Goal: Task Accomplishment & Management: Manage account settings

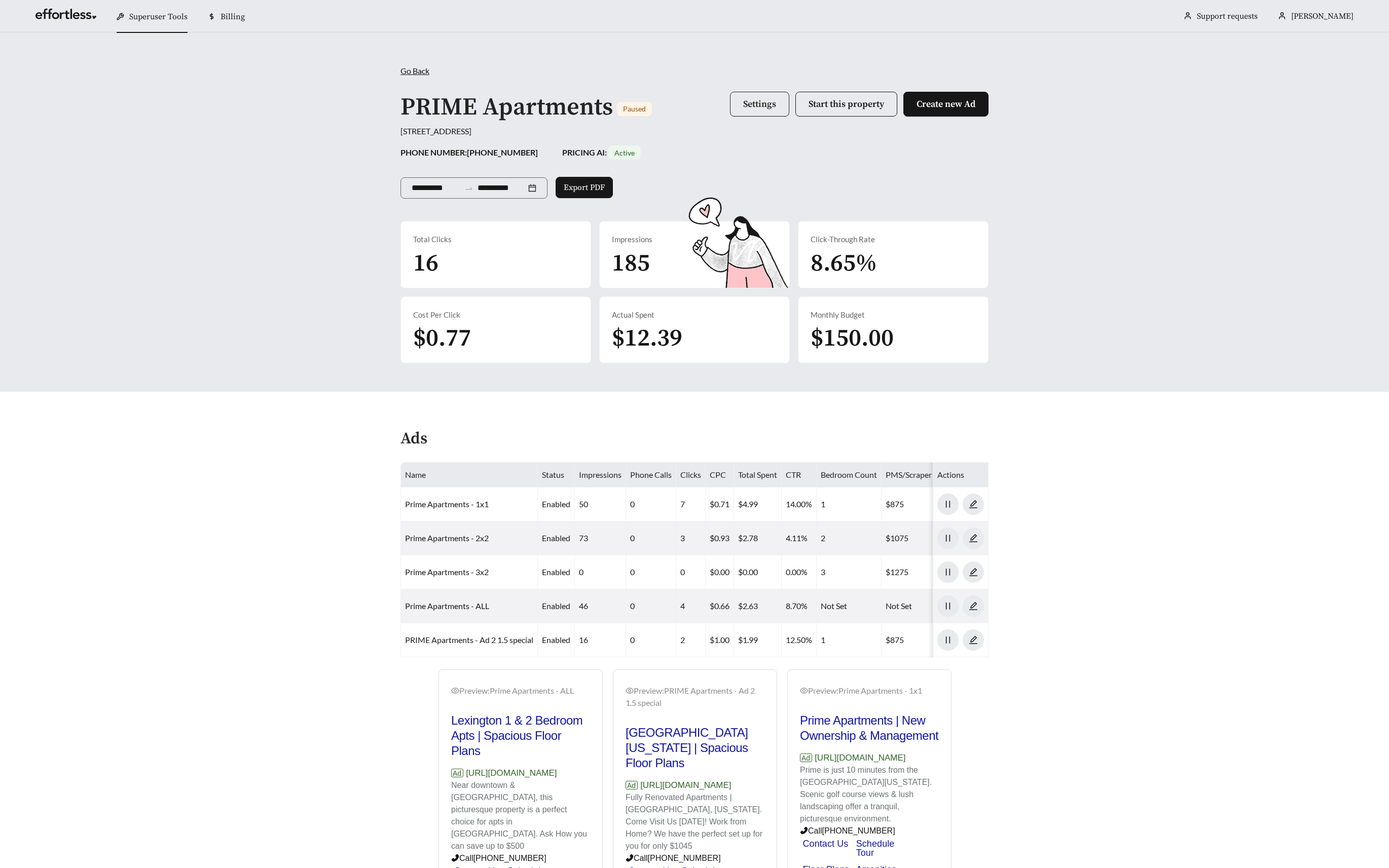
click at [757, 98] on span "Settings" at bounding box center [760, 104] width 33 height 12
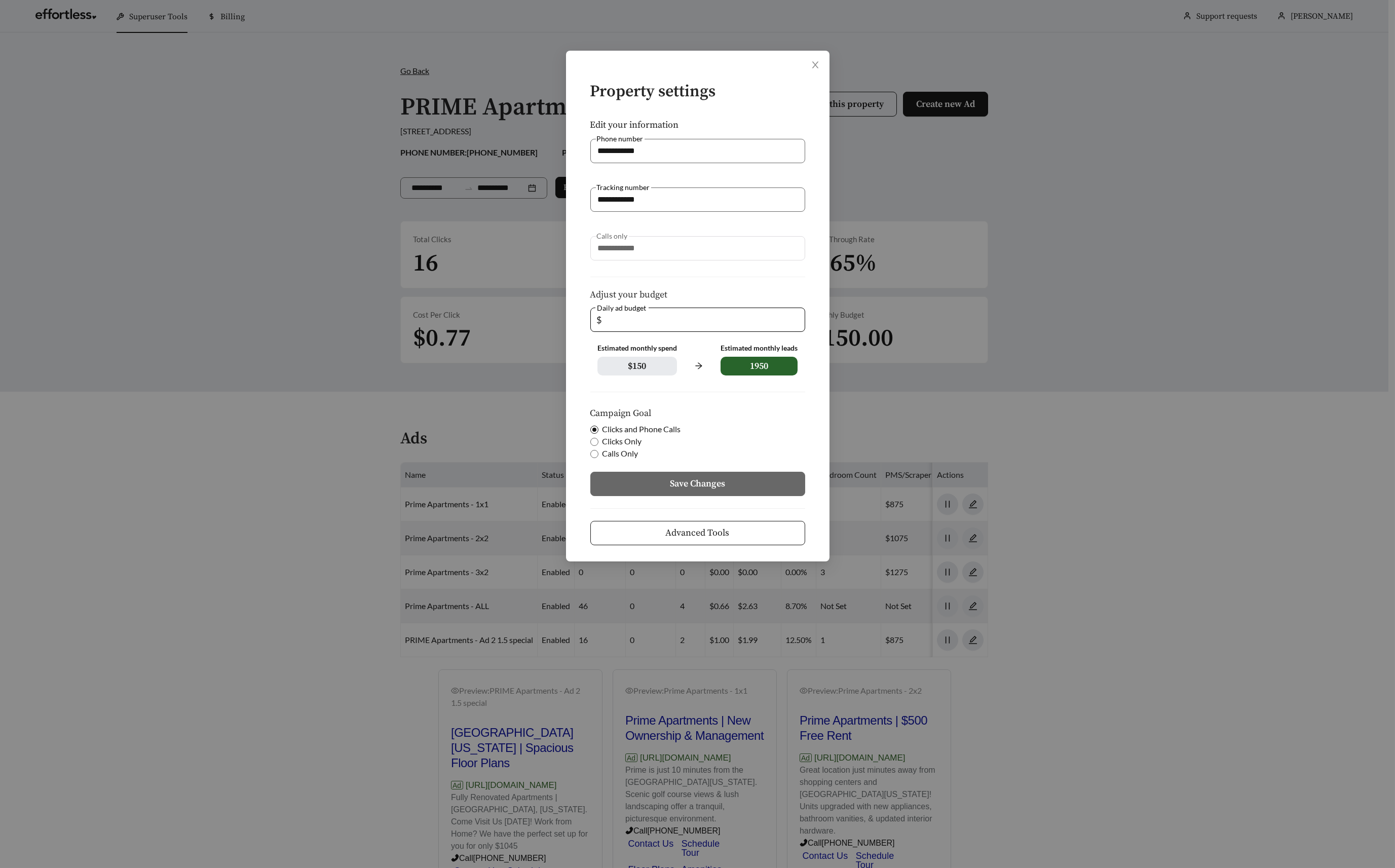
click at [215, 179] on div "**********" at bounding box center [697, 434] width 1395 height 868
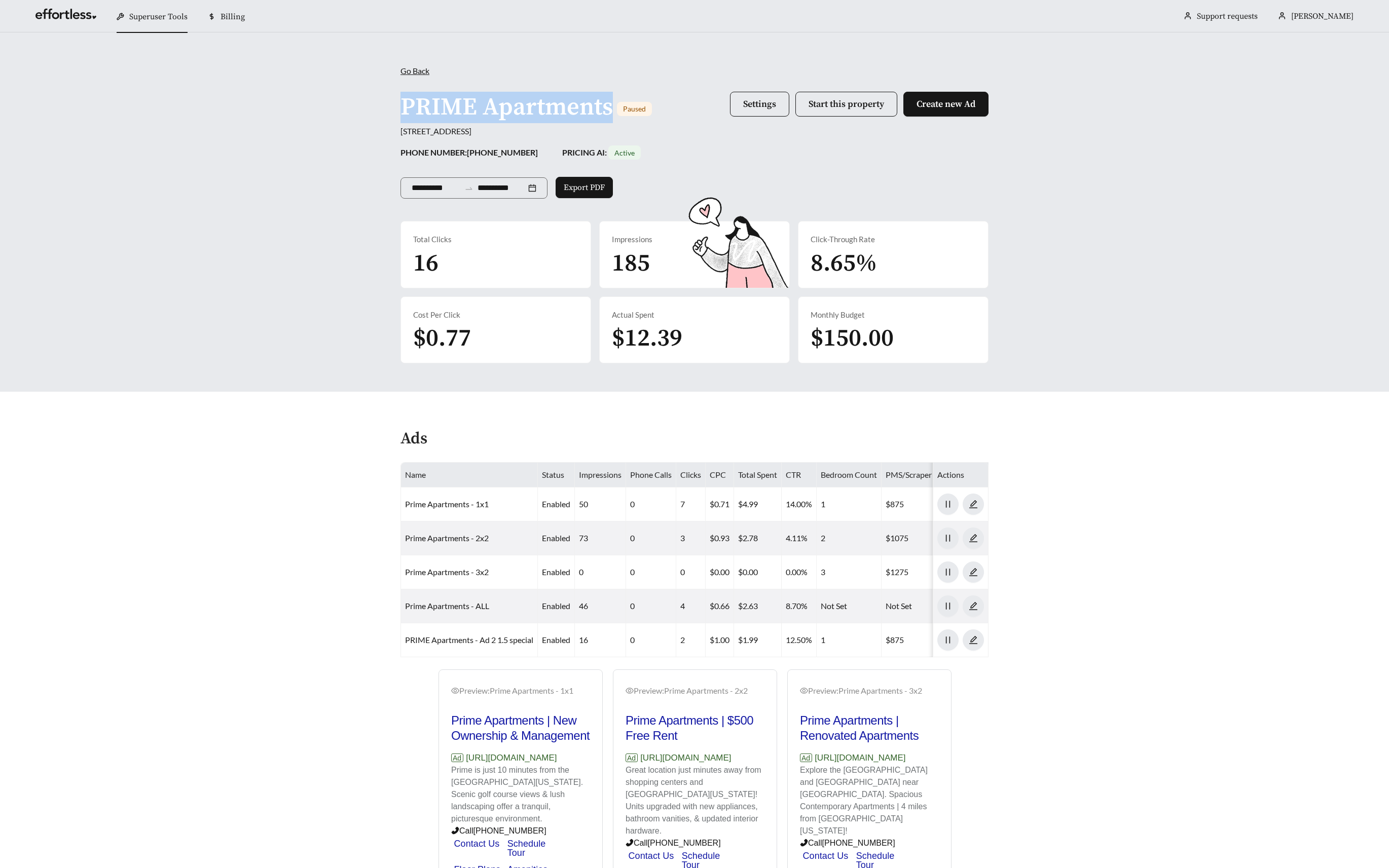
drag, startPoint x: 400, startPoint y: 107, endPoint x: 613, endPoint y: 98, distance: 213.2
click at [613, 98] on div "PRIME Apartments Paused" at bounding box center [526, 107] width 251 height 31
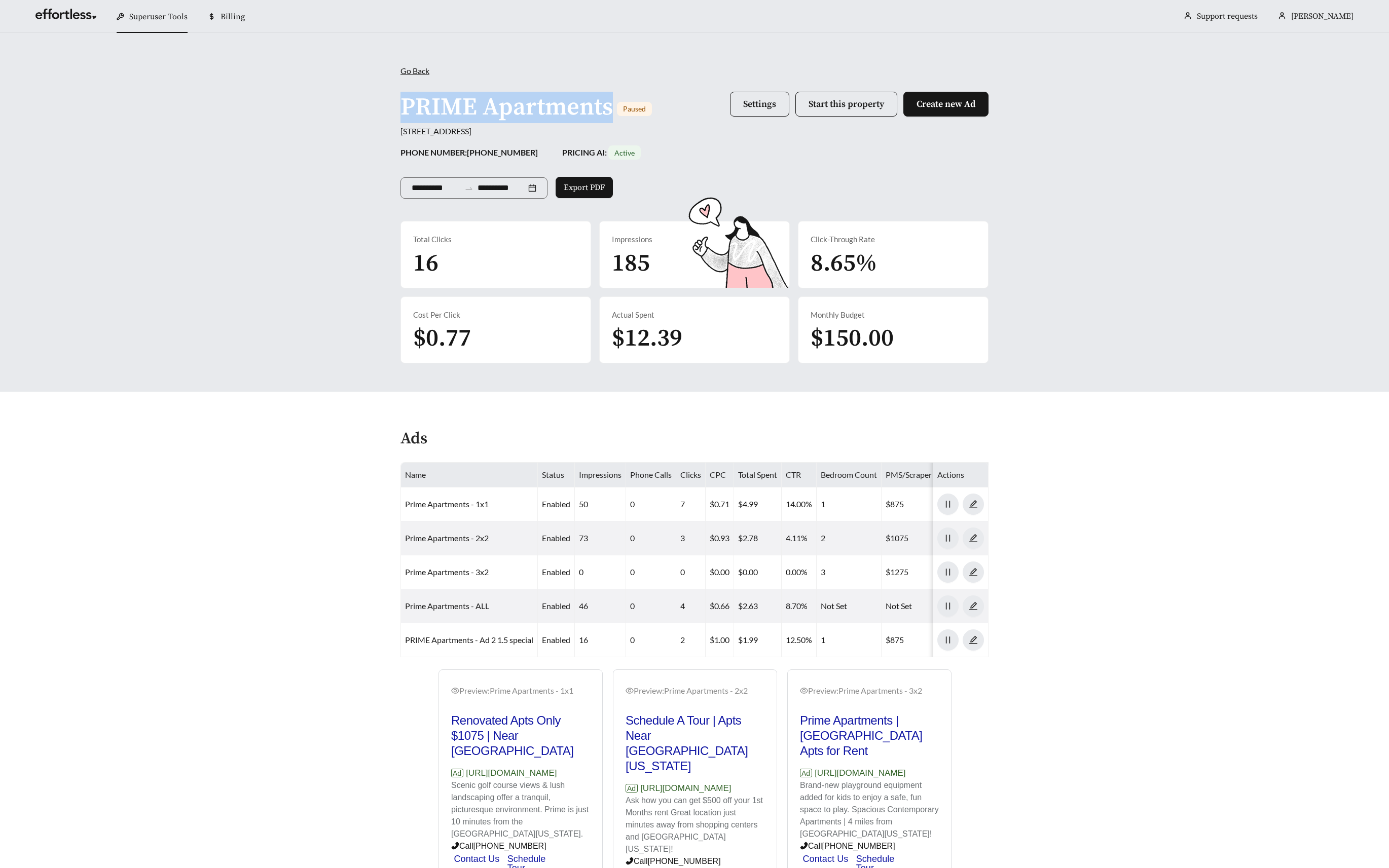
copy h1 "PRIME Apartments"
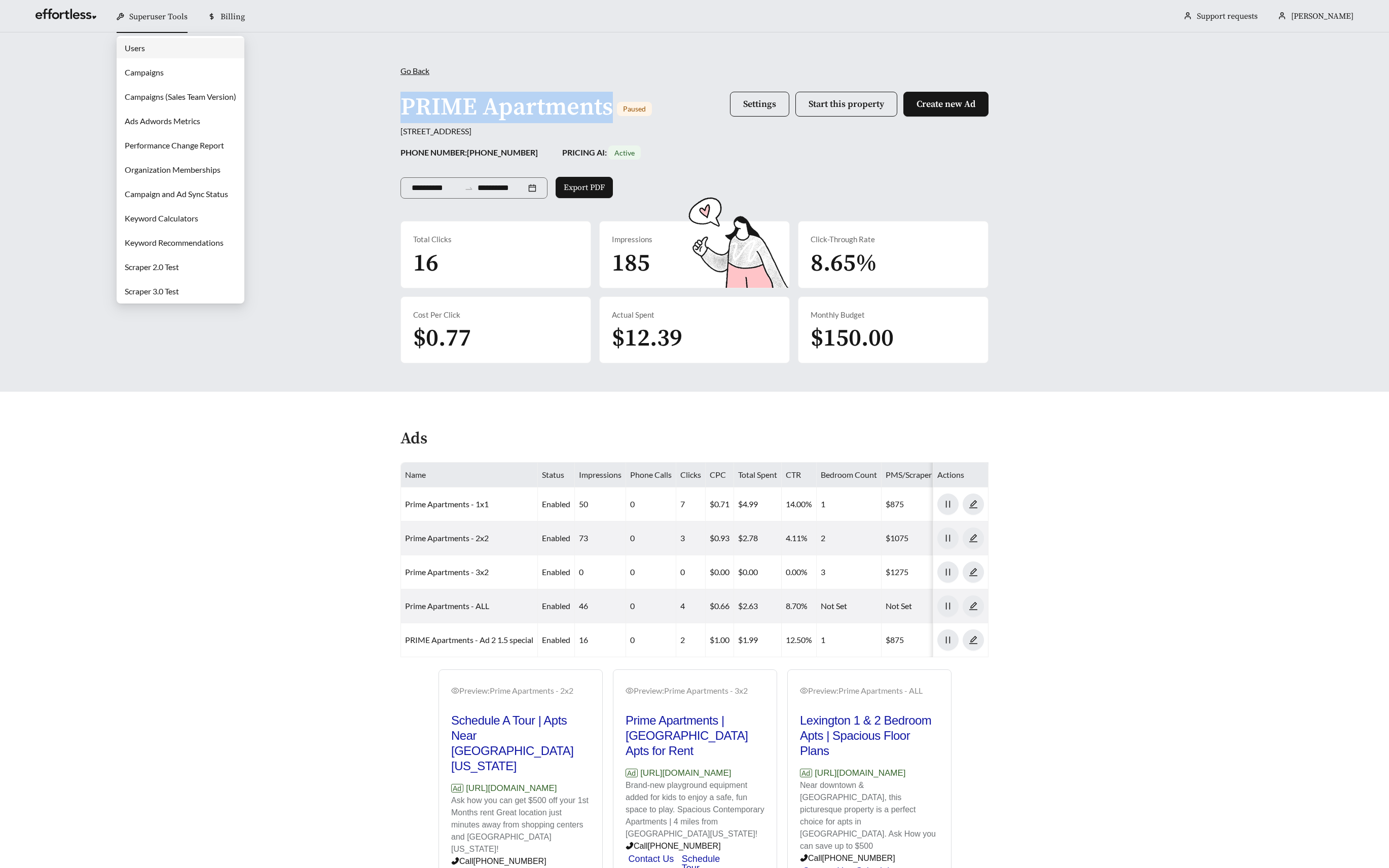
click at [162, 73] on link "Campaigns" at bounding box center [144, 72] width 39 height 10
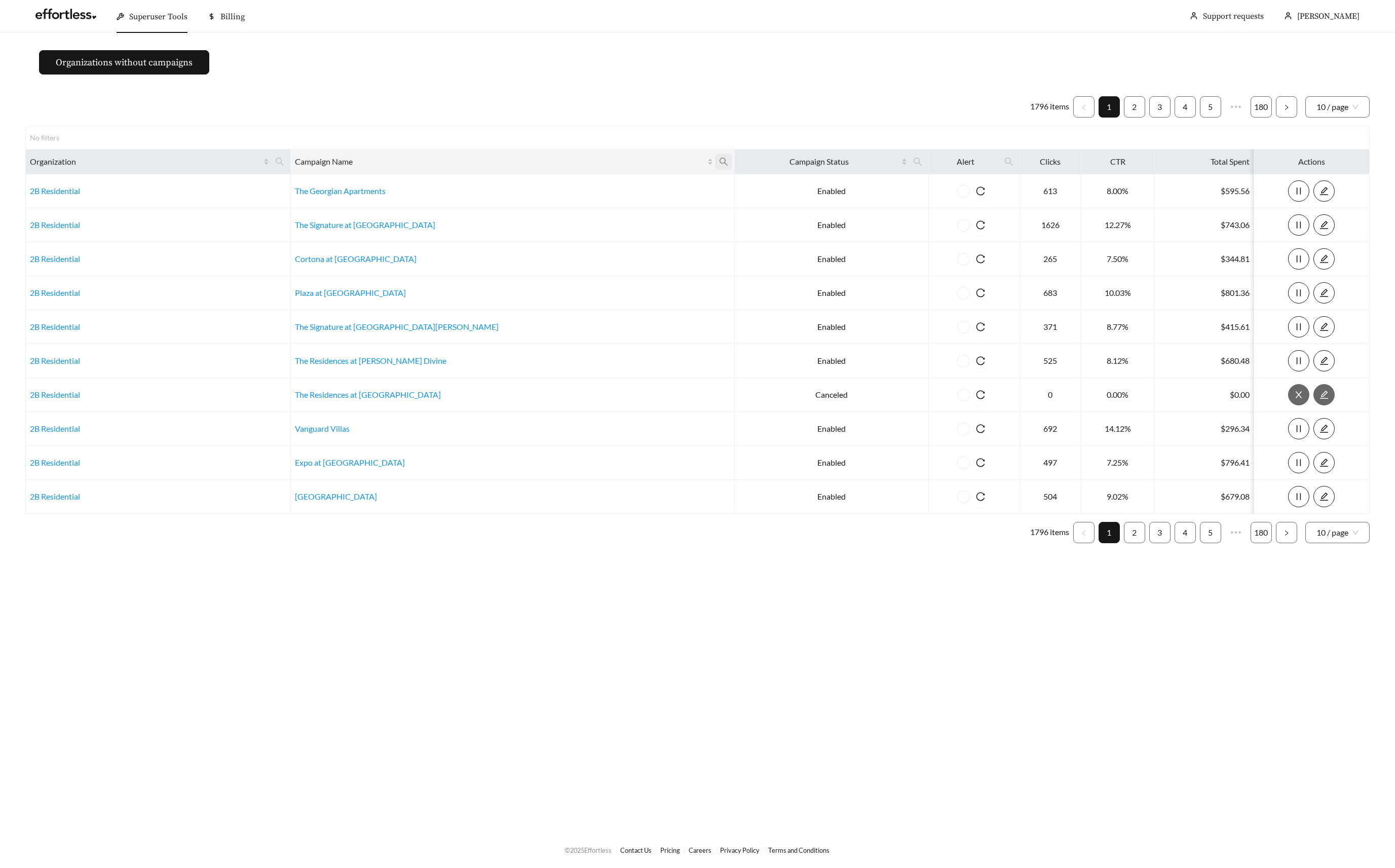
click at [719, 160] on icon "search" at bounding box center [723, 161] width 9 height 9
click at [569, 186] on input "text" at bounding box center [561, 186] width 103 height 21
paste input "**********"
type input "**********"
drag, startPoint x: 595, startPoint y: 206, endPoint x: 611, endPoint y: 205, distance: 16.0
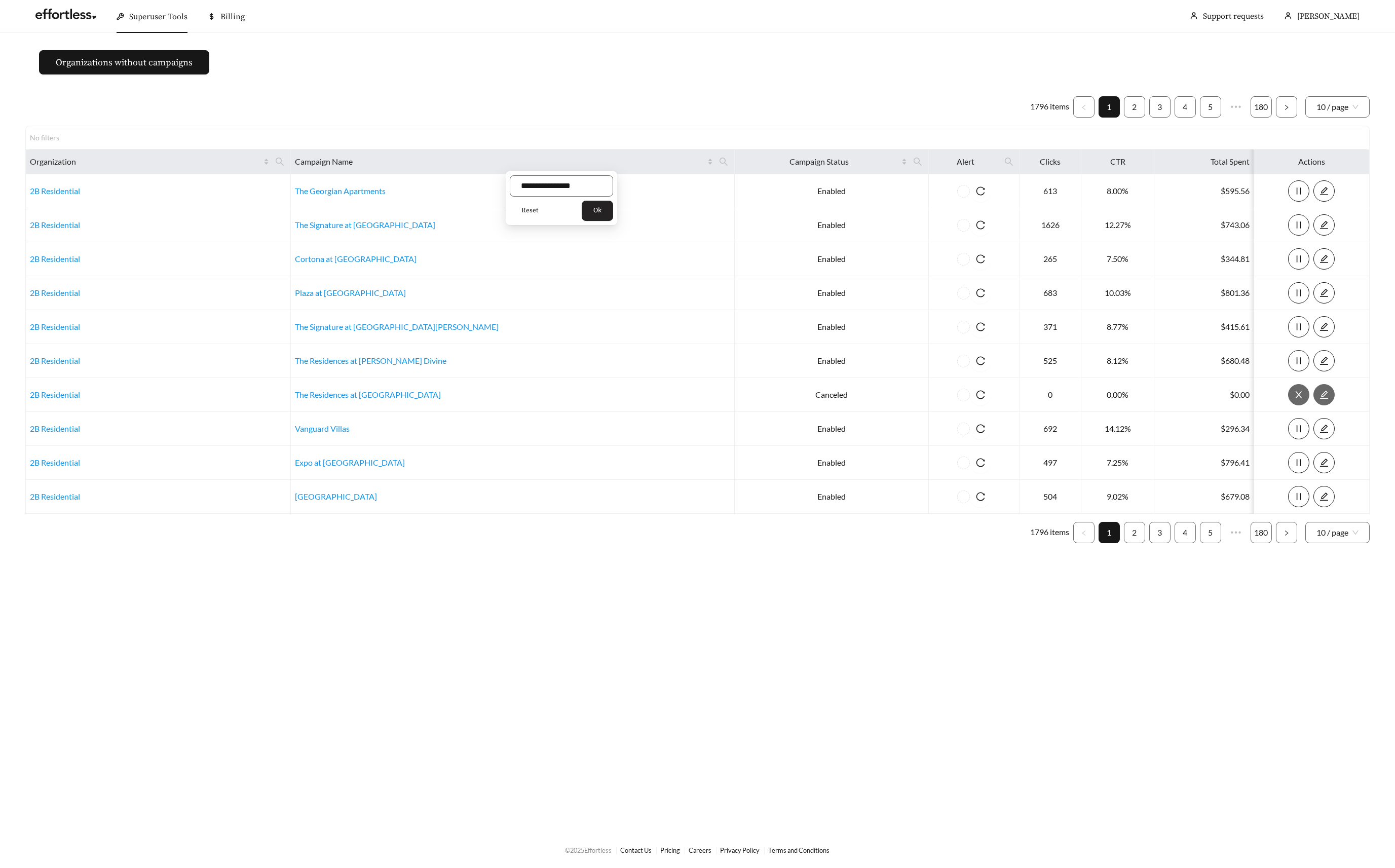
click at [597, 206] on div "Reset Ok" at bounding box center [561, 210] width 103 height 20
click at [602, 208] on span "Ok" at bounding box center [597, 210] width 8 height 10
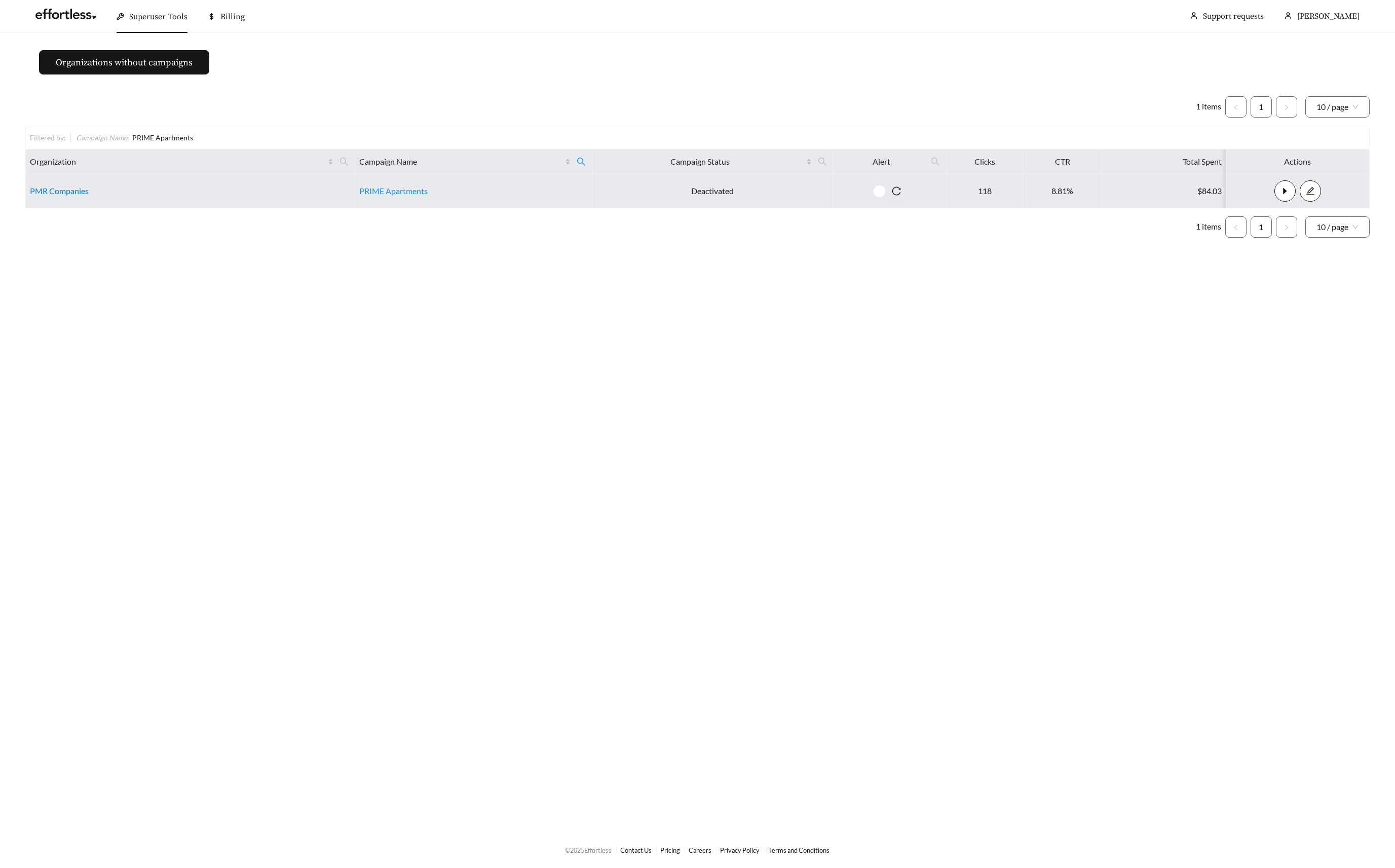
click at [77, 192] on link "PMR Companies" at bounding box center [59, 191] width 59 height 10
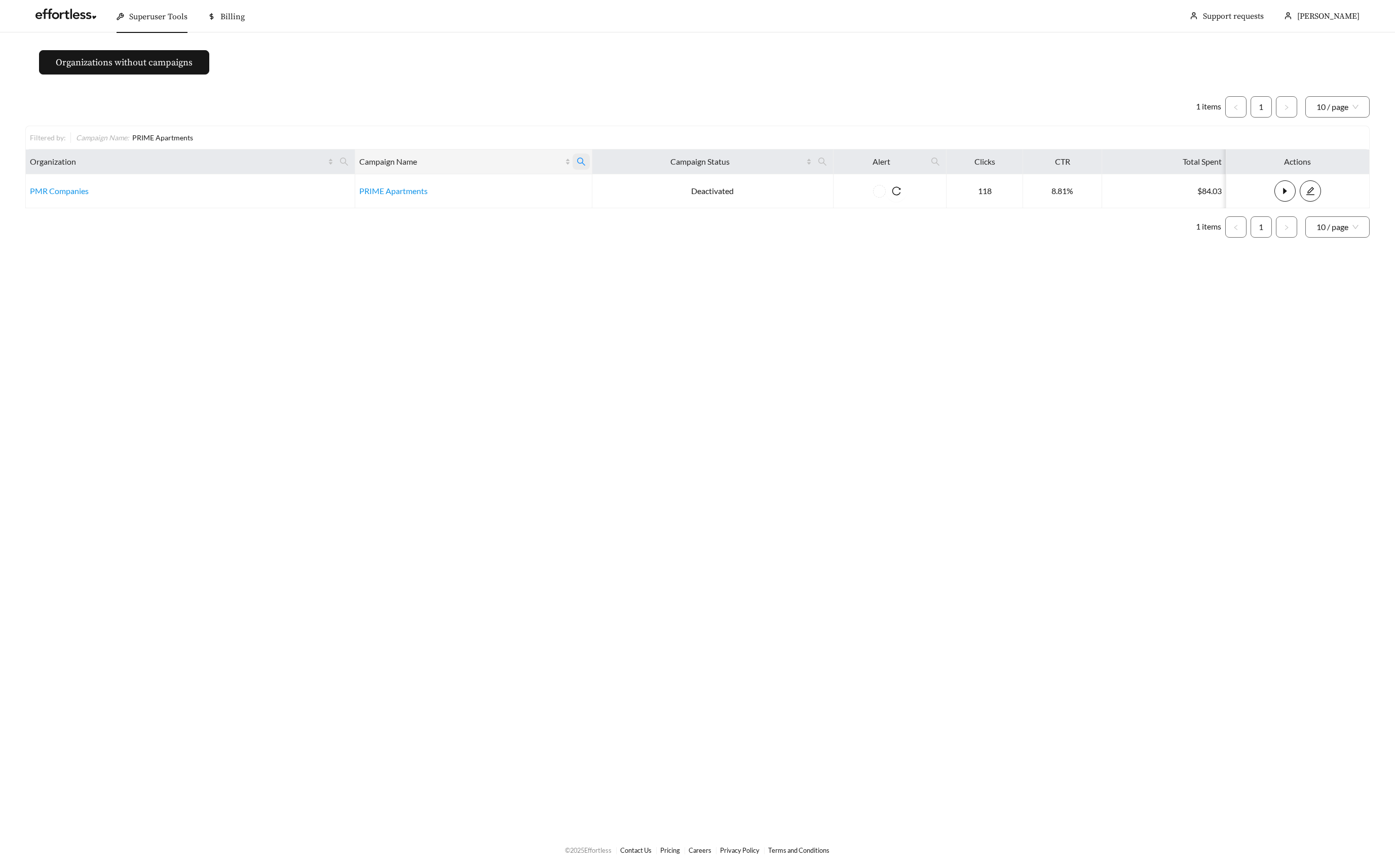
click at [579, 160] on icon "search" at bounding box center [581, 161] width 9 height 9
click at [534, 183] on input "**********" at bounding box center [519, 186] width 103 height 21
type input "**********"
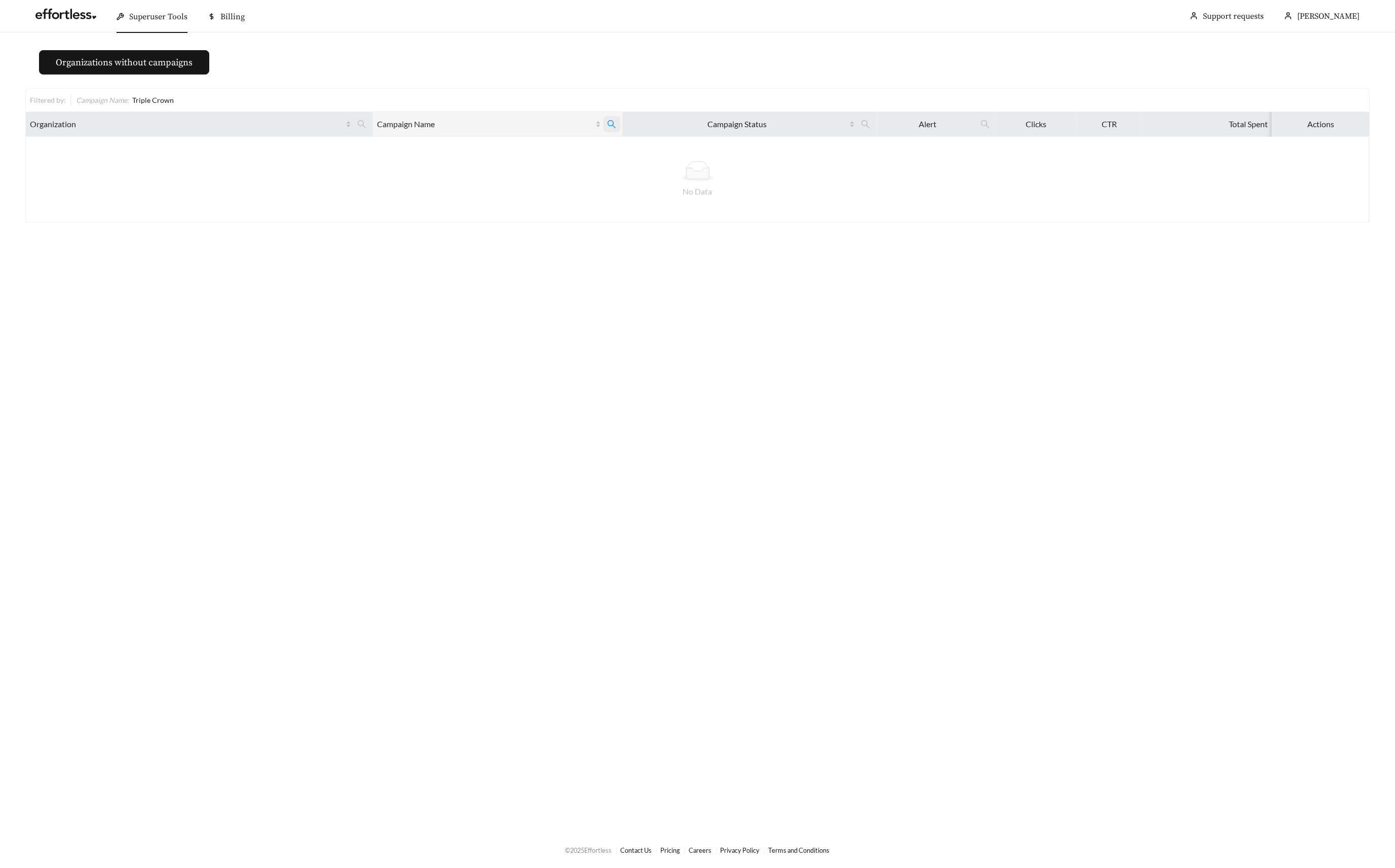
click at [612, 121] on icon "search" at bounding box center [611, 124] width 9 height 9
click at [591, 145] on input "**********" at bounding box center [550, 148] width 103 height 21
type input "******"
click at [608, 126] on icon "search" at bounding box center [611, 124] width 9 height 9
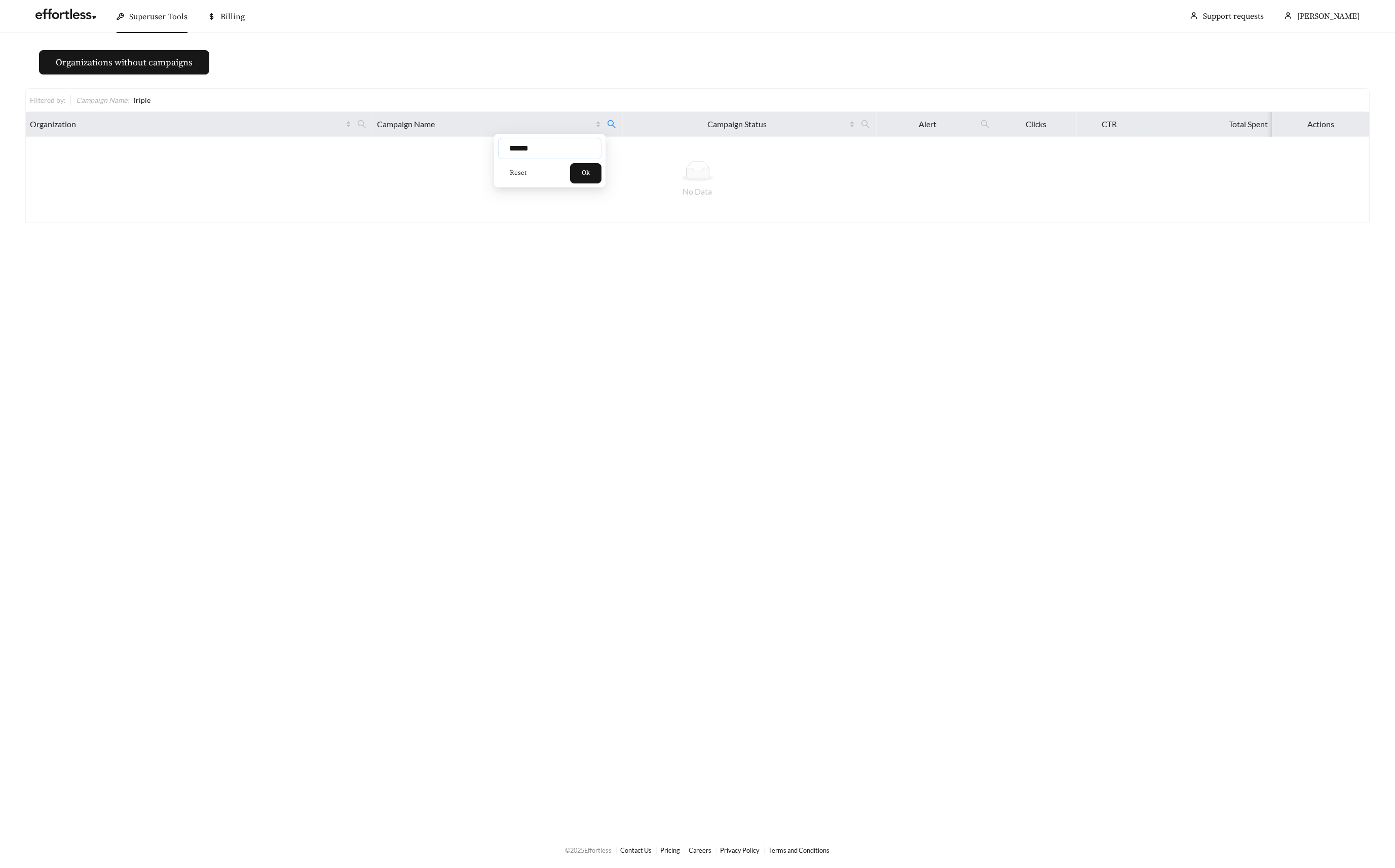
click at [585, 154] on input "******" at bounding box center [550, 148] width 103 height 21
type input "*****"
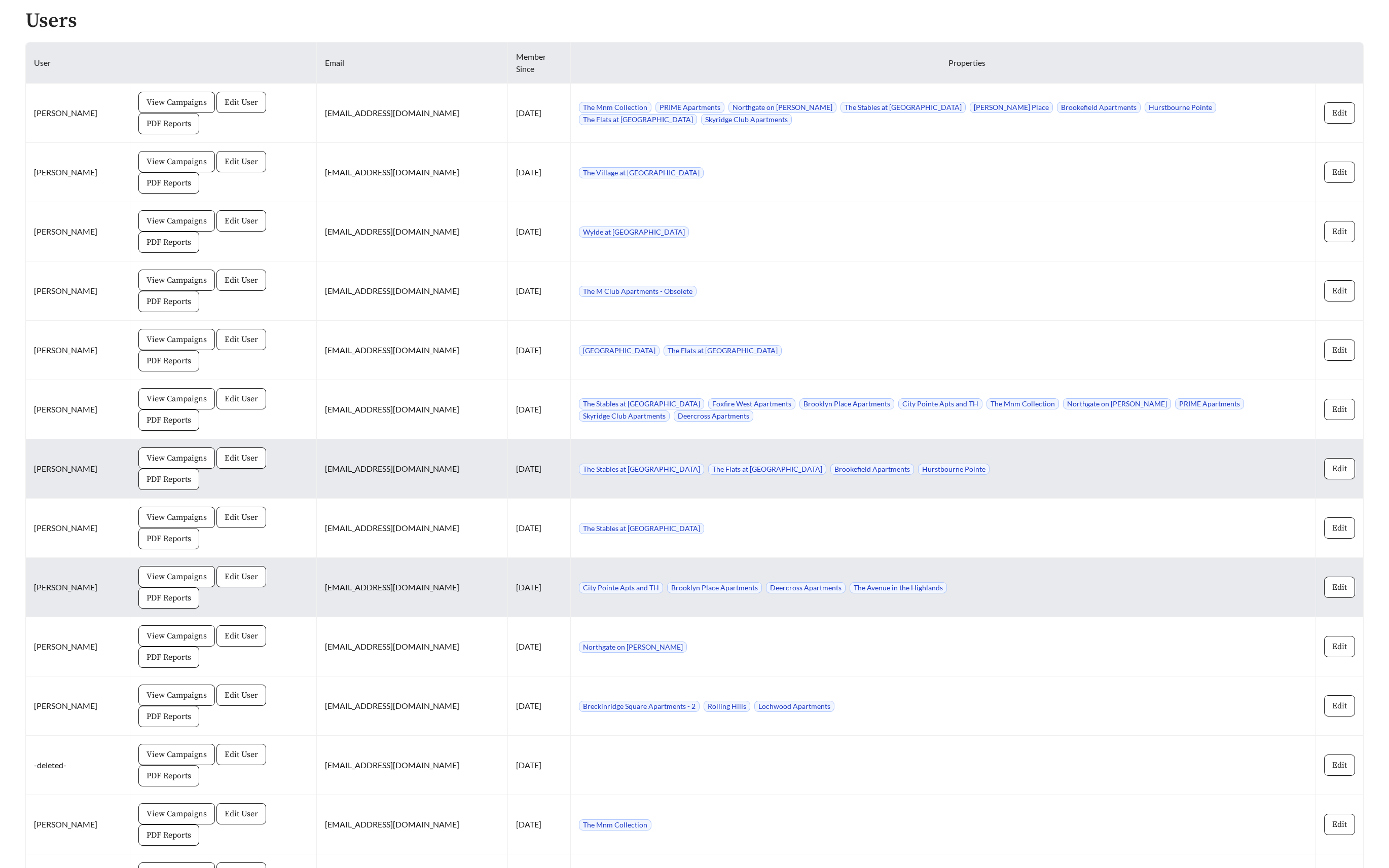
scroll to position [1170, 0]
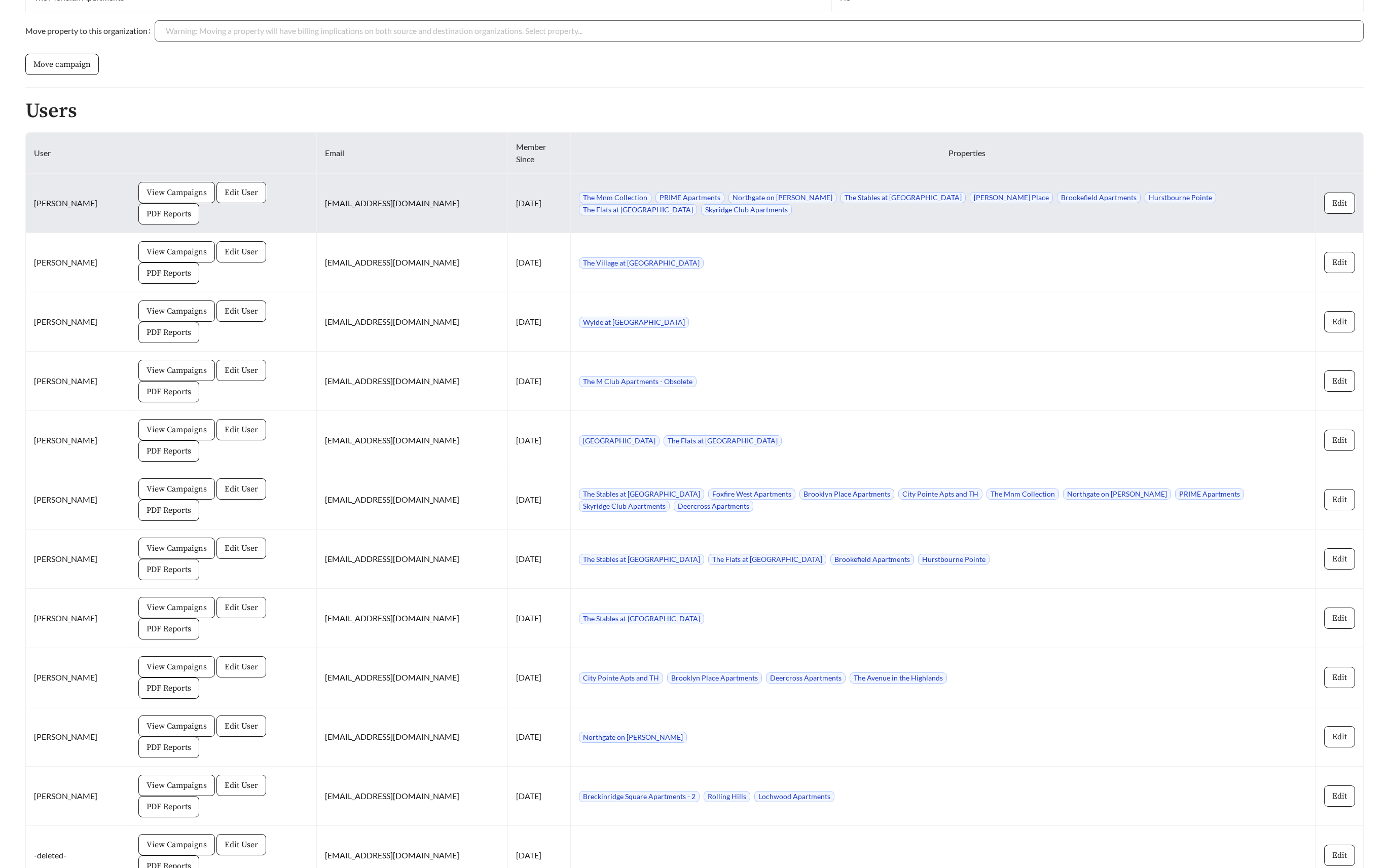
click at [172, 186] on span "View Campaigns" at bounding box center [177, 192] width 60 height 12
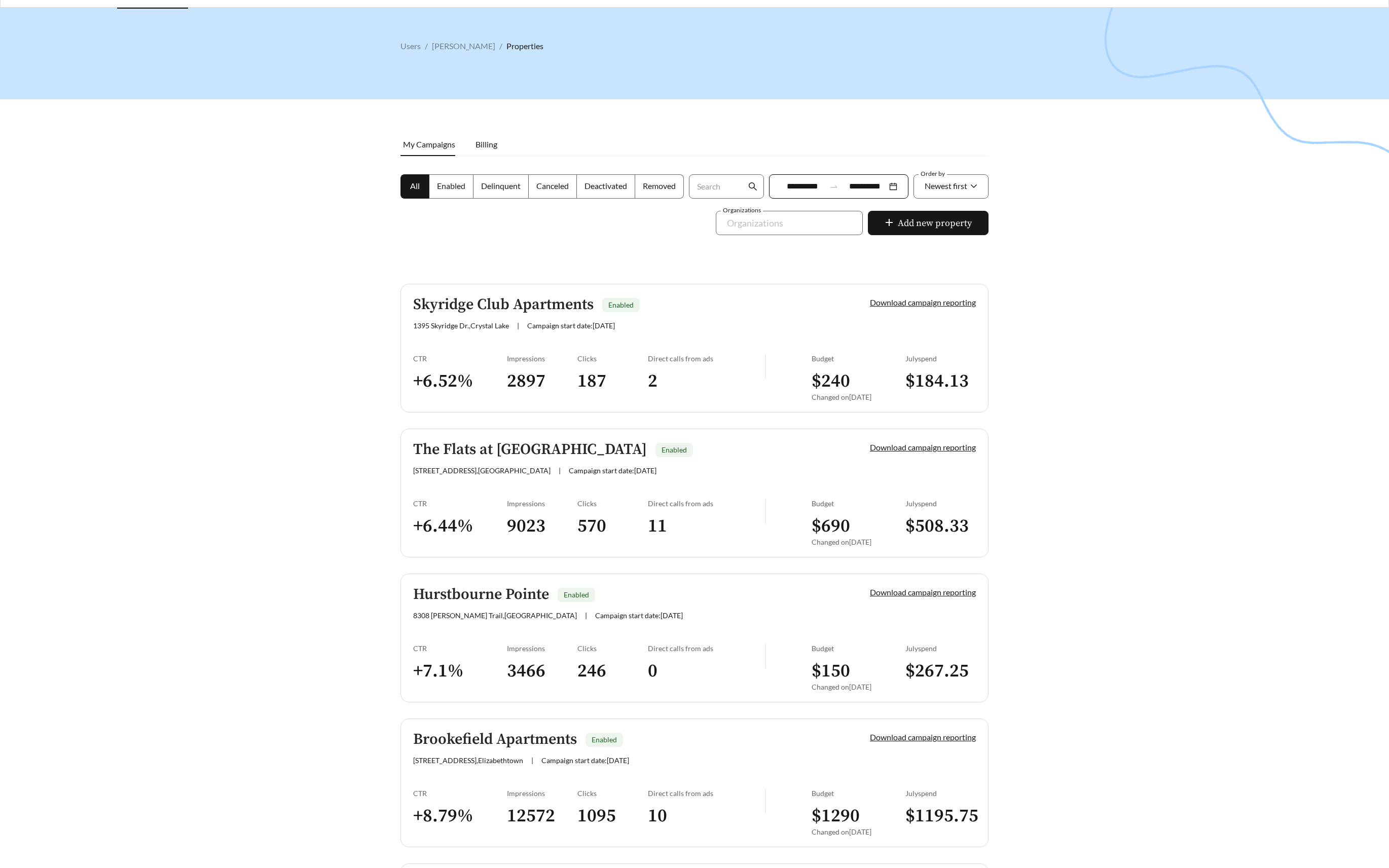
scroll to position [236, 0]
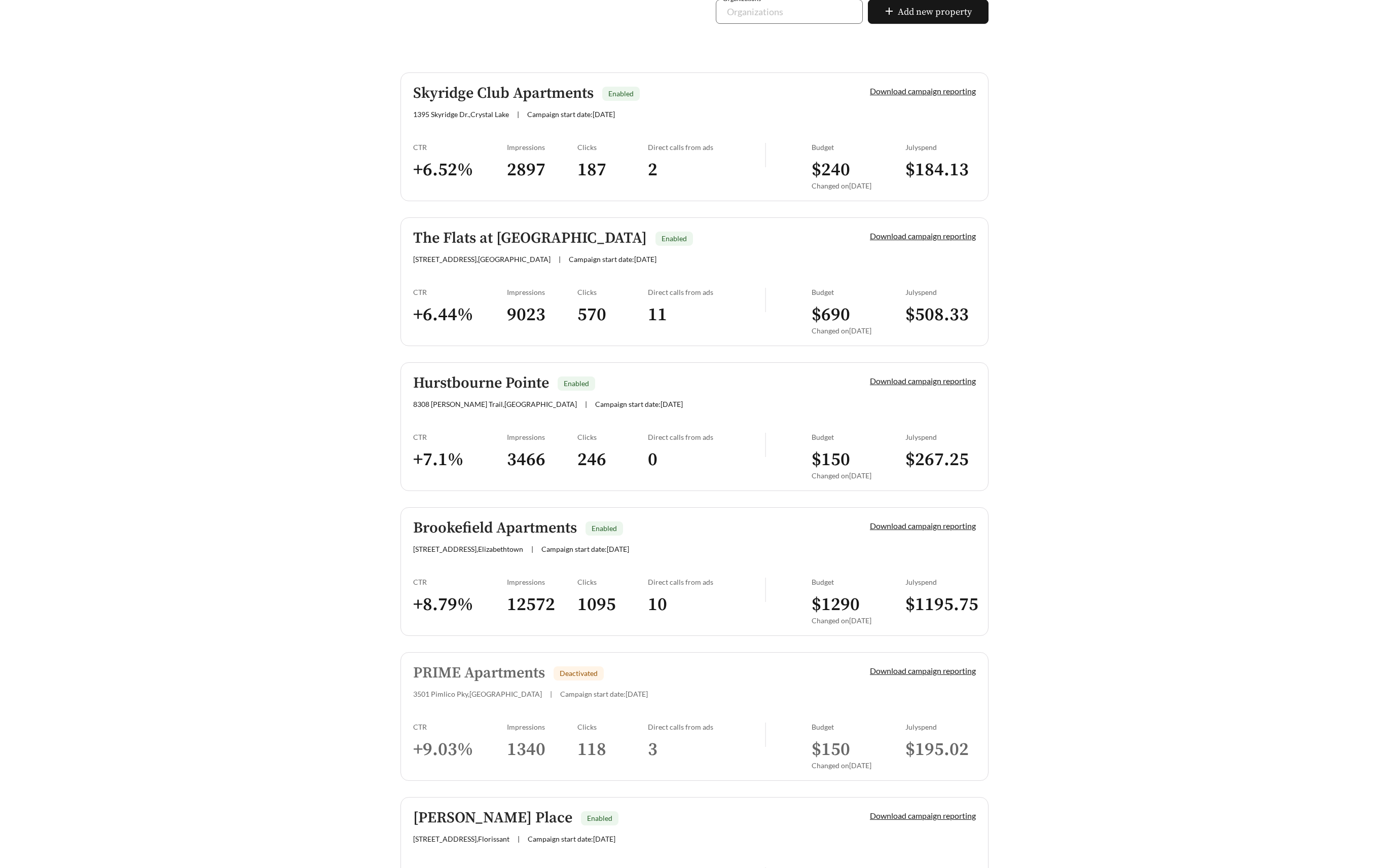
click at [726, 668] on div "PRIME Apartments Deactivated" at bounding box center [625, 673] width 422 height 17
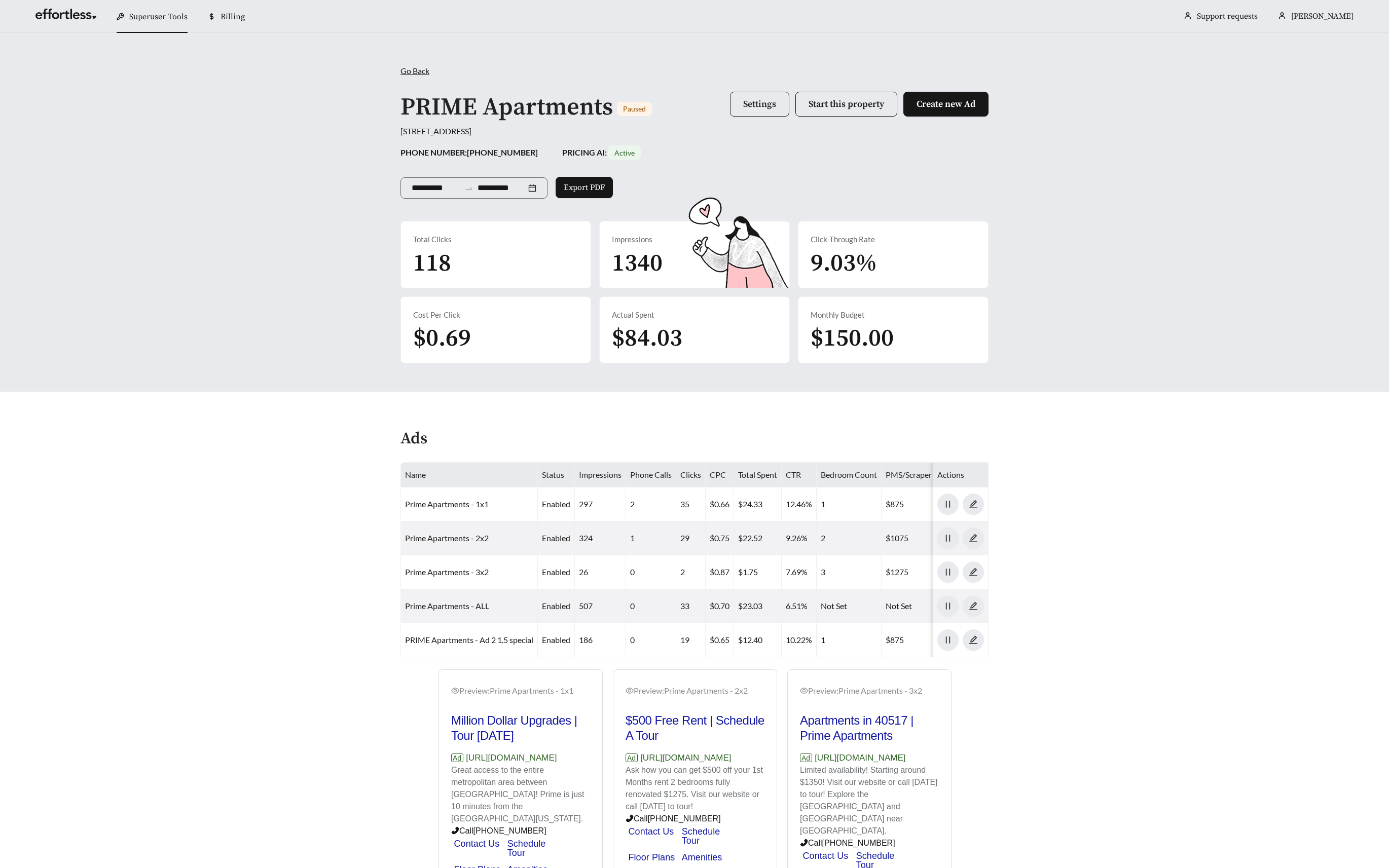
click at [750, 109] on span "Settings" at bounding box center [760, 104] width 33 height 12
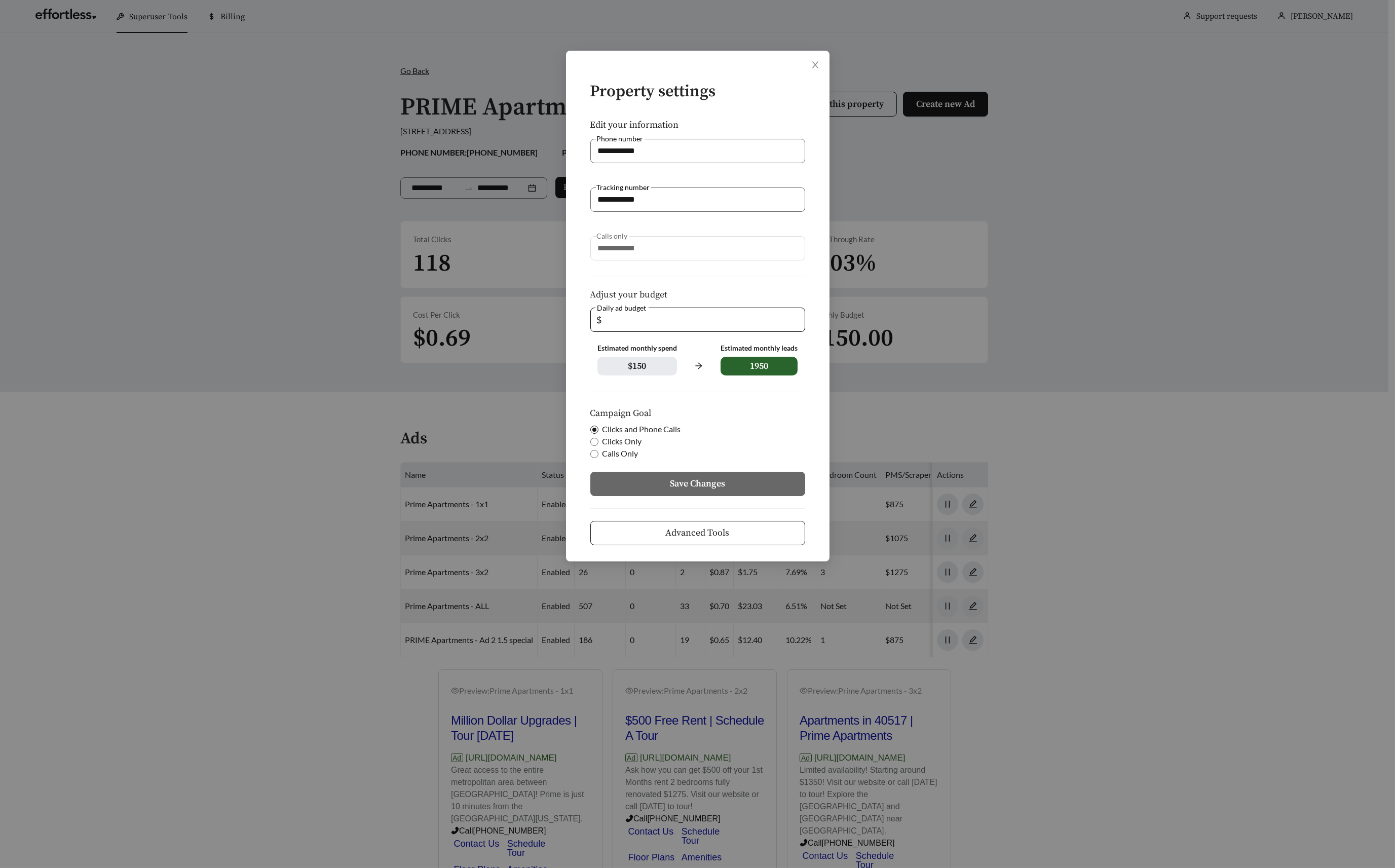
click at [710, 530] on span "Advanced Tools" at bounding box center [698, 533] width 64 height 14
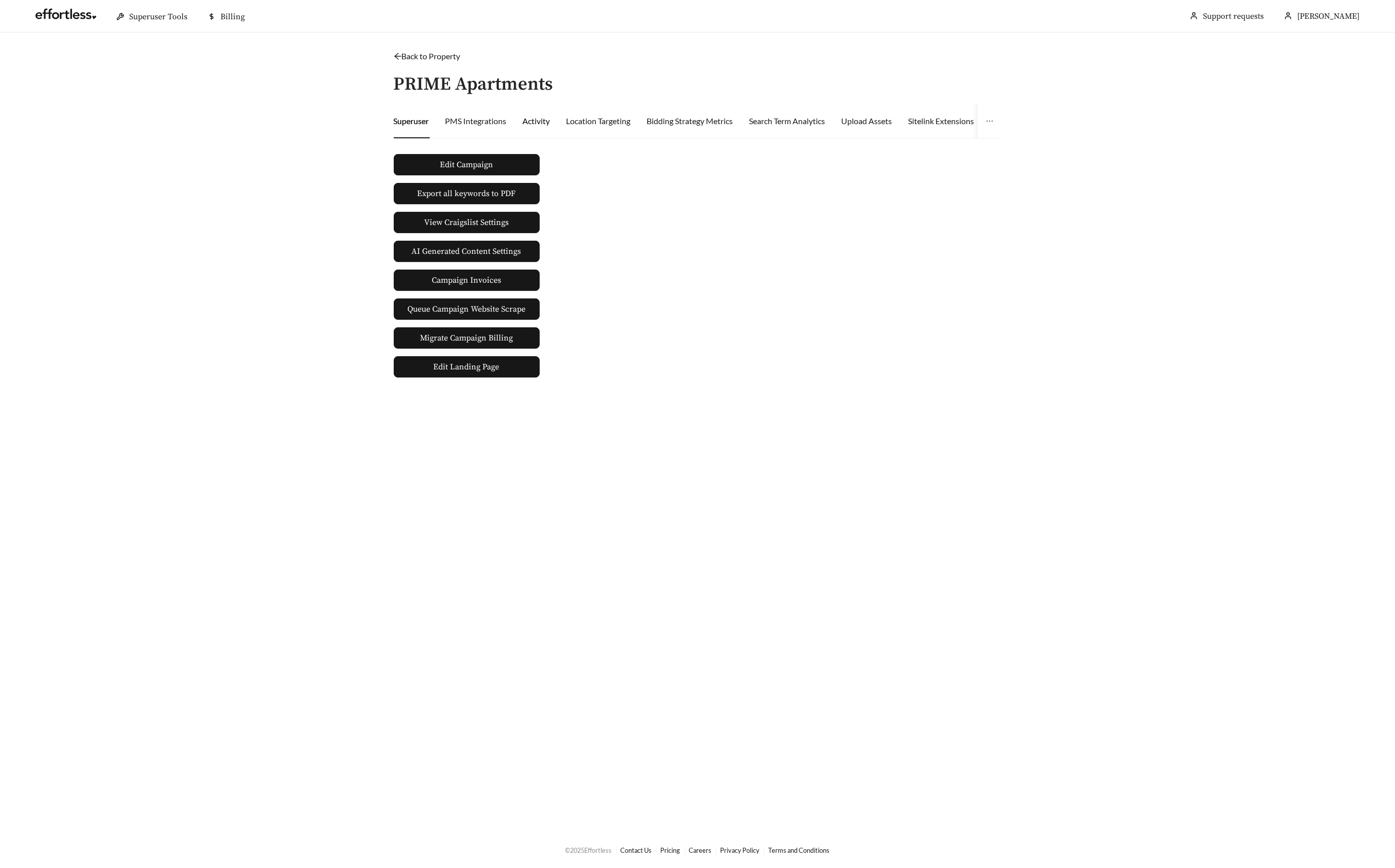
click at [549, 120] on div "Activity" at bounding box center [537, 121] width 28 height 12
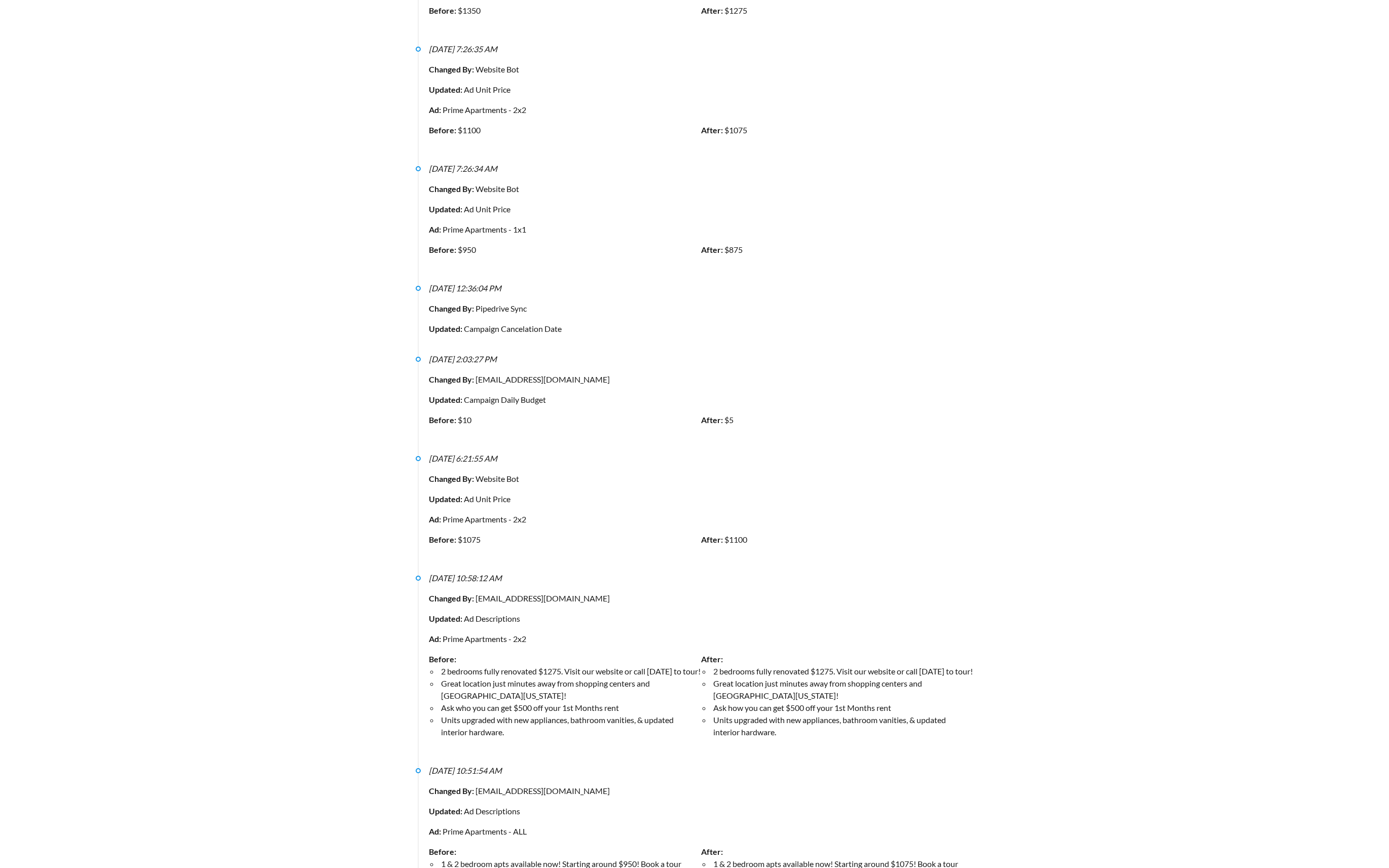
scroll to position [1162, 0]
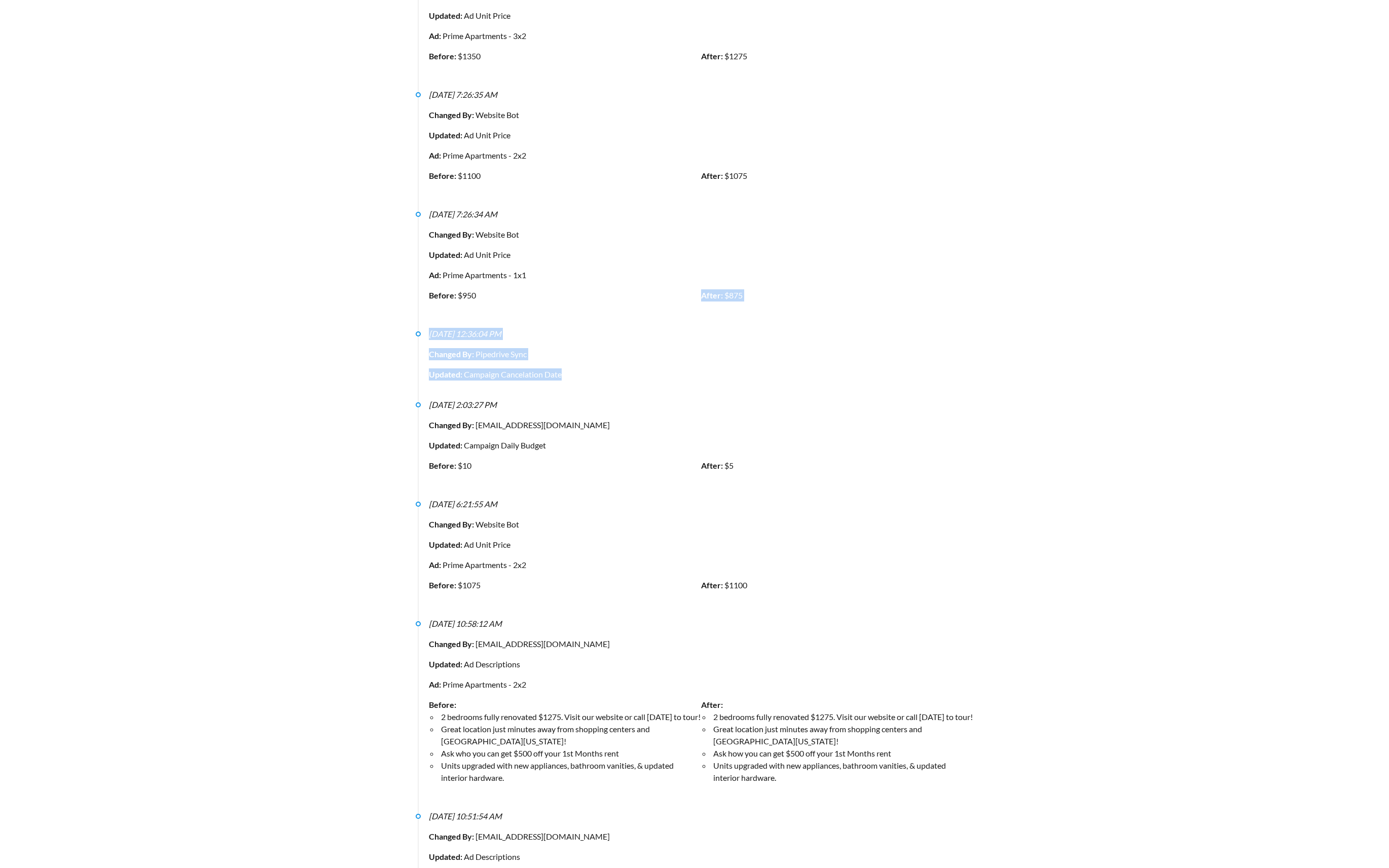
drag, startPoint x: 579, startPoint y: 358, endPoint x: 412, endPoint y: 314, distance: 172.7
click at [588, 498] on div "7/16/2025, 6:21:55 AM" at bounding box center [701, 505] width 544 height 12
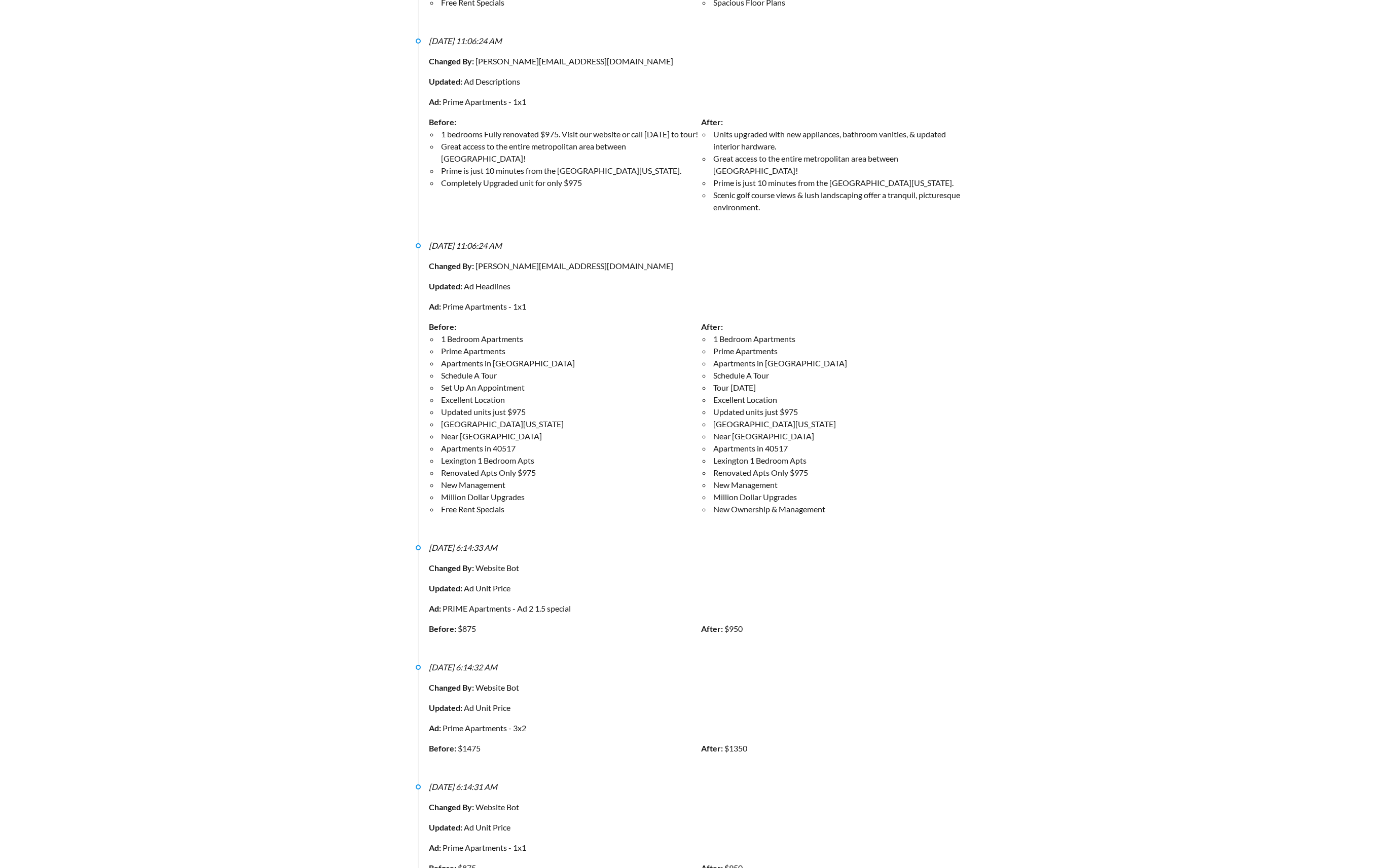
scroll to position [5837, 0]
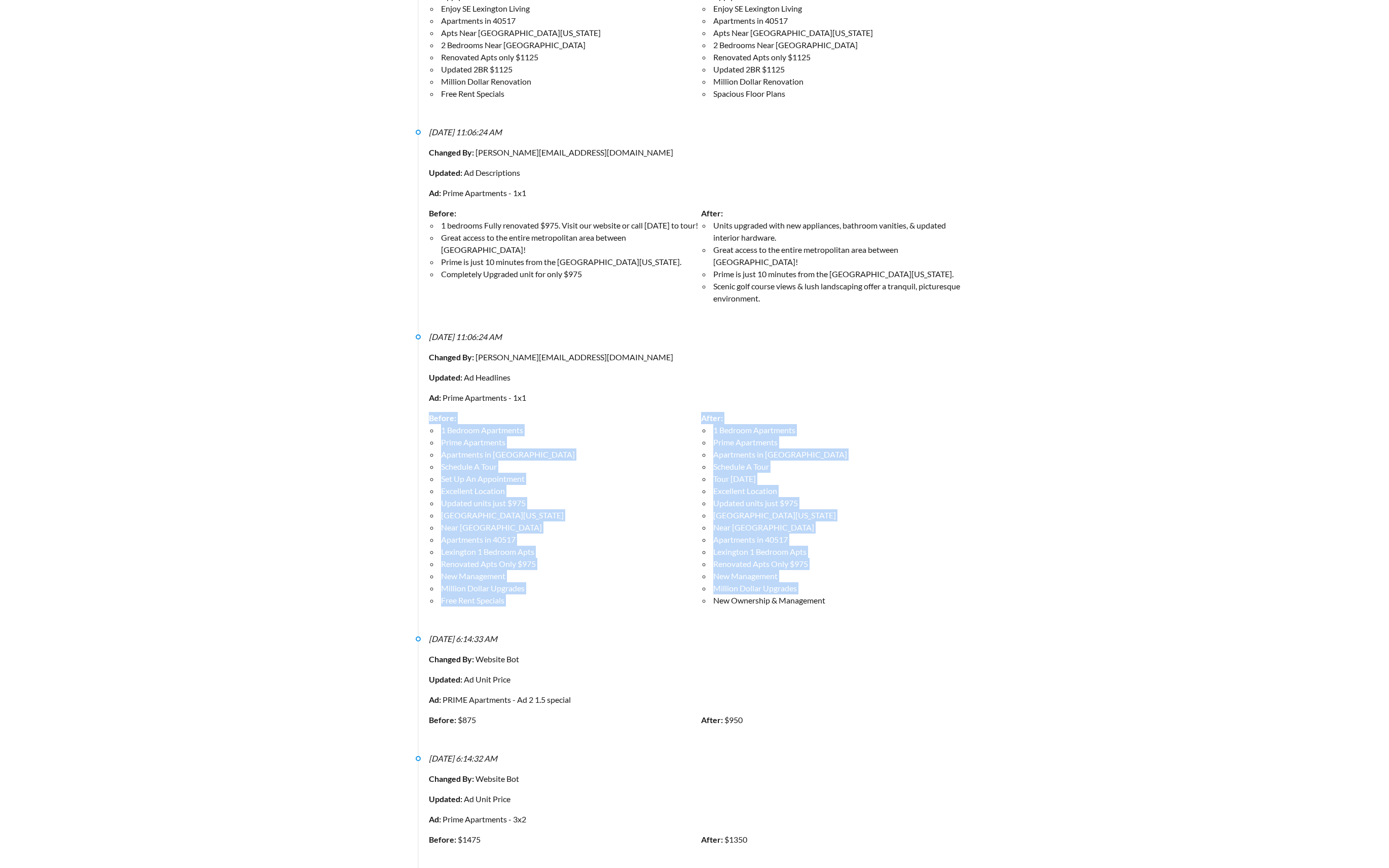
drag, startPoint x: 881, startPoint y: 532, endPoint x: 345, endPoint y: 355, distance: 564.5
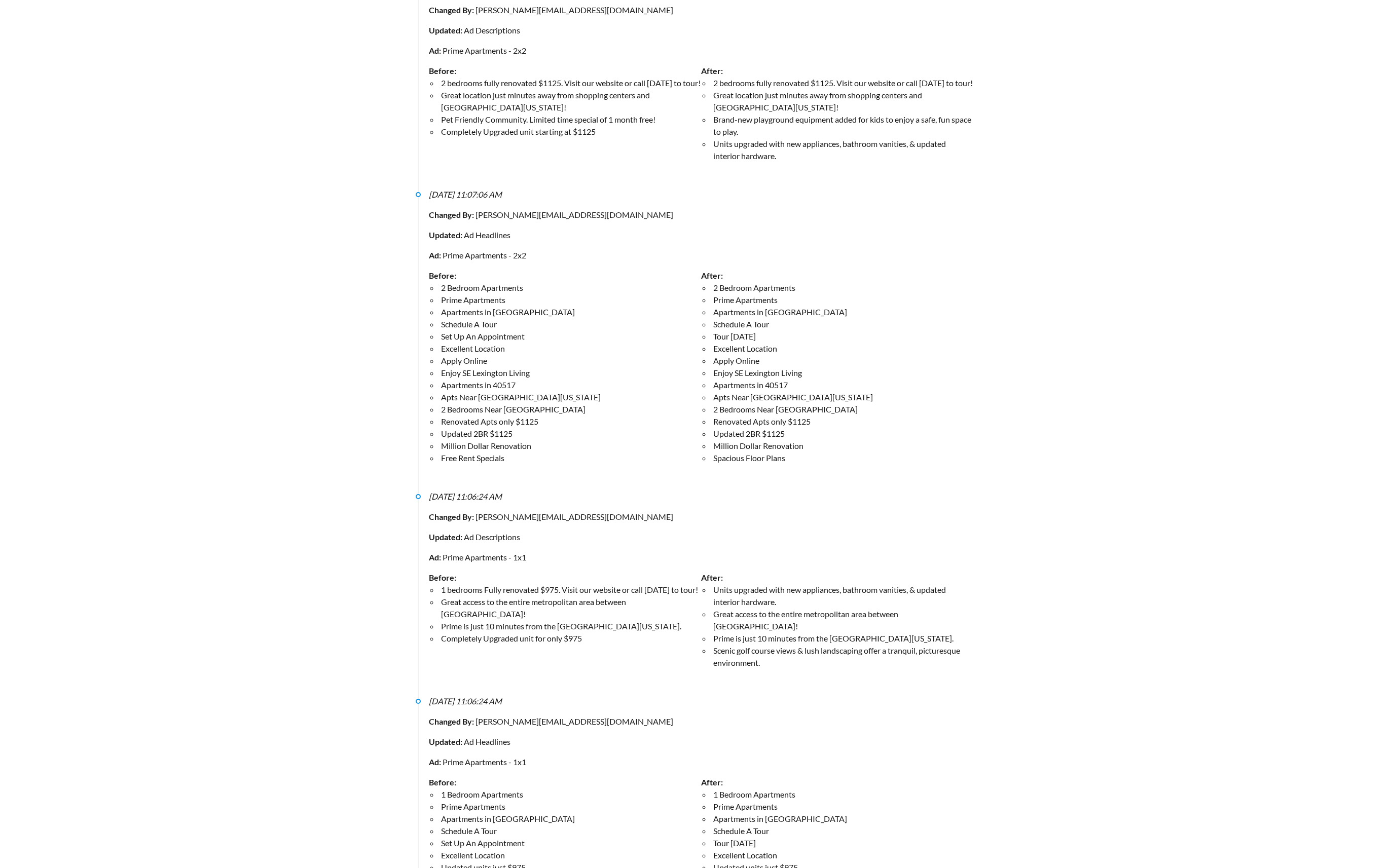
scroll to position [5517, 0]
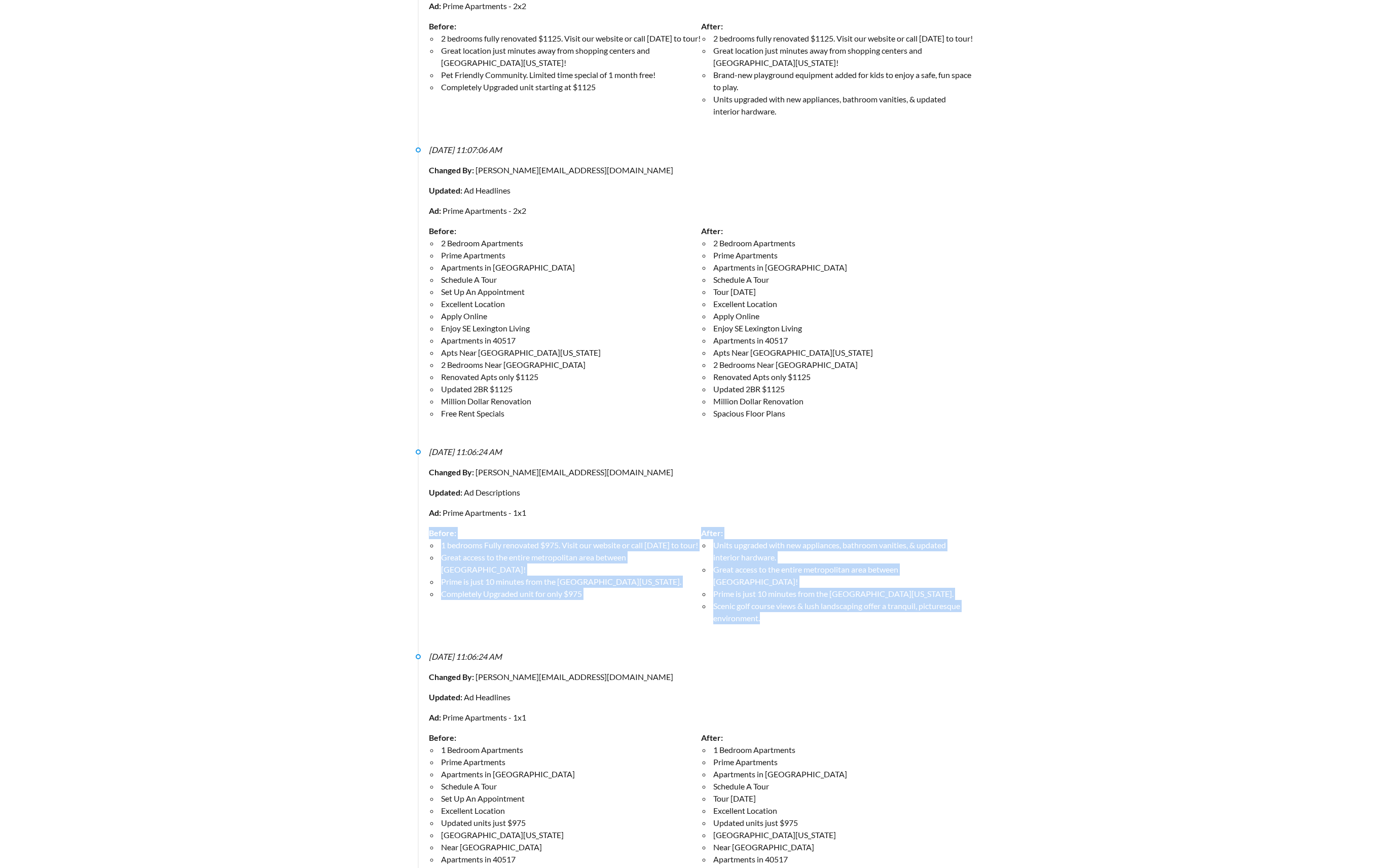
drag, startPoint x: 817, startPoint y: 549, endPoint x: 303, endPoint y: 465, distance: 520.8
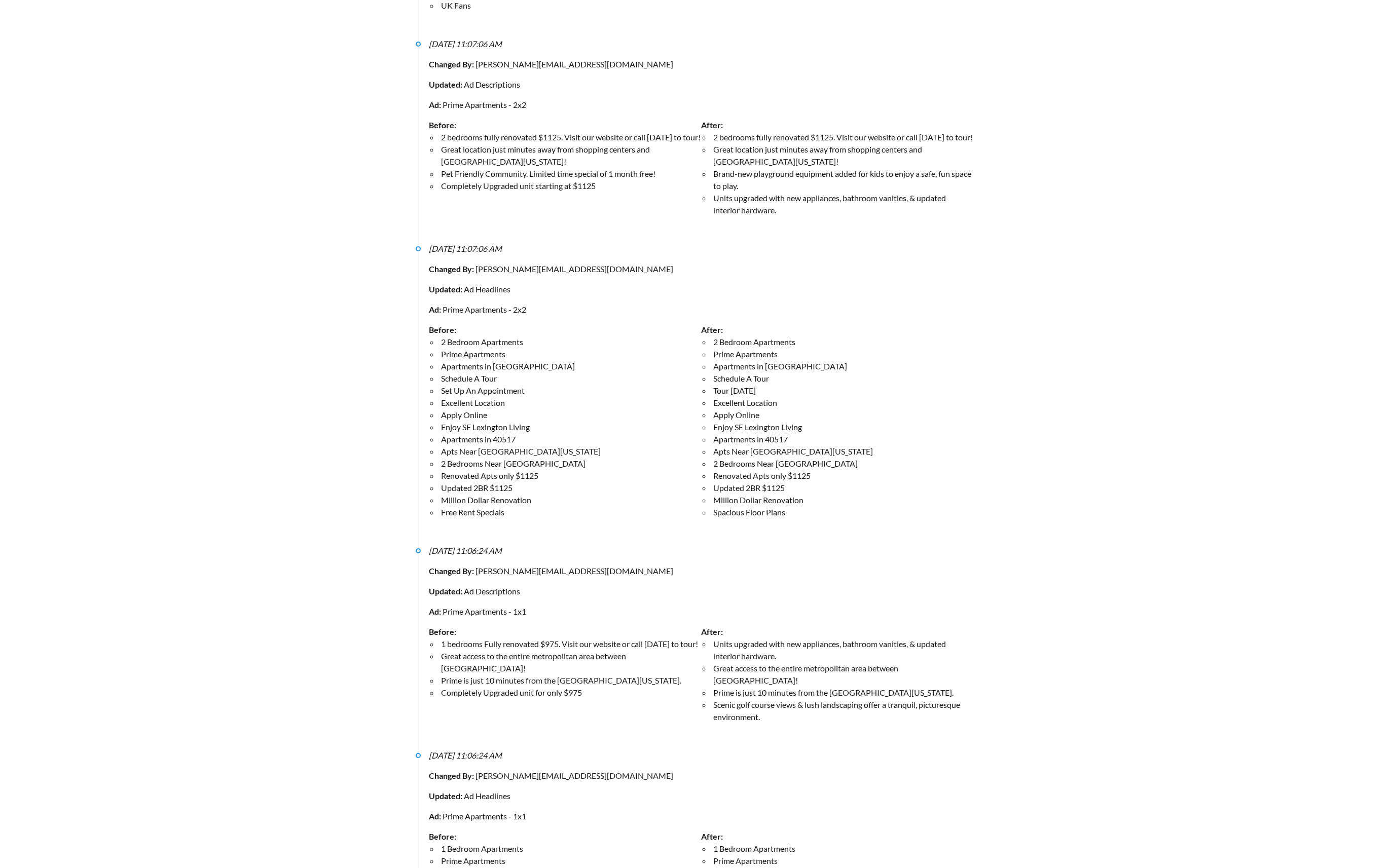
scroll to position [5373, 0]
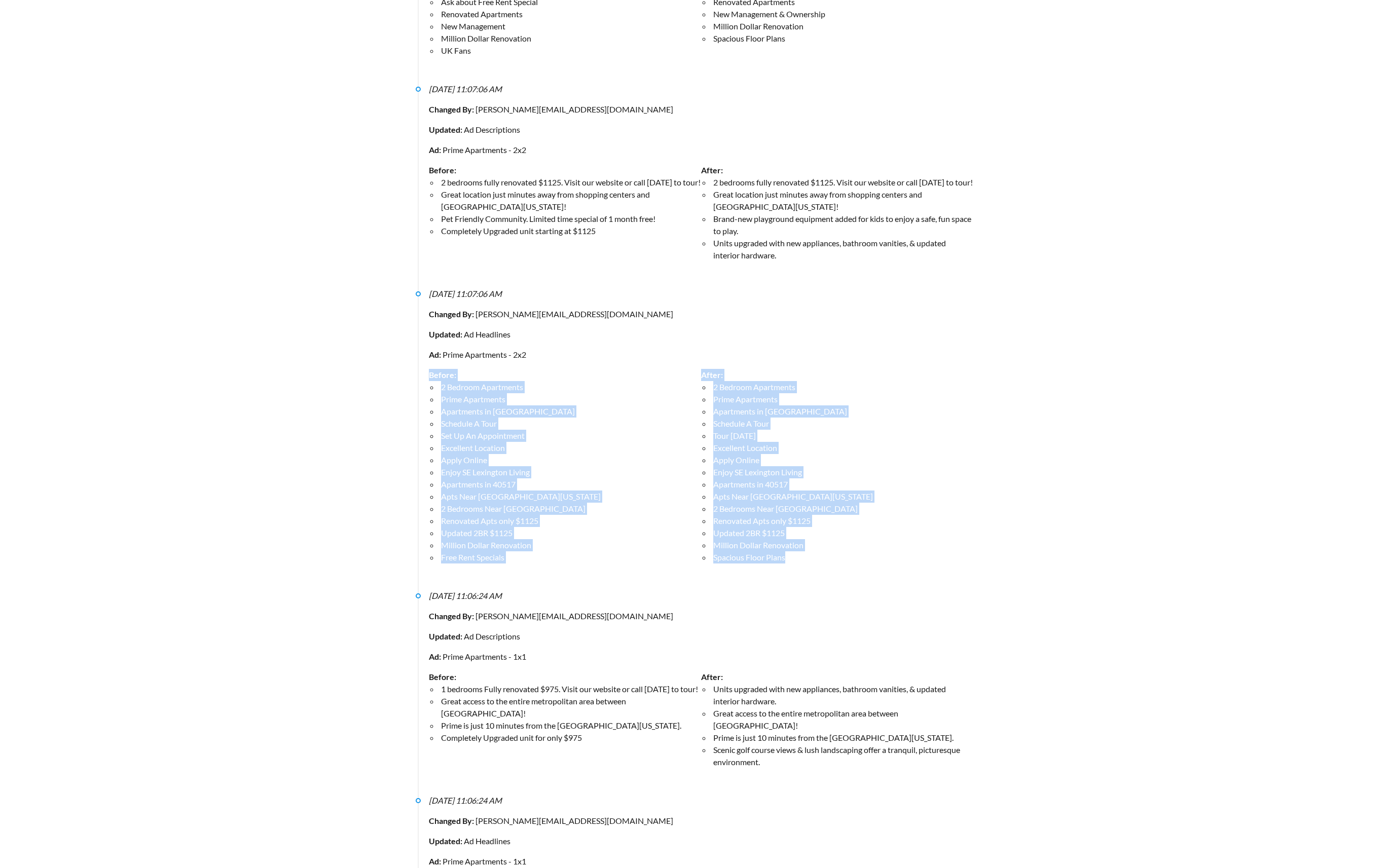
drag, startPoint x: 801, startPoint y: 496, endPoint x: 427, endPoint y: 315, distance: 415.5
click at [427, 315] on li "4/9/2025, 11:07:06 AM Changed By: maddison@effortlessads.com Updated: Ad Headli…" at bounding box center [694, 442] width 557 height 302
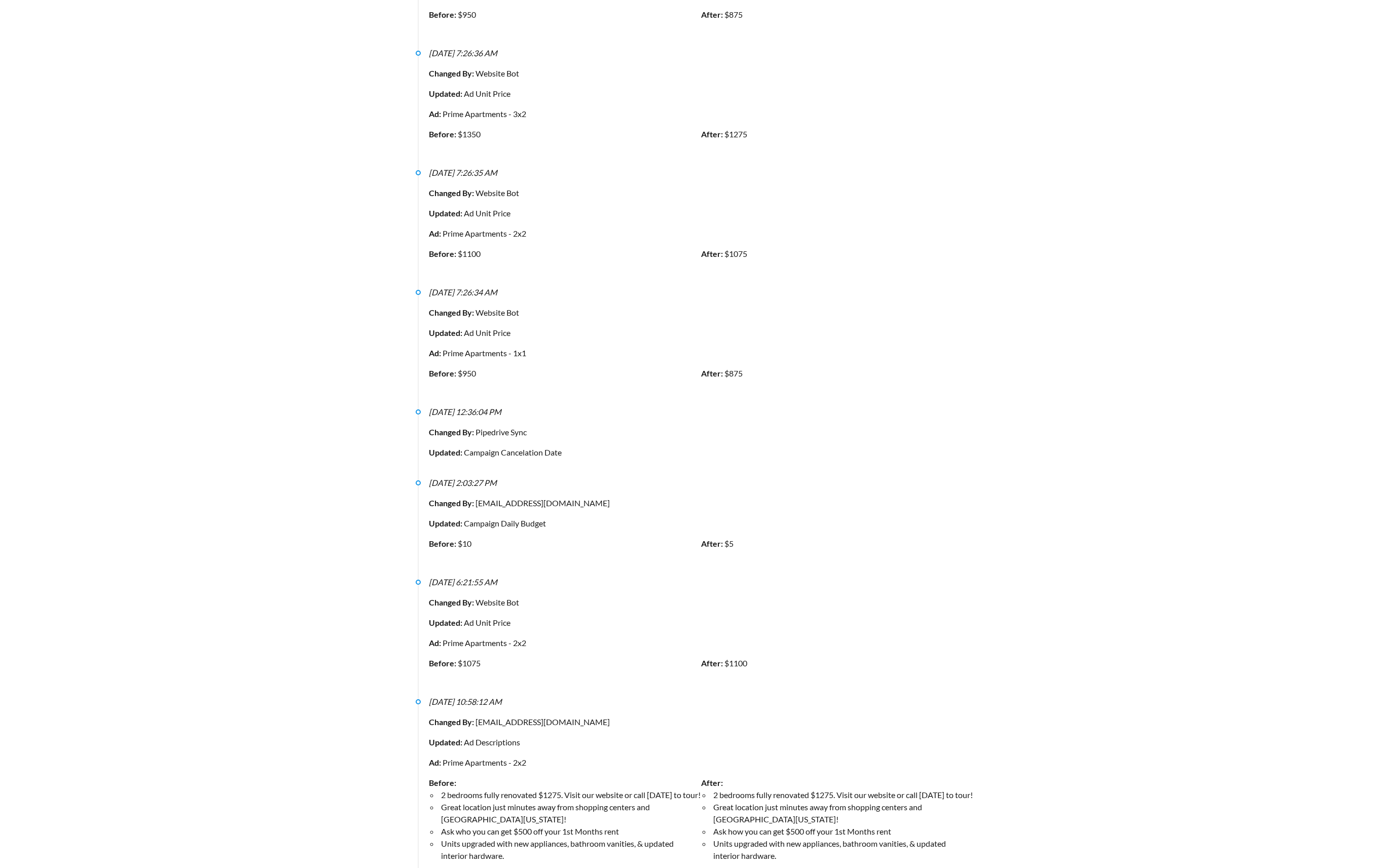
scroll to position [1090, 0]
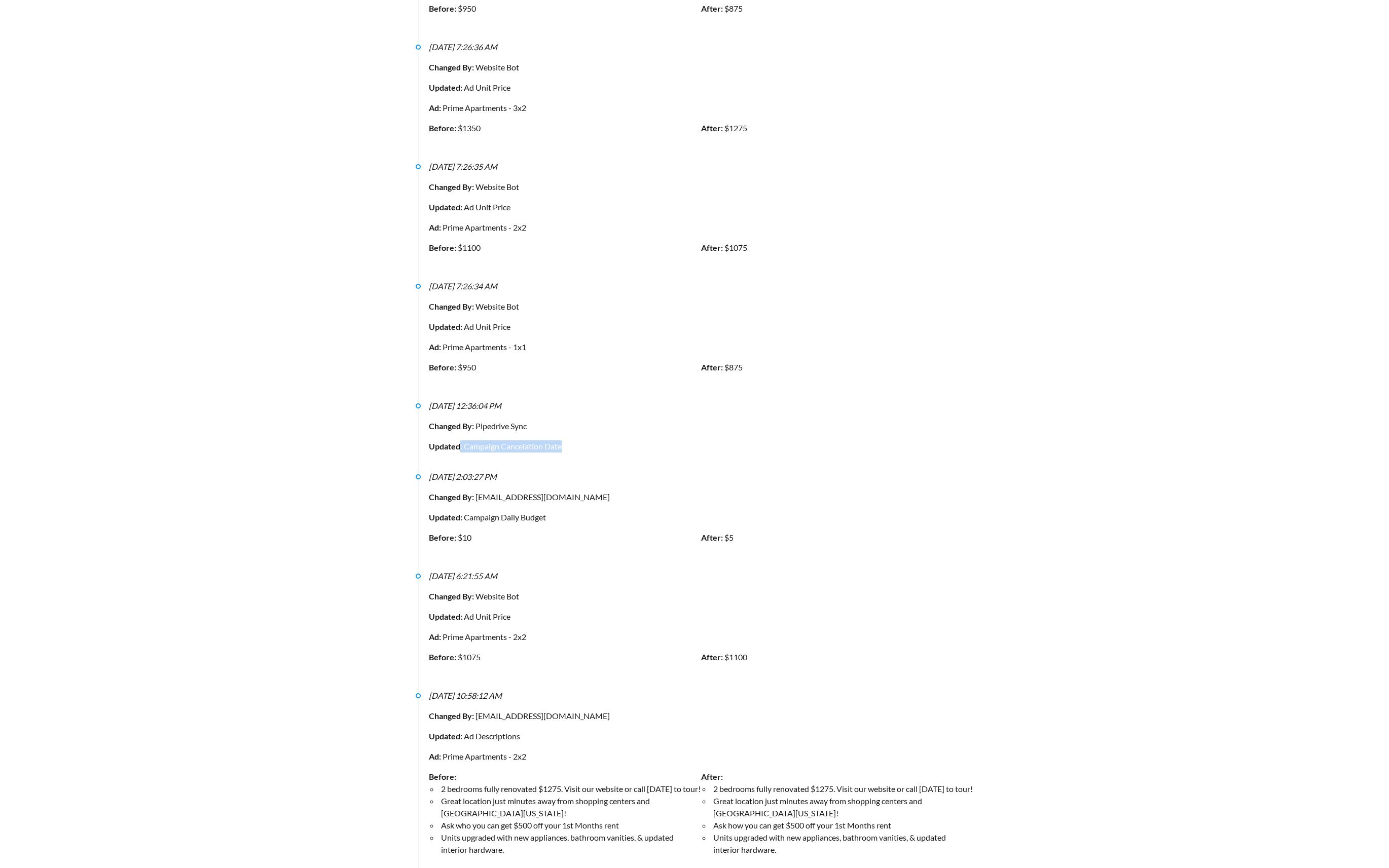
drag, startPoint x: 460, startPoint y: 428, endPoint x: 654, endPoint y: 433, distance: 194.1
click at [654, 440] on div "Updated: Campaign Cancelation Date" at bounding box center [701, 446] width 544 height 12
drag, startPoint x: 742, startPoint y: 521, endPoint x: 428, endPoint y: 386, distance: 341.8
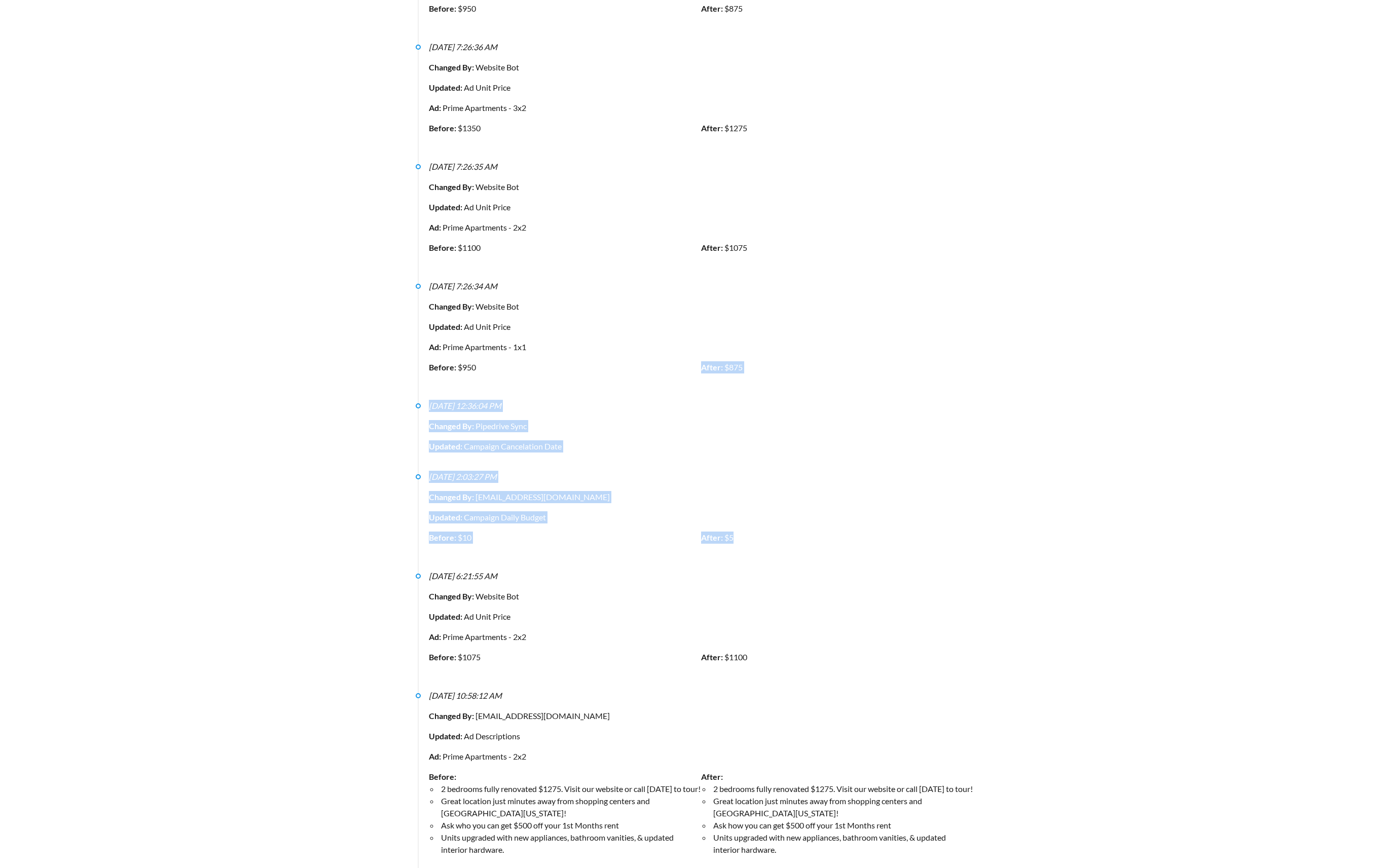
click at [586, 377] on li "8/6/2025, 7:26:34 AM Changed By: Website Bot Updated: Ad Unit Price Ad: Prime A…" at bounding box center [694, 343] width 557 height 120
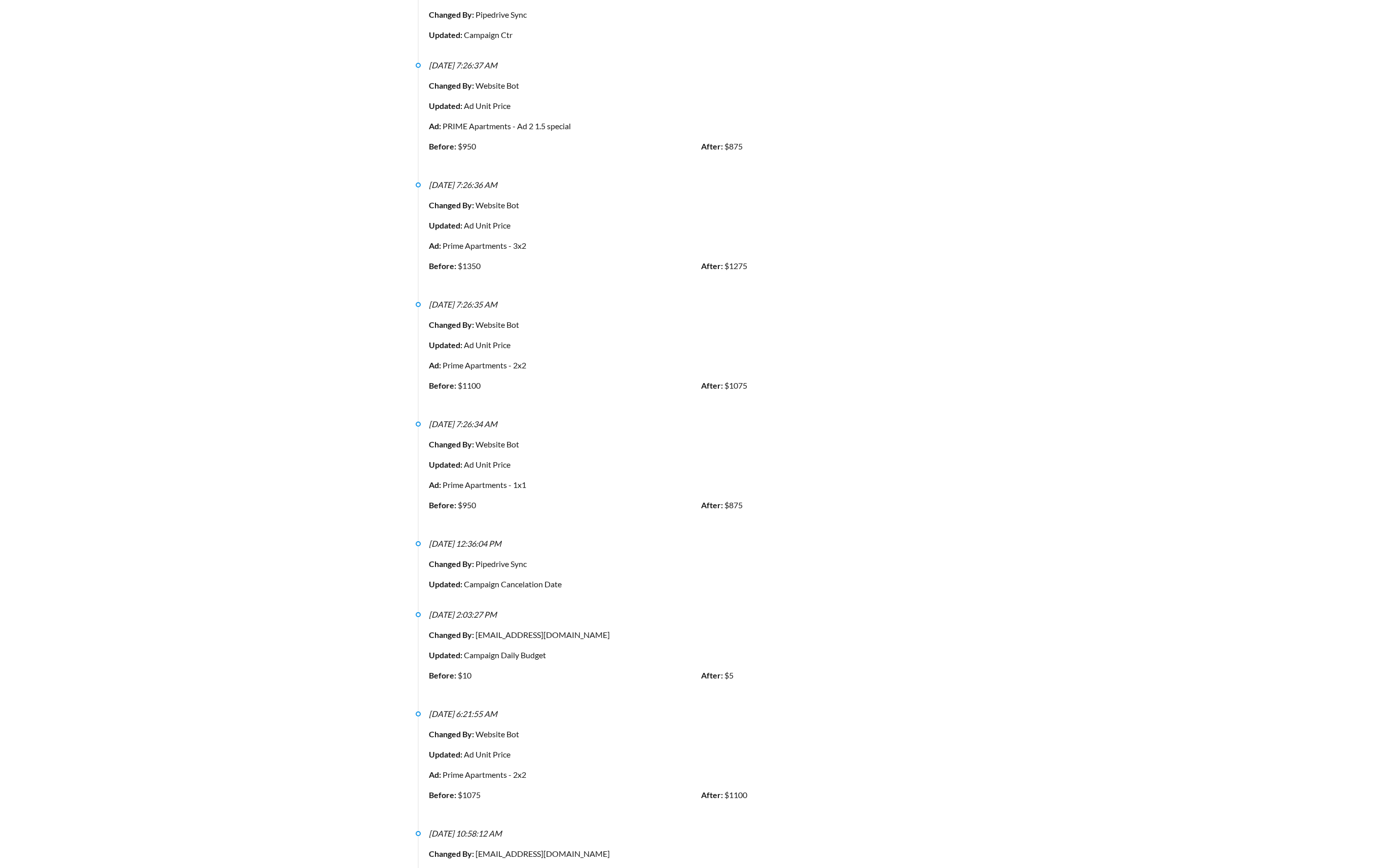
scroll to position [935, 0]
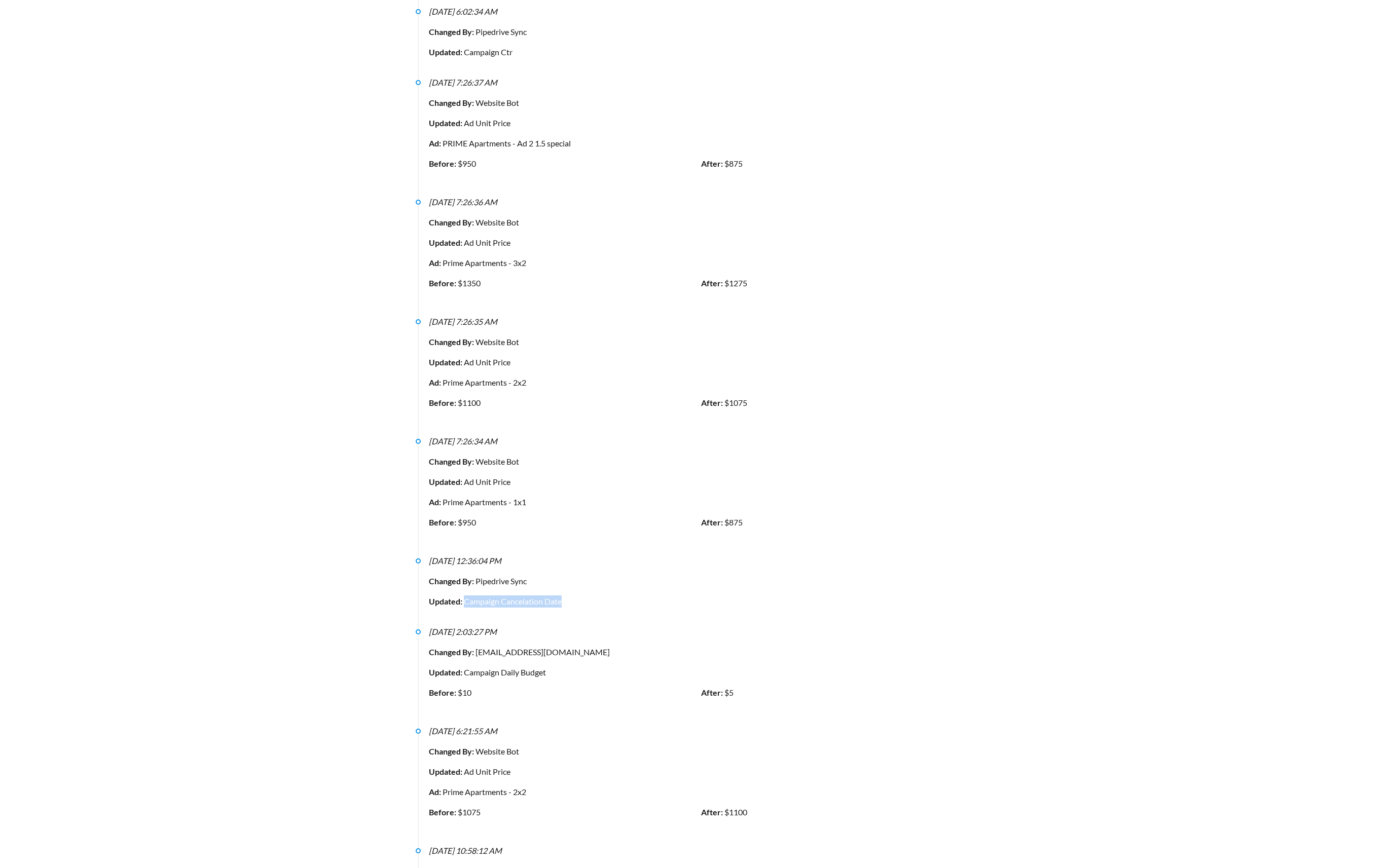
drag, startPoint x: 571, startPoint y: 586, endPoint x: 464, endPoint y: 582, distance: 107.1
click at [464, 595] on div "Updated: Campaign Cancelation Date" at bounding box center [701, 602] width 544 height 12
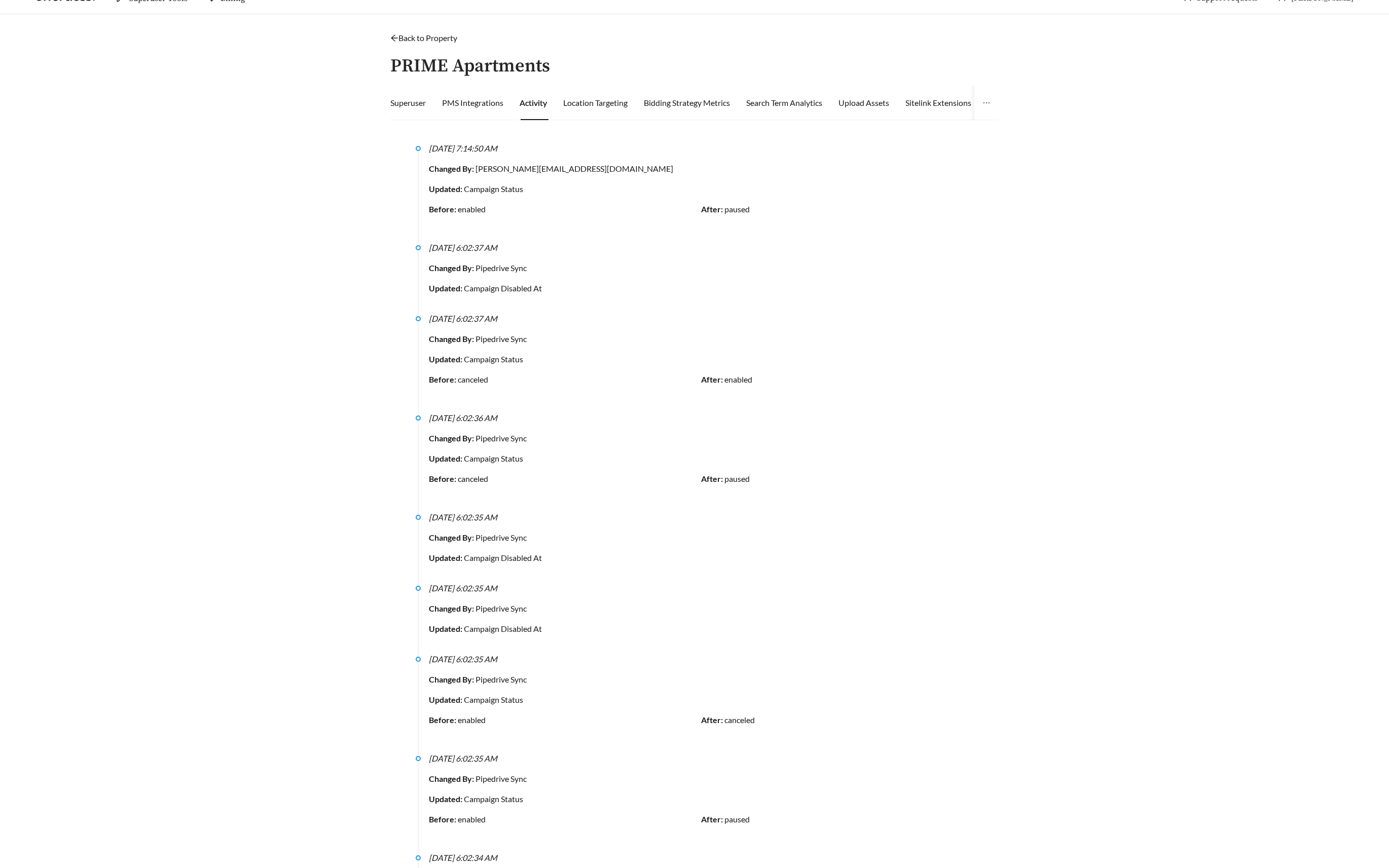
scroll to position [0, 0]
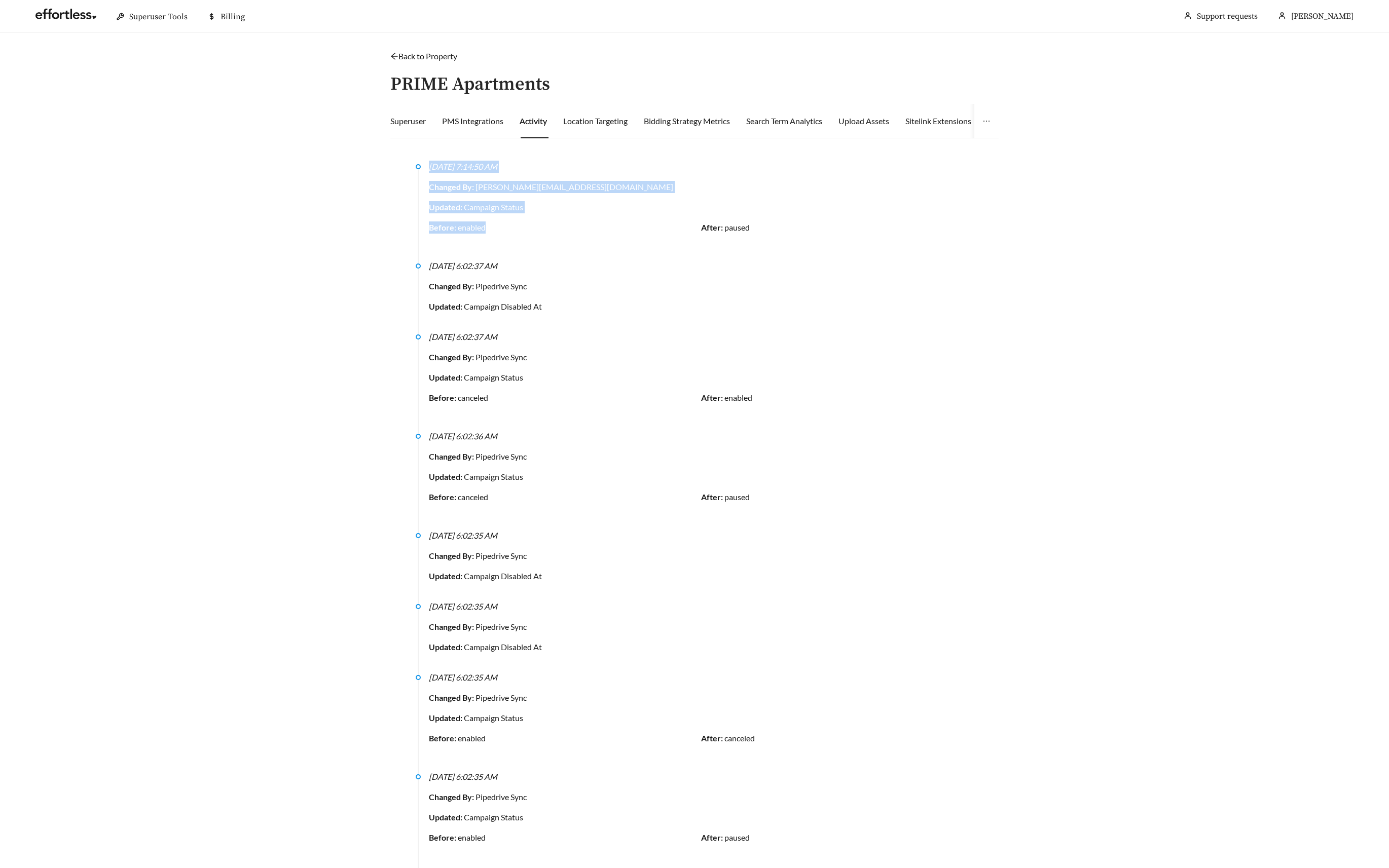
drag, startPoint x: 497, startPoint y: 226, endPoint x: 431, endPoint y: 162, distance: 91.9
click at [431, 162] on div "8/20/2025, 7:14:50 AM Changed By: sabrina@effortlessads.com Updated: Campaign S…" at bounding box center [701, 201] width 544 height 81
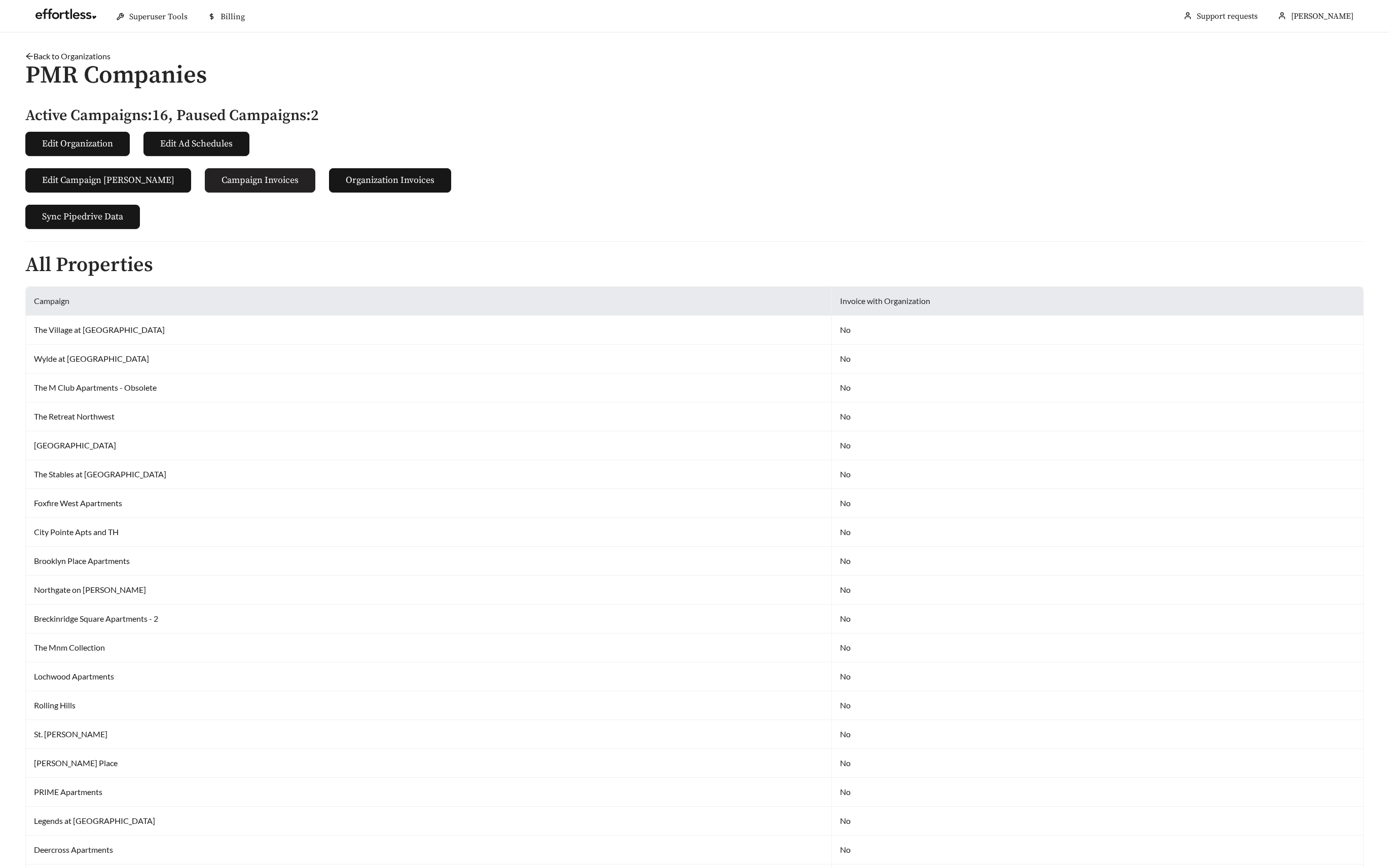
click at [235, 187] on button "Campaign Invoices" at bounding box center [260, 180] width 111 height 24
click at [138, 183] on button "Edit Campaign Billings" at bounding box center [108, 180] width 165 height 24
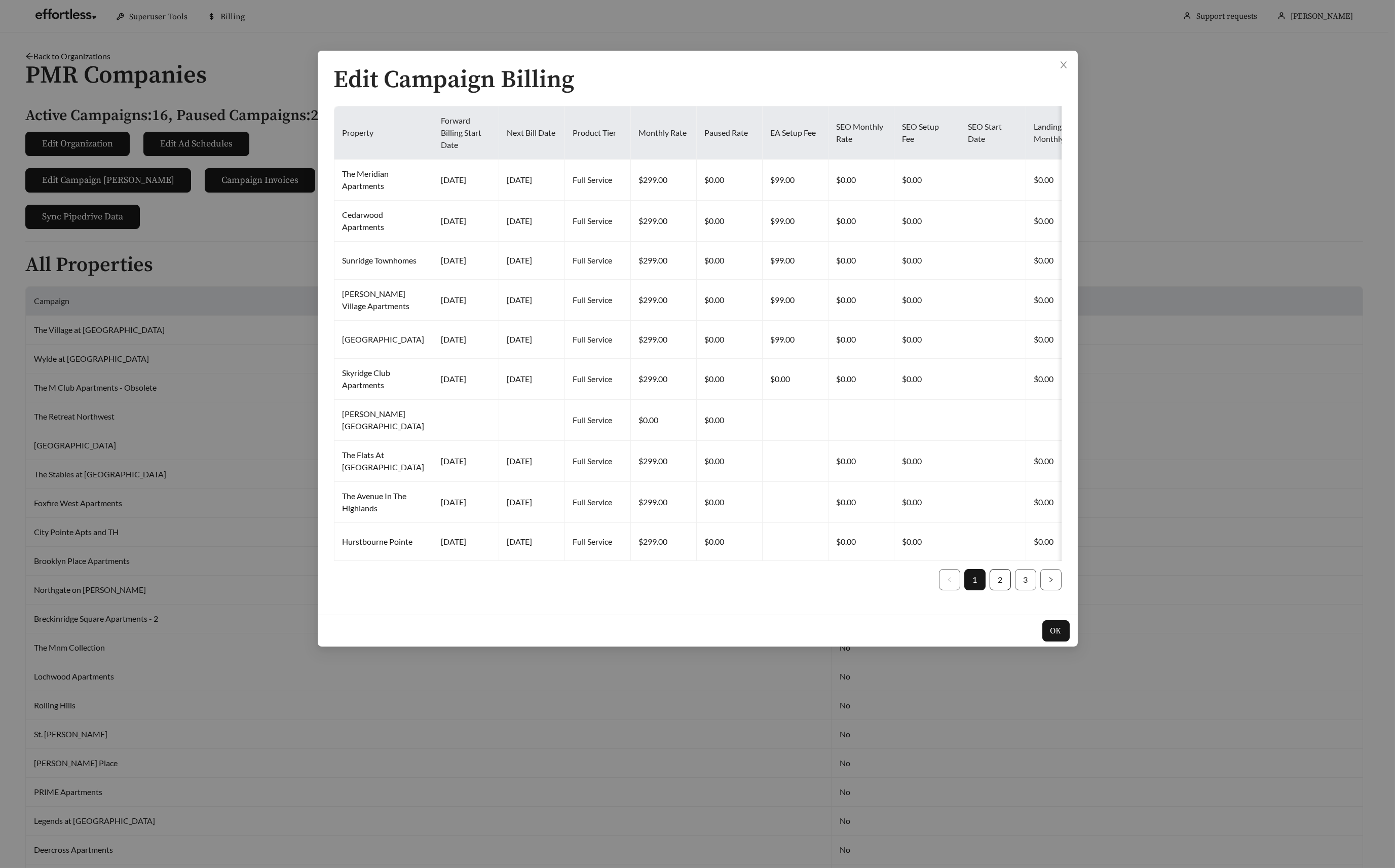
click at [1000, 590] on link "2" at bounding box center [1000, 579] width 20 height 20
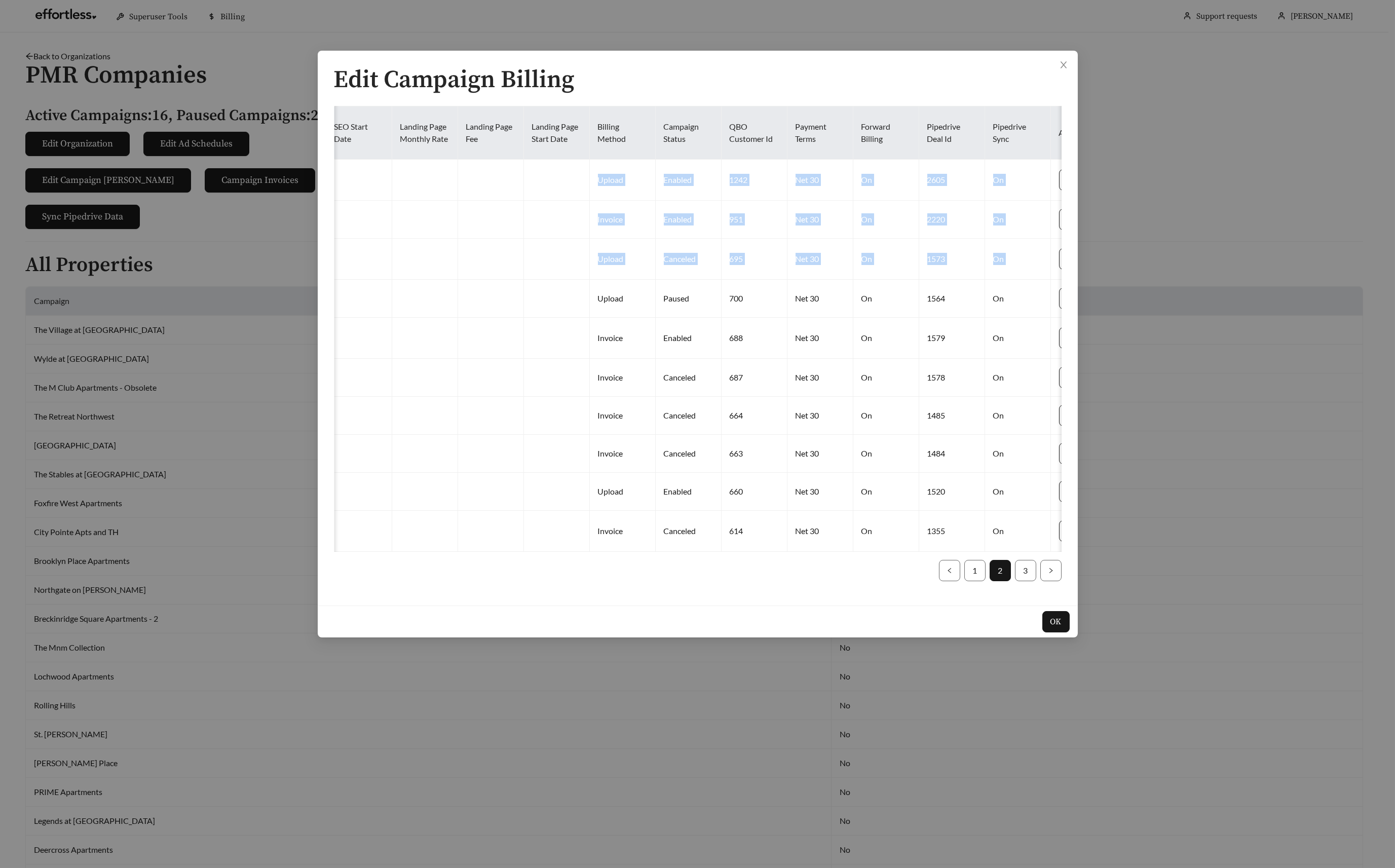
scroll to position [0, 752]
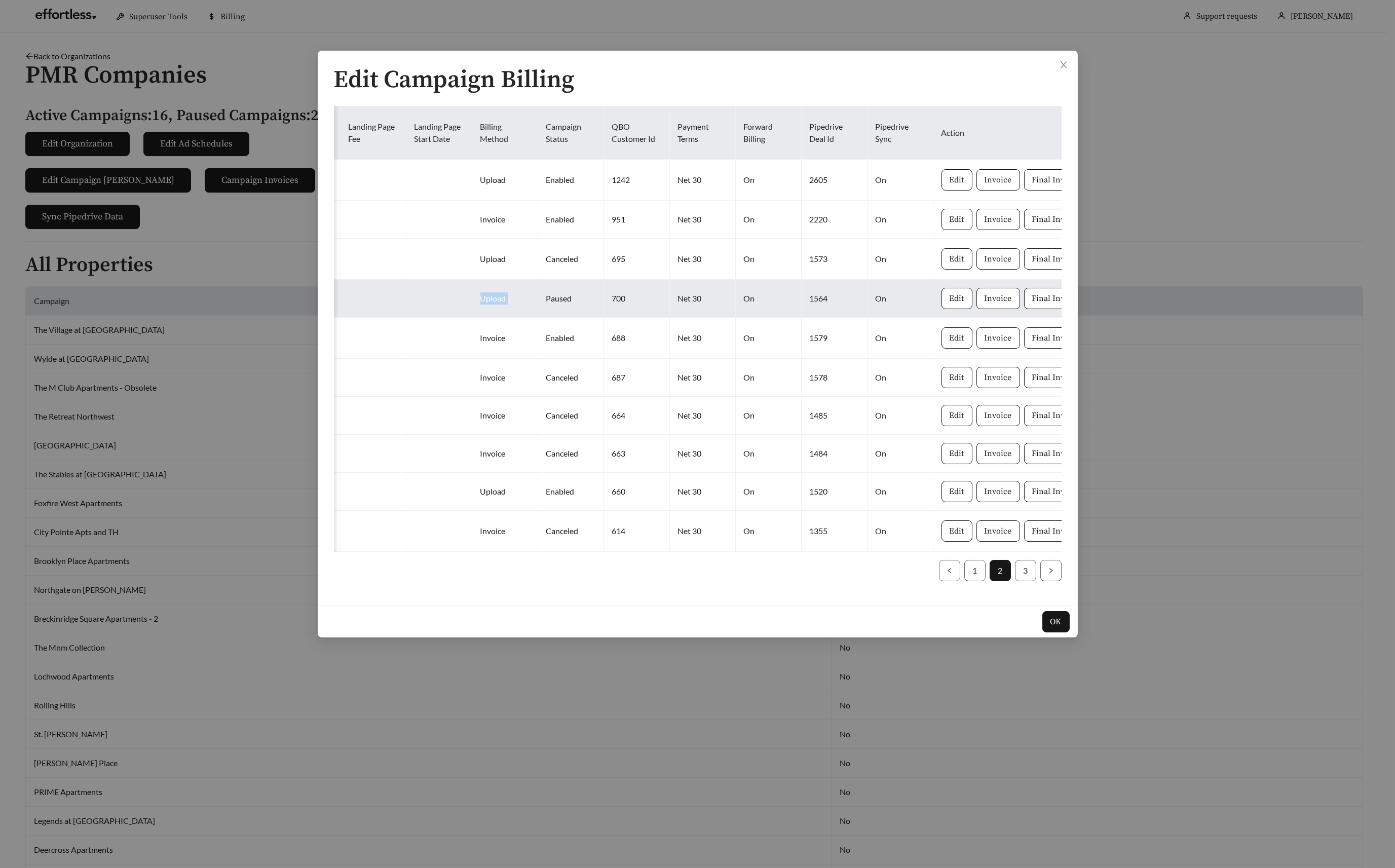
drag, startPoint x: 649, startPoint y: 311, endPoint x: 566, endPoint y: 302, distance: 83.5
click at [566, 302] on tr "PRIME Apartments 2024-02-06 2025-09-15 Full Service $299.00 $0.00 Upload Paused…" at bounding box center [340, 298] width 1514 height 38
click at [567, 302] on td "Paused" at bounding box center [570, 298] width 66 height 38
click at [472, 300] on td "Upload" at bounding box center [505, 298] width 66 height 38
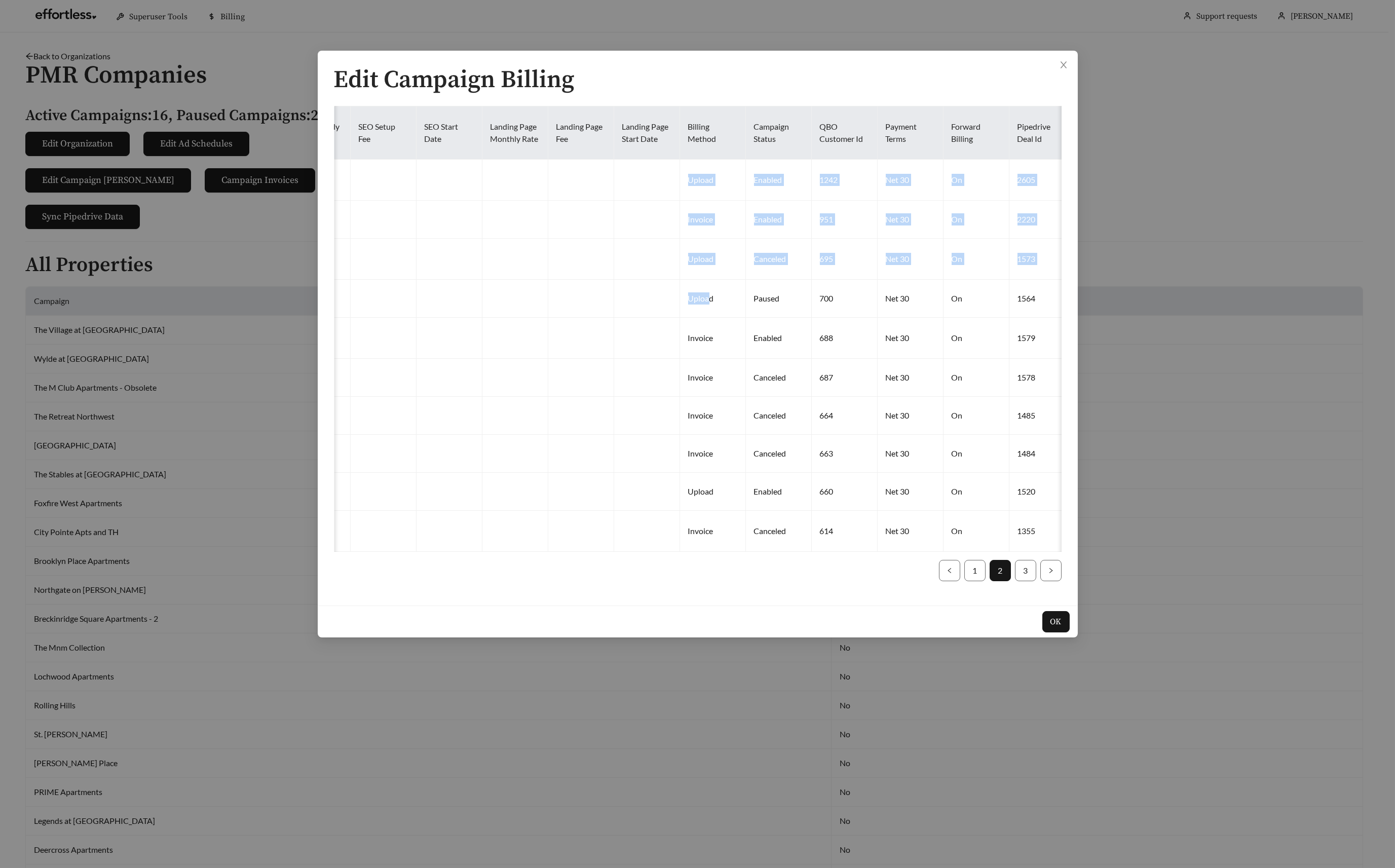
scroll to position [0, 0]
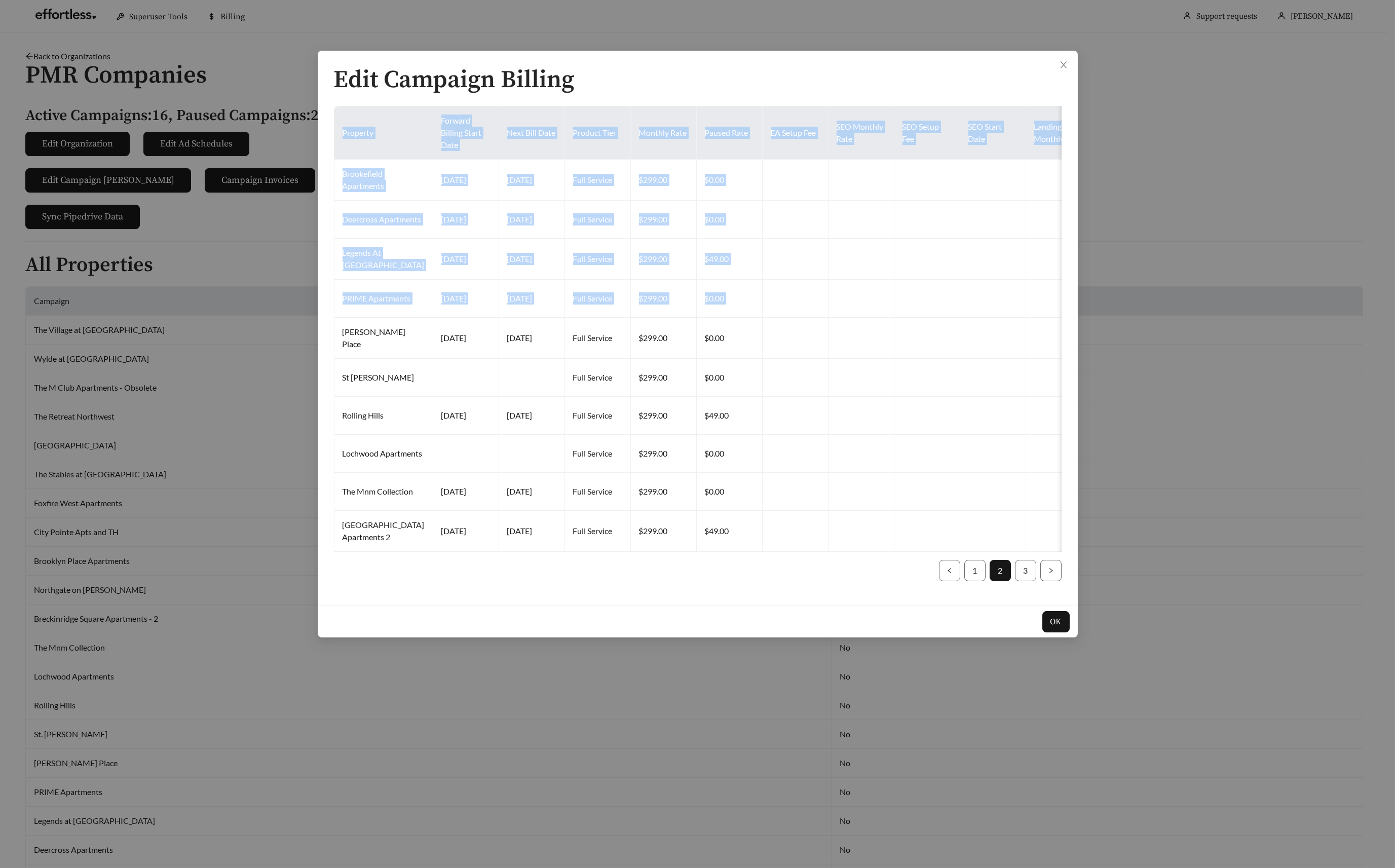
drag, startPoint x: 460, startPoint y: 307, endPoint x: 175, endPoint y: 312, distance: 285.0
click at [175, 312] on div "Edit Campaign Billing Property Forward Billing Start Date Next Bill Date Produc…" at bounding box center [697, 434] width 1395 height 868
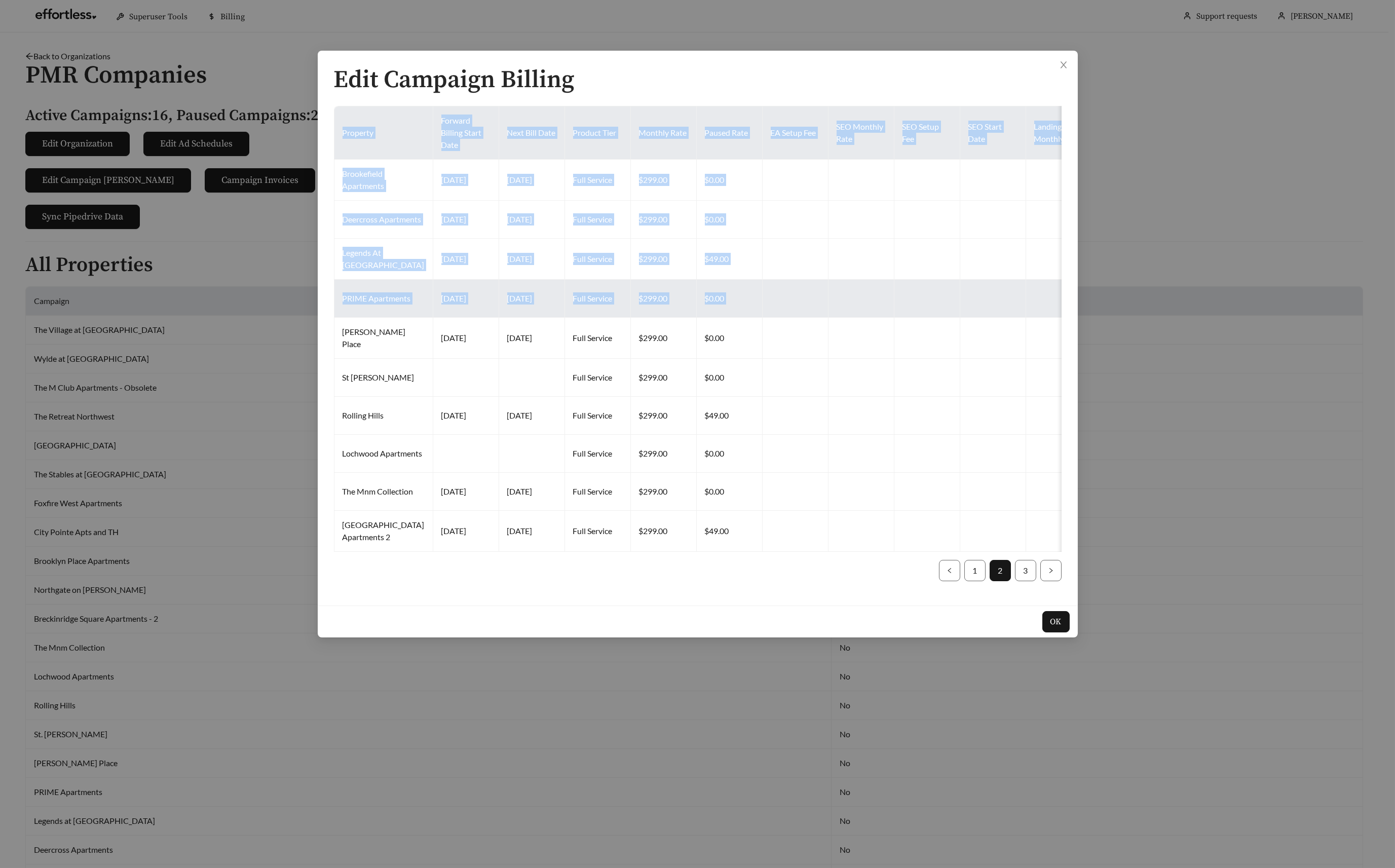
click at [361, 315] on td "PRIME Apartments" at bounding box center [384, 298] width 99 height 38
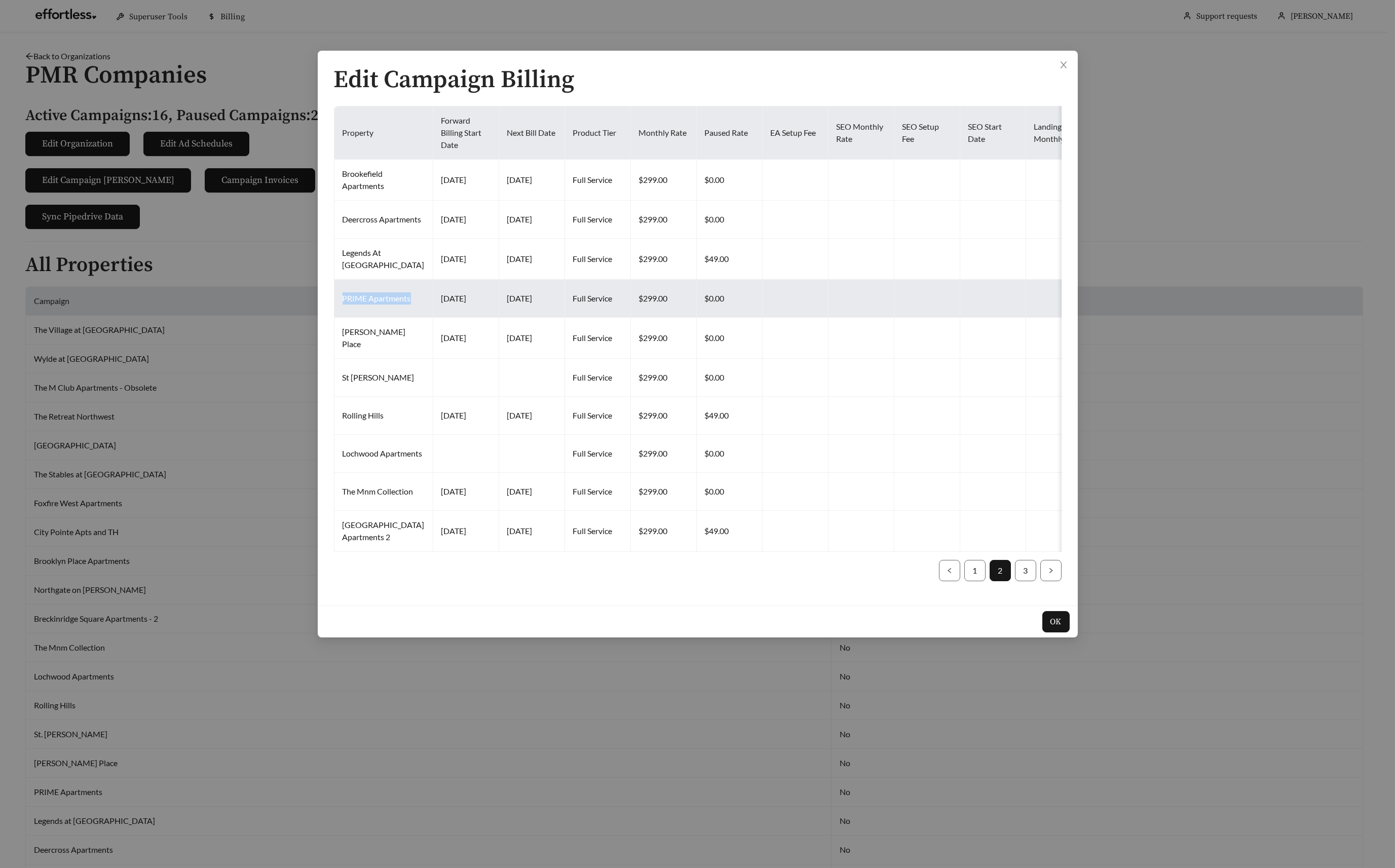
drag, startPoint x: 341, startPoint y: 306, endPoint x: 397, endPoint y: 320, distance: 57.7
click at [397, 318] on td "PRIME Apartments" at bounding box center [384, 298] width 99 height 38
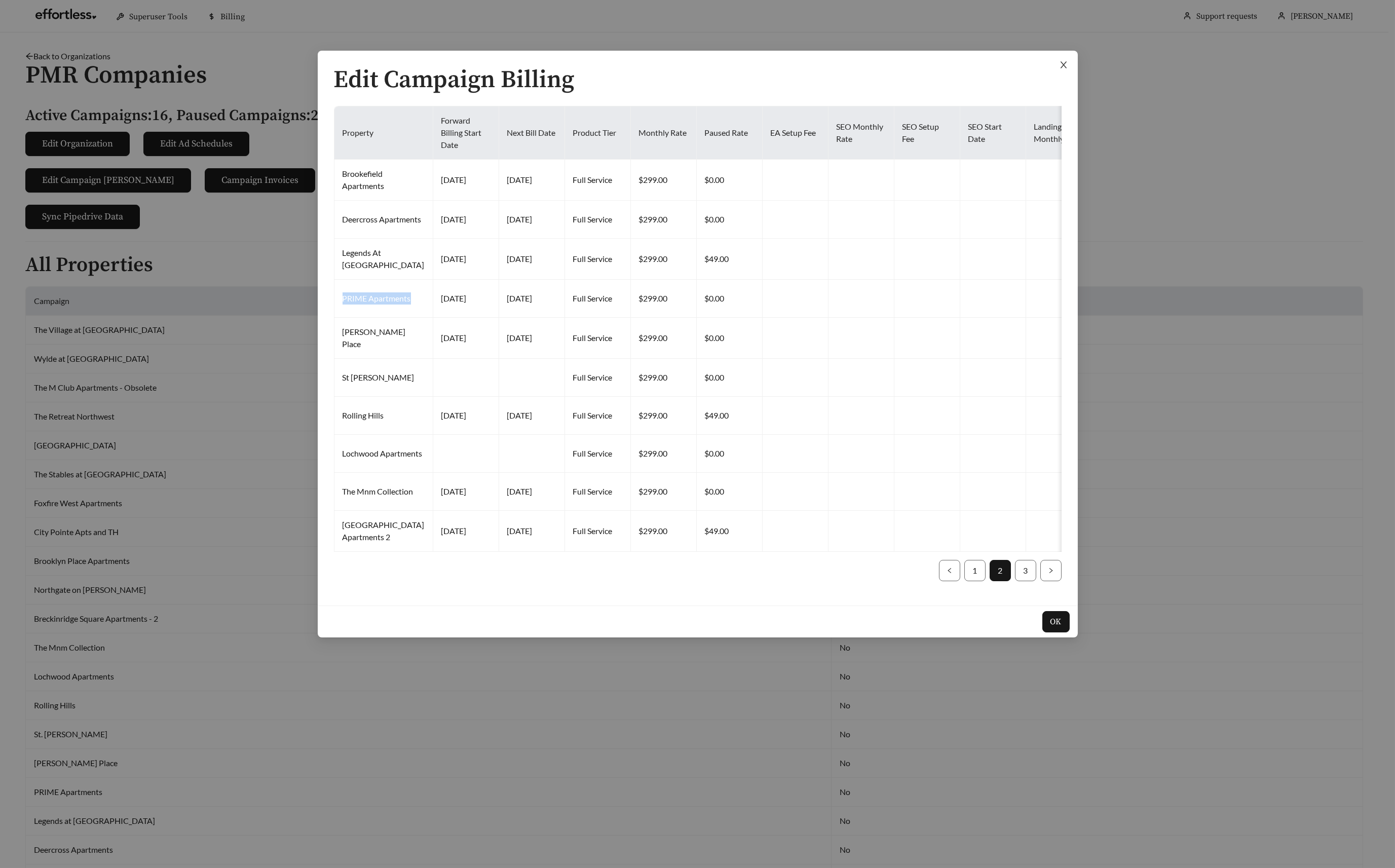
click at [1061, 66] on icon "close" at bounding box center [1063, 64] width 9 height 9
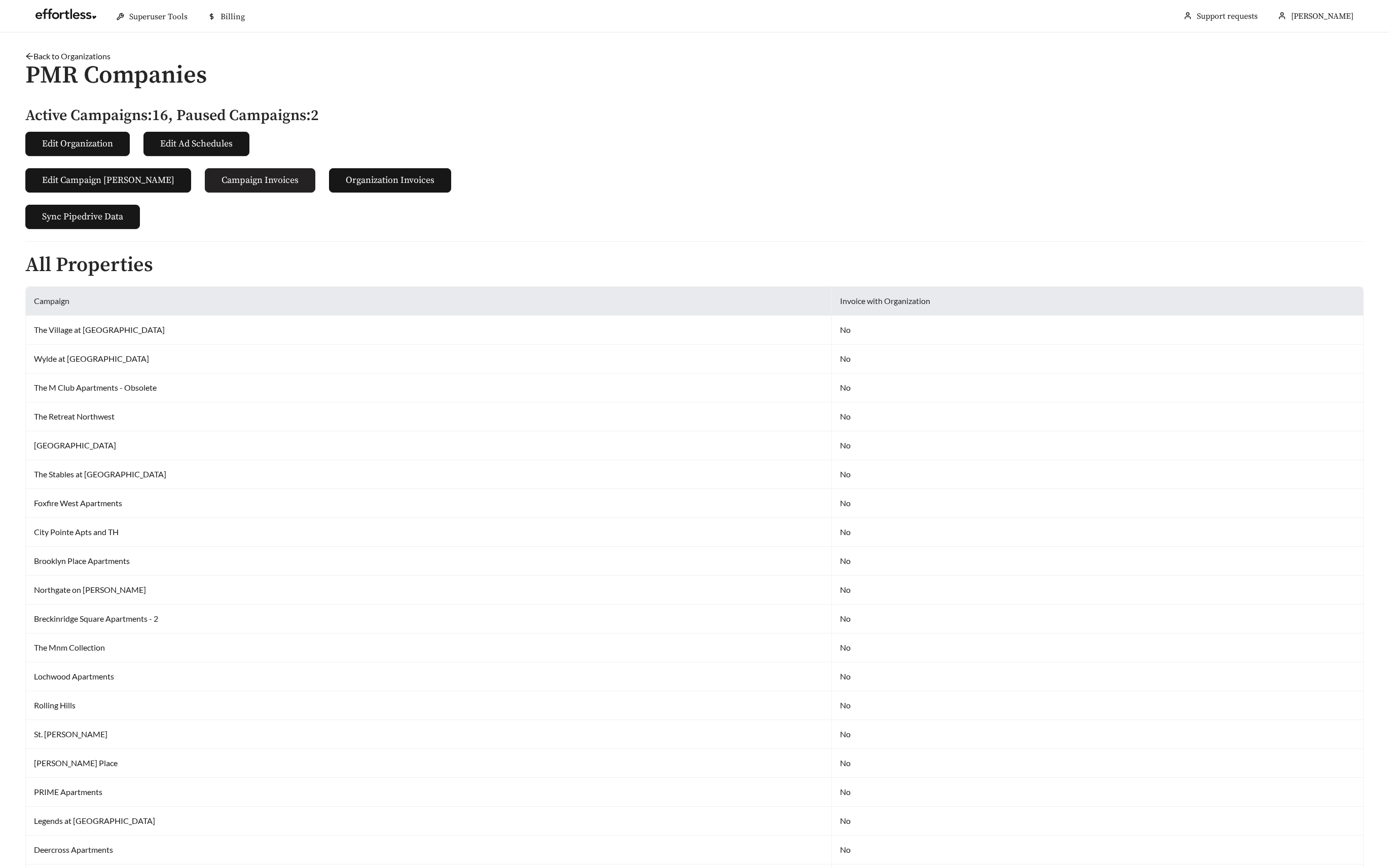
click at [222, 174] on span "Campaign Invoices" at bounding box center [260, 180] width 77 height 14
click at [66, 177] on span "Edit Campaign Billings" at bounding box center [108, 180] width 132 height 14
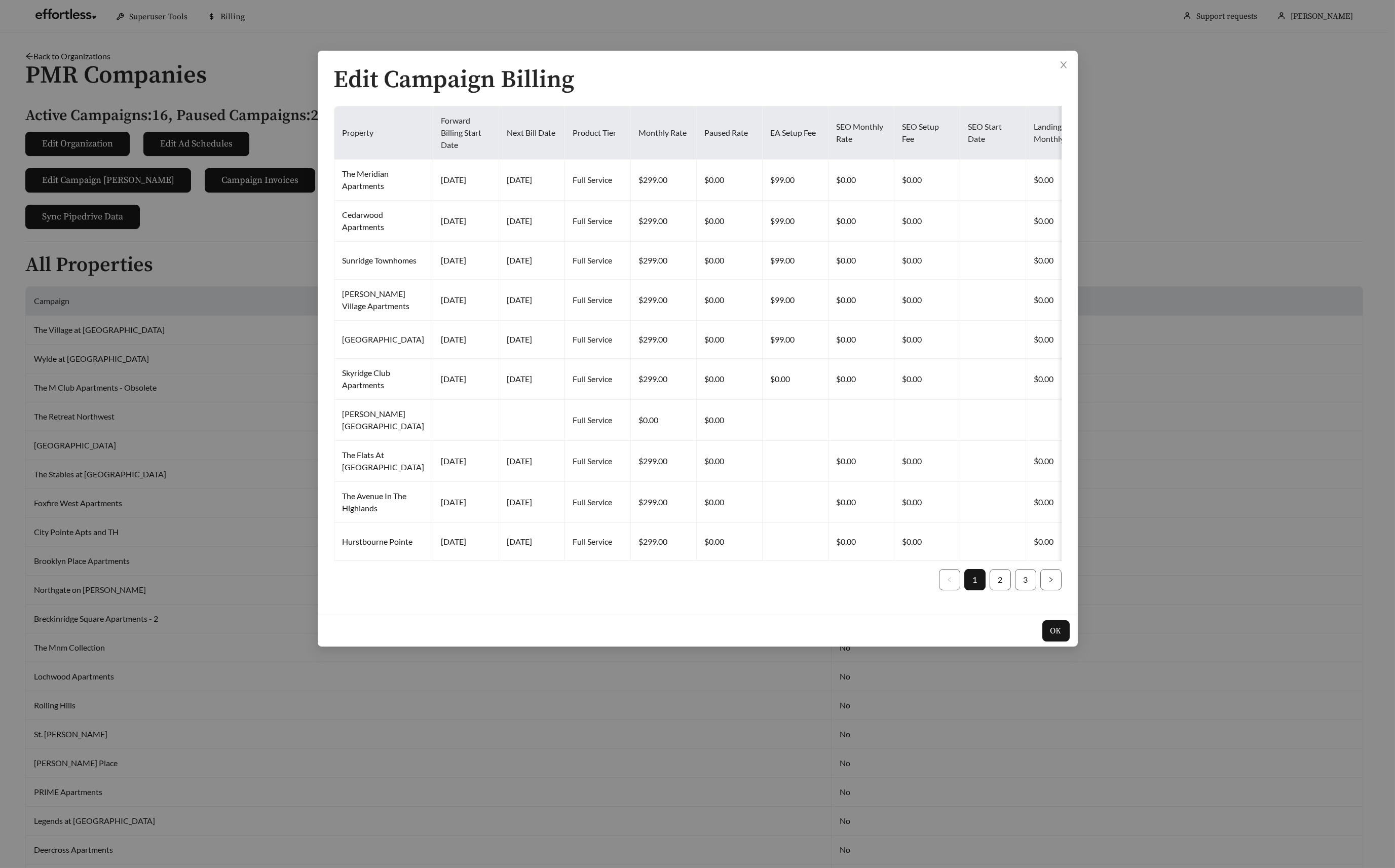
click at [1250, 5] on div "Edit Campaign Billing Property Forward Billing Start Date Next Bill Date Produc…" at bounding box center [697, 434] width 1395 height 868
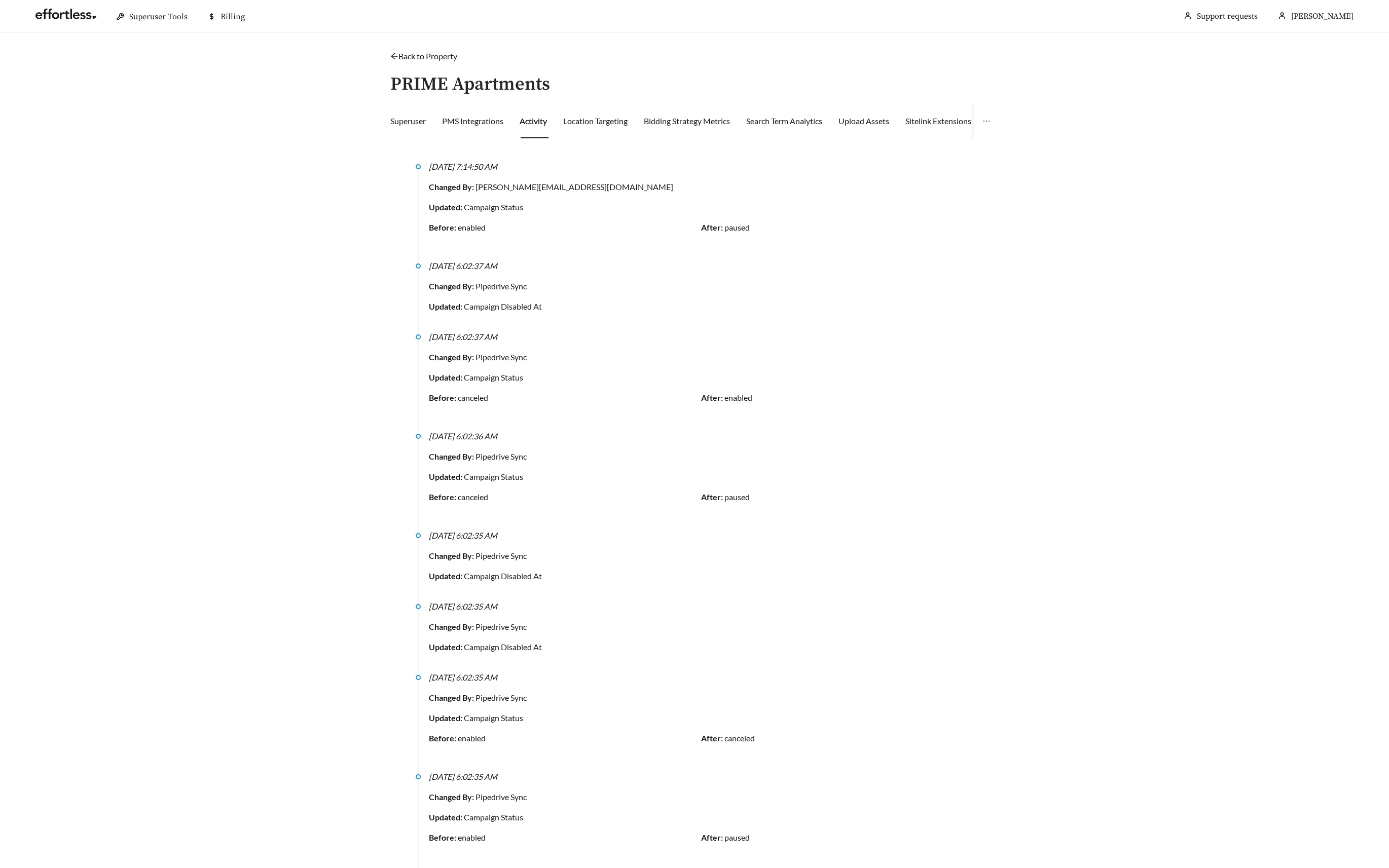
scroll to position [44, 0]
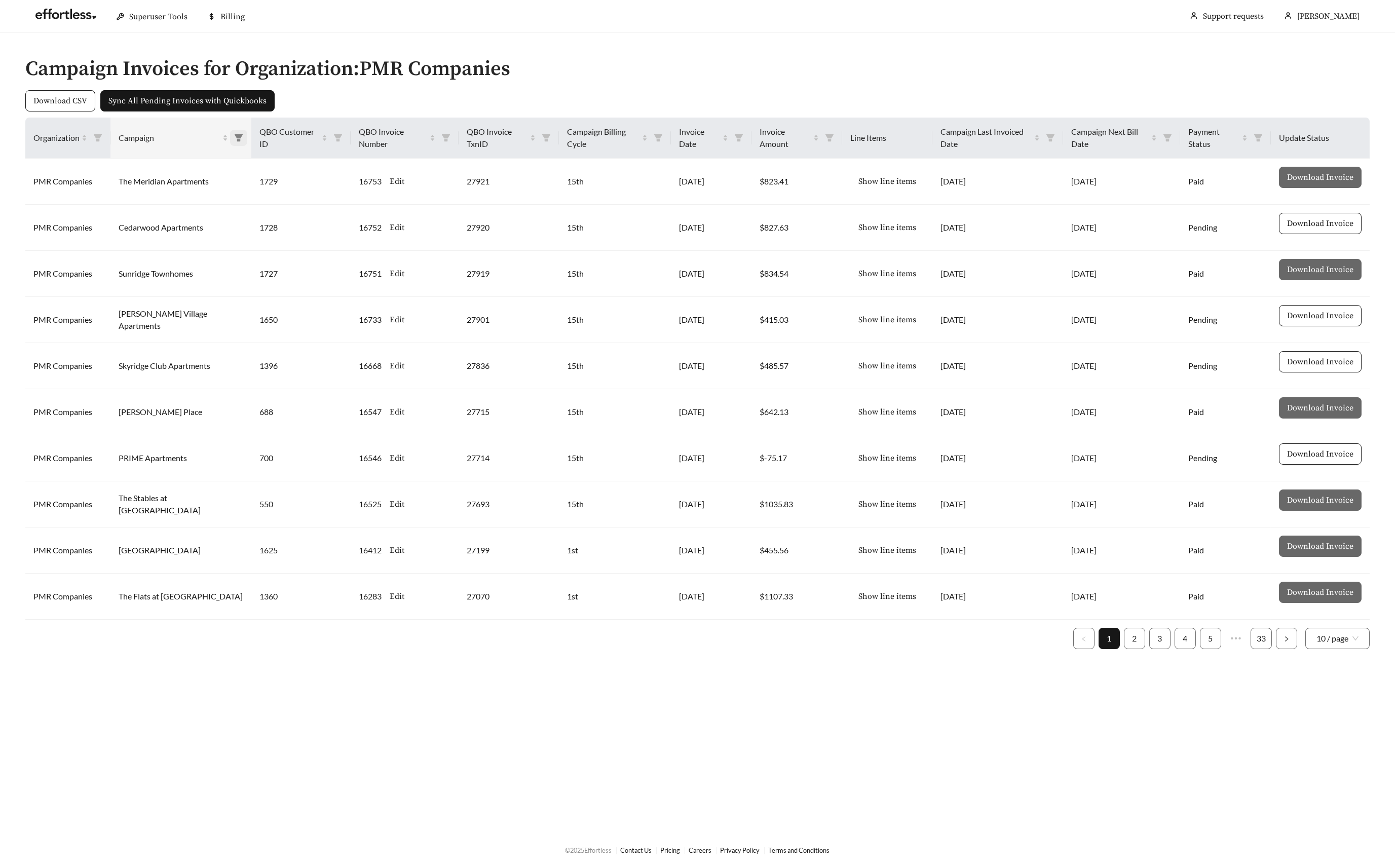
click at [234, 137] on icon "filter" at bounding box center [238, 138] width 9 height 9
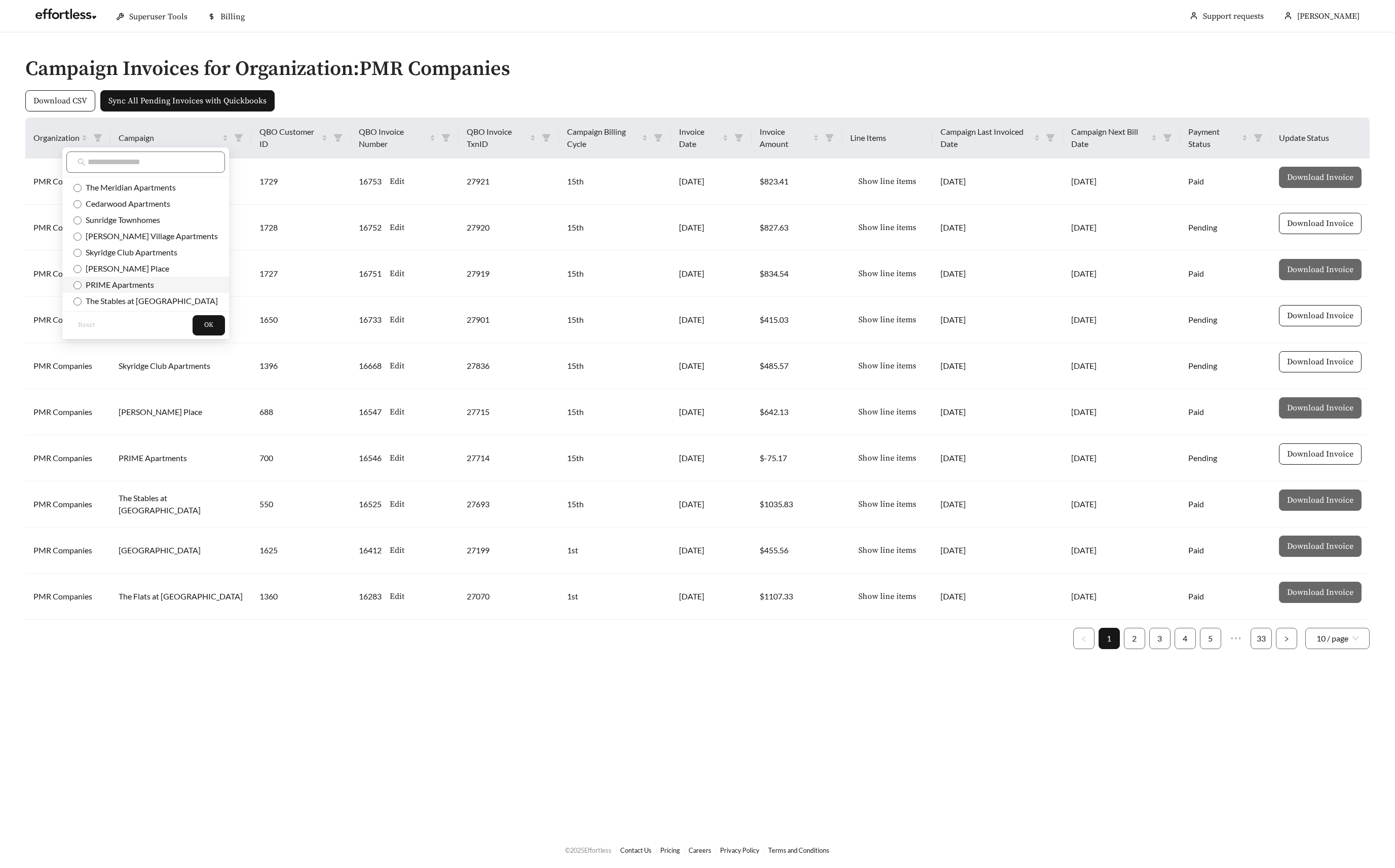
click at [132, 281] on span "PRIME Apartments" at bounding box center [118, 284] width 73 height 10
click at [204, 322] on span "OK" at bounding box center [208, 325] width 9 height 10
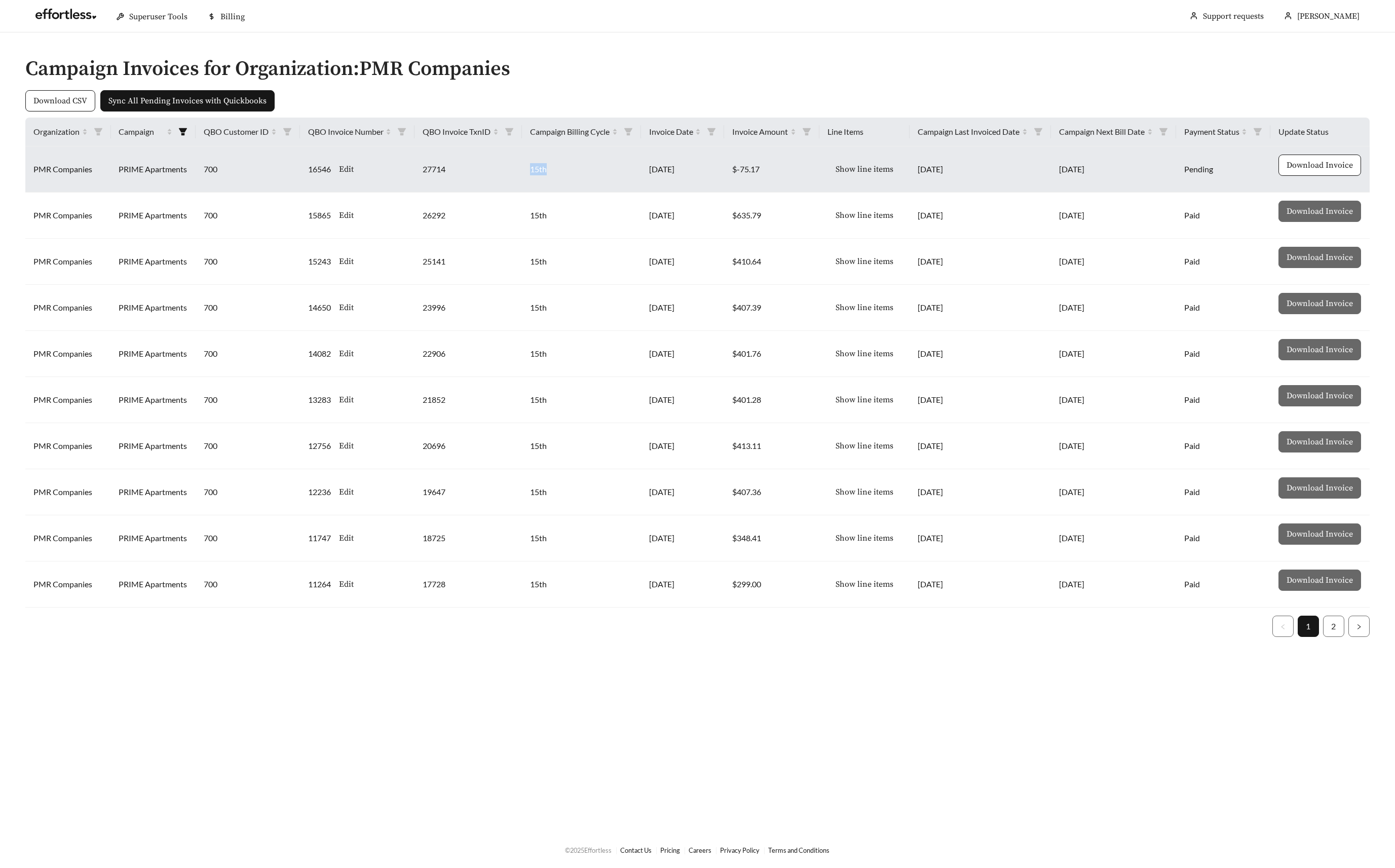
drag, startPoint x: 530, startPoint y: 168, endPoint x: 569, endPoint y: 168, distance: 39.0
click at [569, 168] on td "15th" at bounding box center [582, 170] width 119 height 46
drag, startPoint x: 731, startPoint y: 165, endPoint x: 776, endPoint y: 169, distance: 45.2
click at [776, 169] on td "$-75.17" at bounding box center [772, 170] width 96 height 46
click at [867, 169] on span "Show line items" at bounding box center [864, 170] width 57 height 12
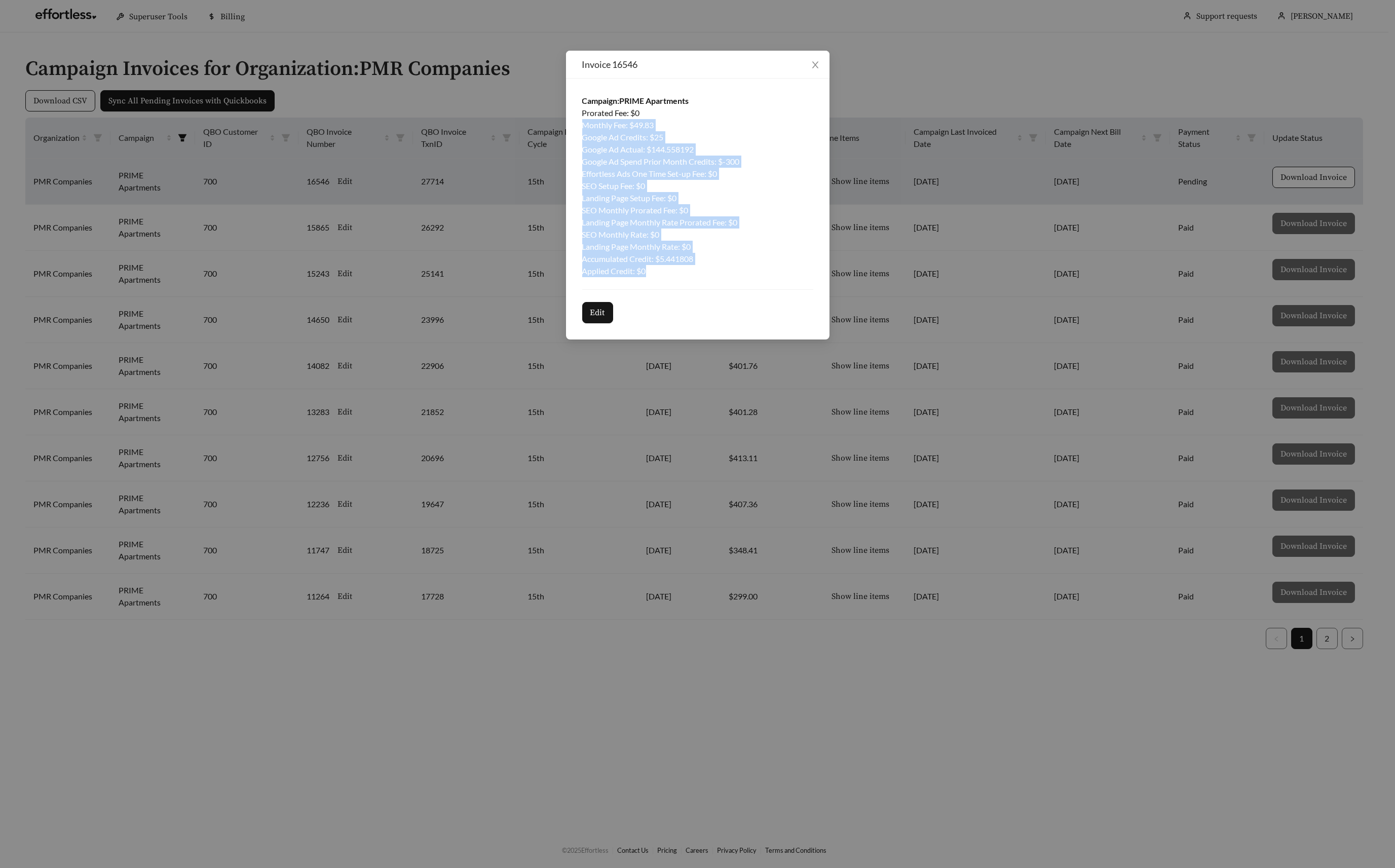
drag, startPoint x: 615, startPoint y: 121, endPoint x: 772, endPoint y: 271, distance: 217.1
click at [772, 271] on div "Prorated Fee : $ 0 Monthly Fee : $ 49.83 Google Ad Credits : $ 25 Google Ad Act…" at bounding box center [698, 192] width 231 height 170
click at [814, 63] on icon "close" at bounding box center [815, 64] width 9 height 9
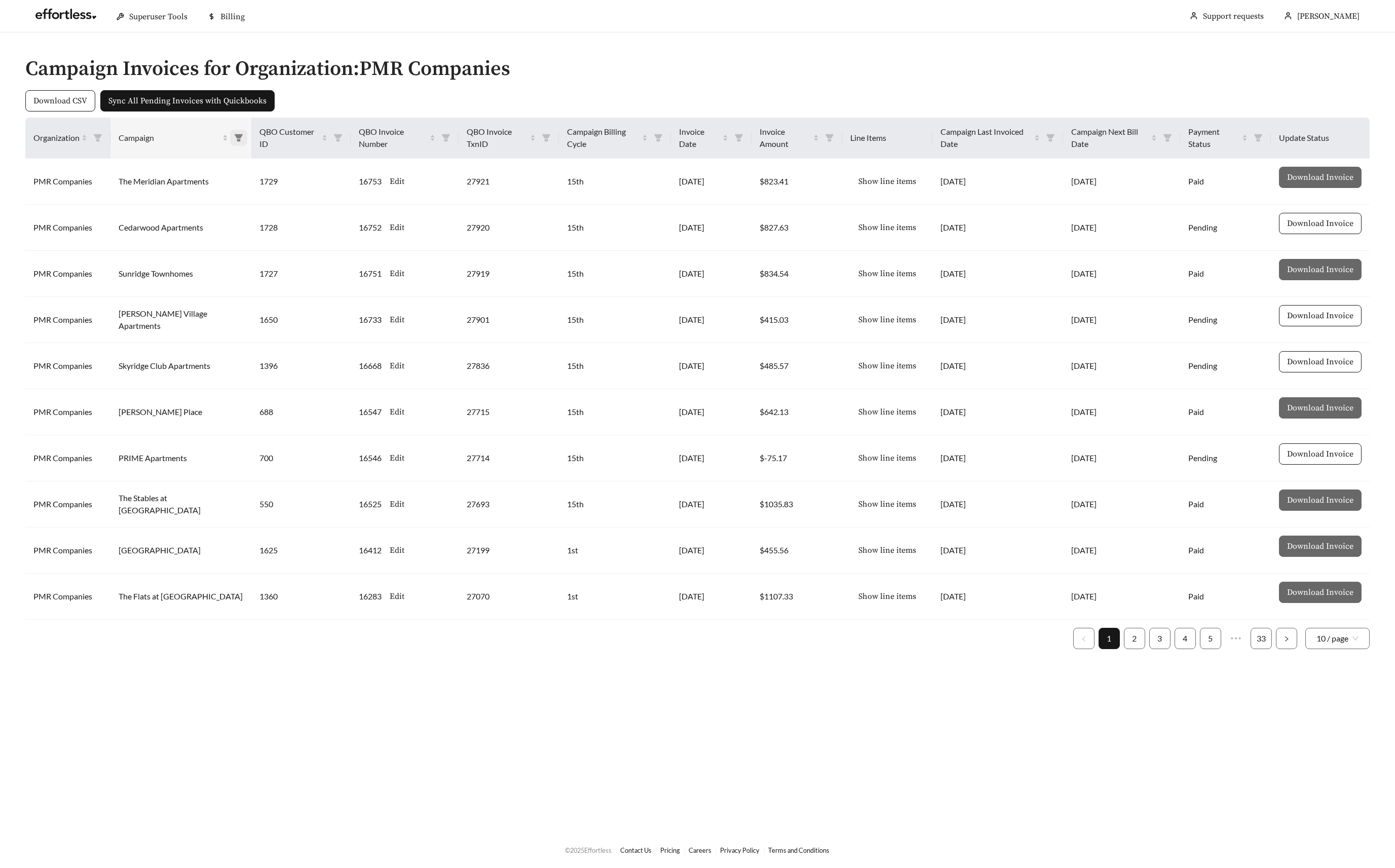
click at [234, 139] on icon "filter" at bounding box center [238, 138] width 9 height 9
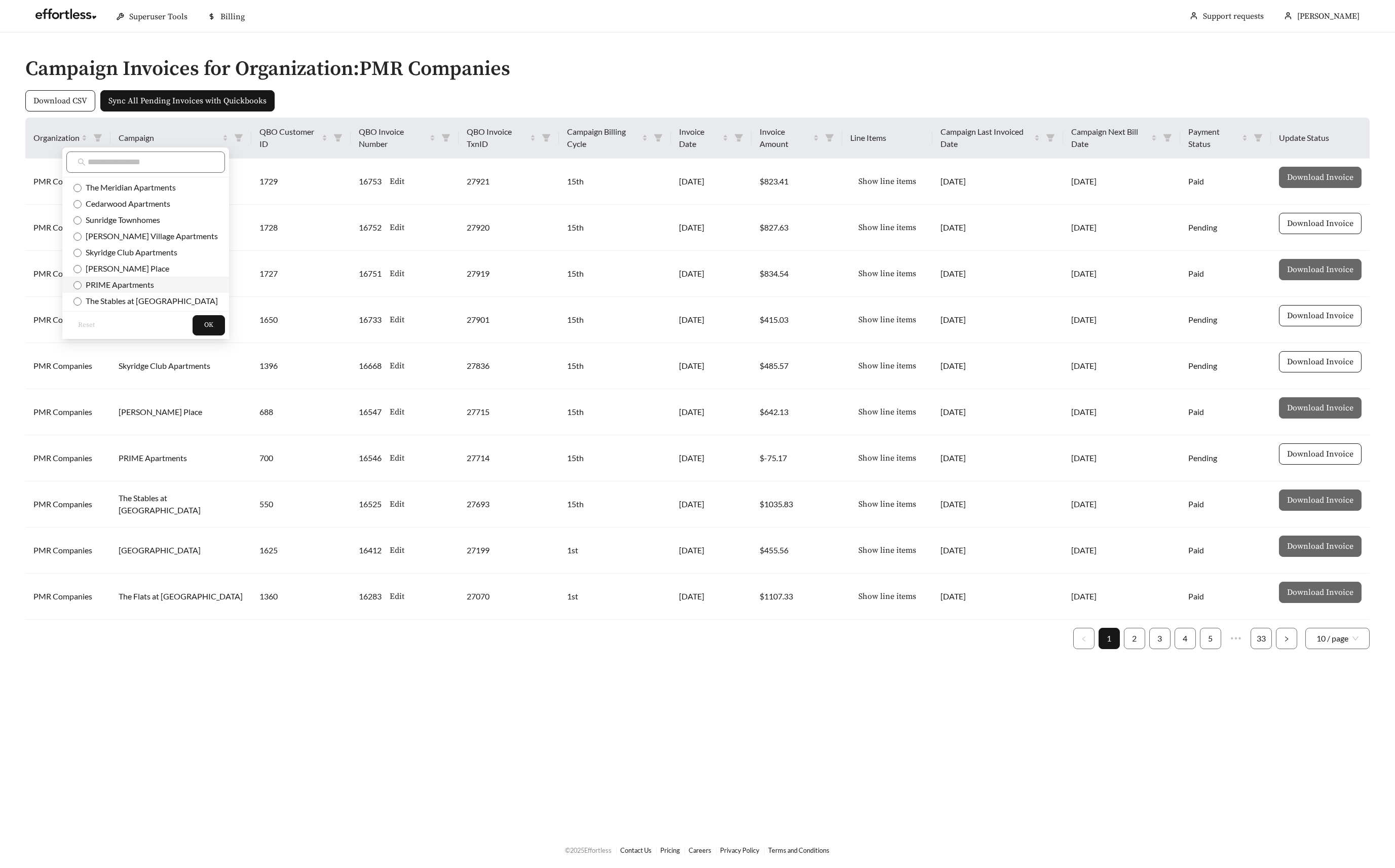
click at [136, 280] on span "PRIME Apartments" at bounding box center [118, 284] width 73 height 10
click at [207, 327] on span "OK" at bounding box center [208, 325] width 9 height 10
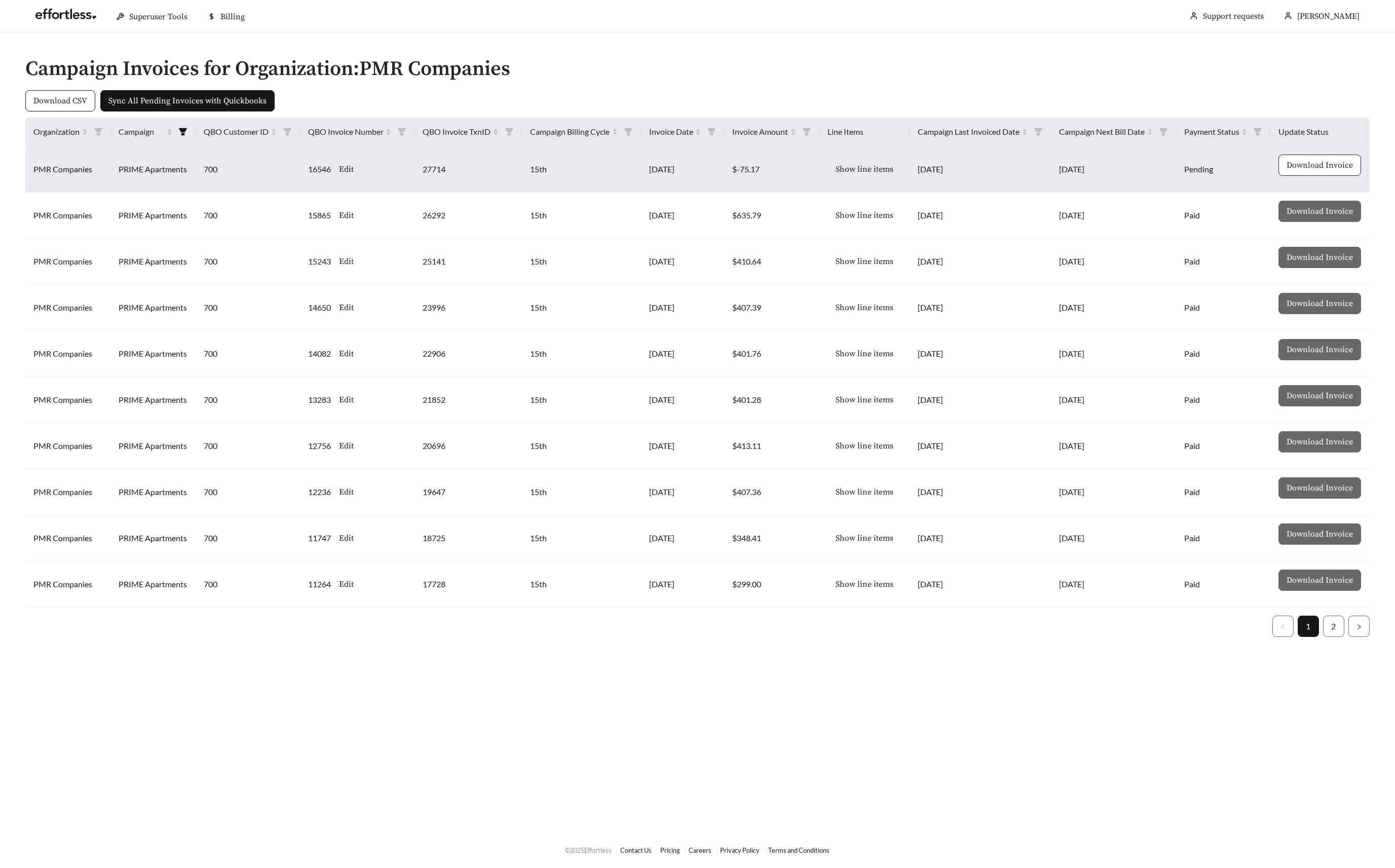
click at [1309, 162] on span "Download Invoice" at bounding box center [1320, 165] width 66 height 12
click at [886, 169] on span "Show line items" at bounding box center [864, 170] width 57 height 12
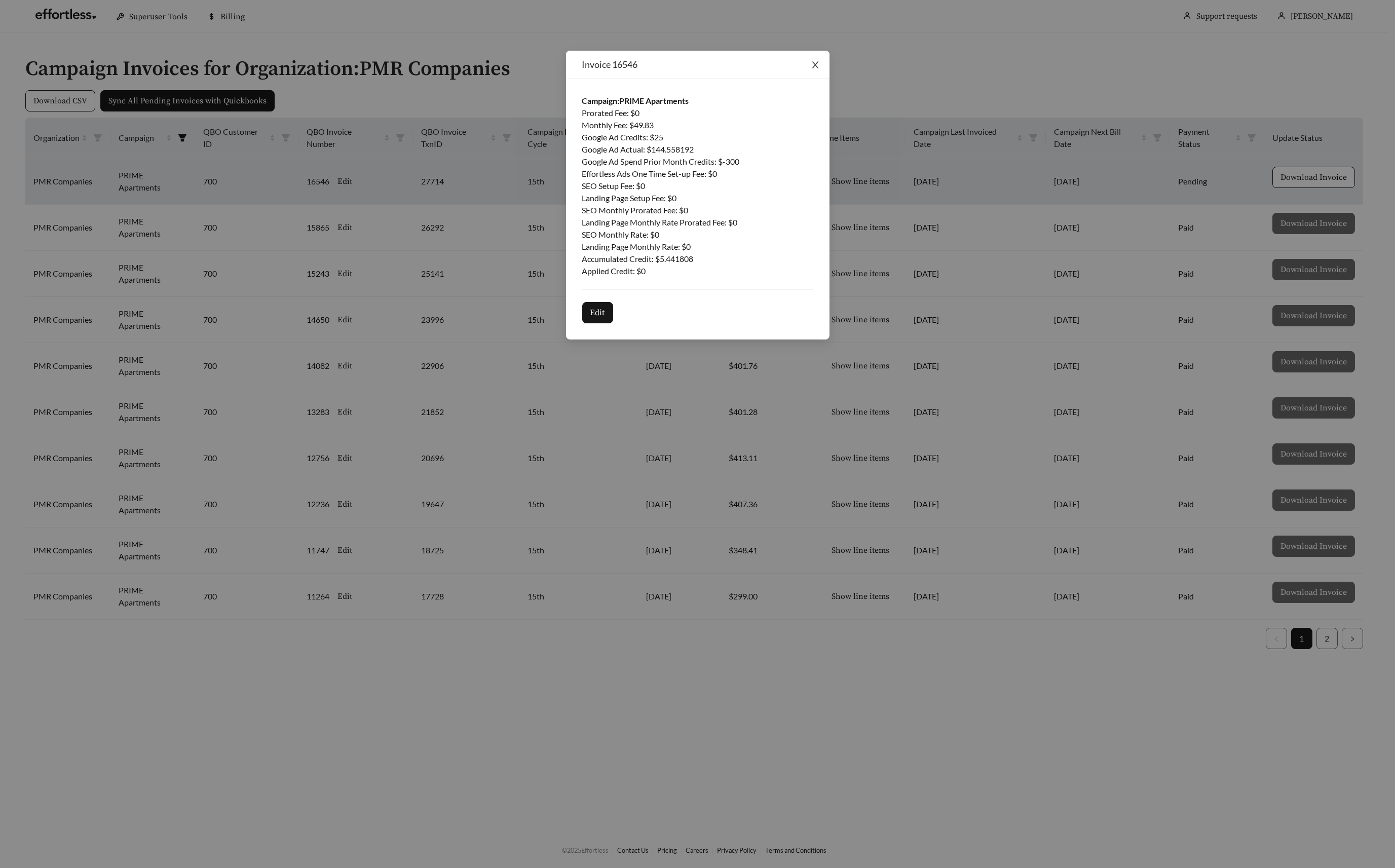
click at [814, 66] on icon "close" at bounding box center [816, 65] width 7 height 7
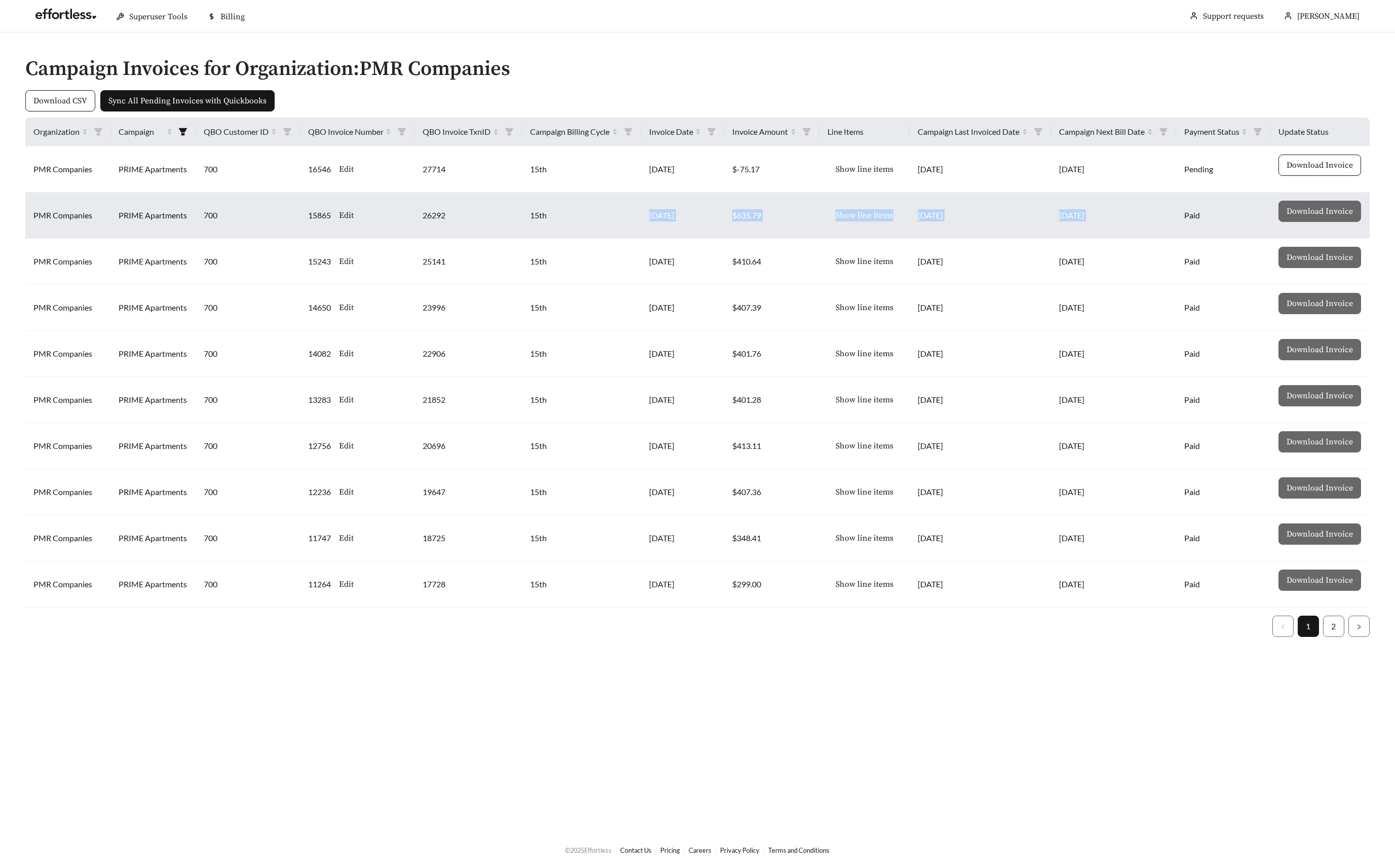
drag, startPoint x: 1185, startPoint y: 215, endPoint x: 587, endPoint y: 222, distance: 598.0
click at [587, 222] on tr "PMR Companies PRIME Apartments 700 15865 Edit 26292 15th [DATE] $635.79 Show li…" at bounding box center [698, 215] width 1344 height 46
click at [681, 216] on td "[DATE]" at bounding box center [683, 215] width 83 height 46
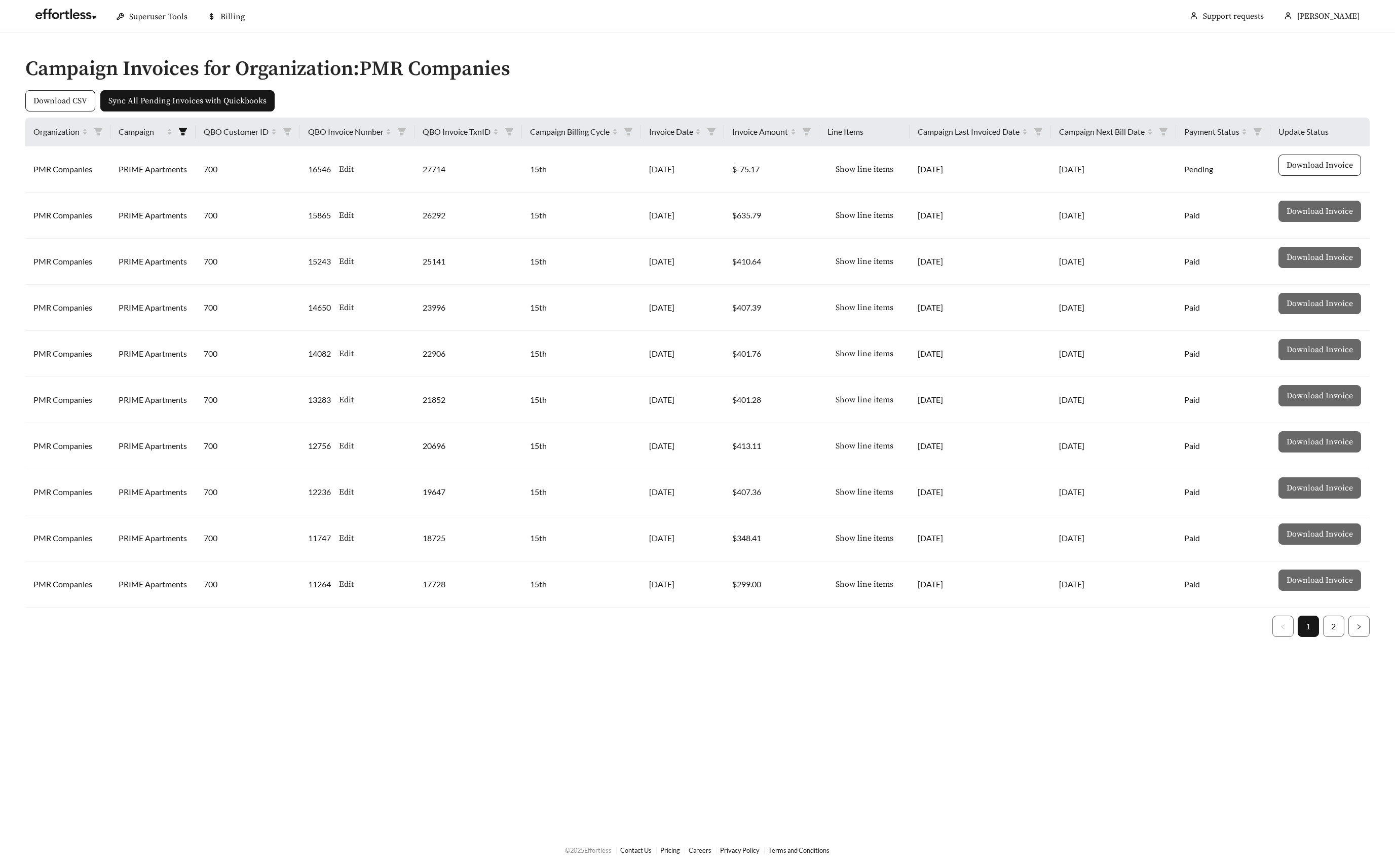
click at [971, 694] on main "Campaign Invoices for Organization: PMR Companies Download CSV Sync All Pending…" at bounding box center [697, 432] width 1395 height 799
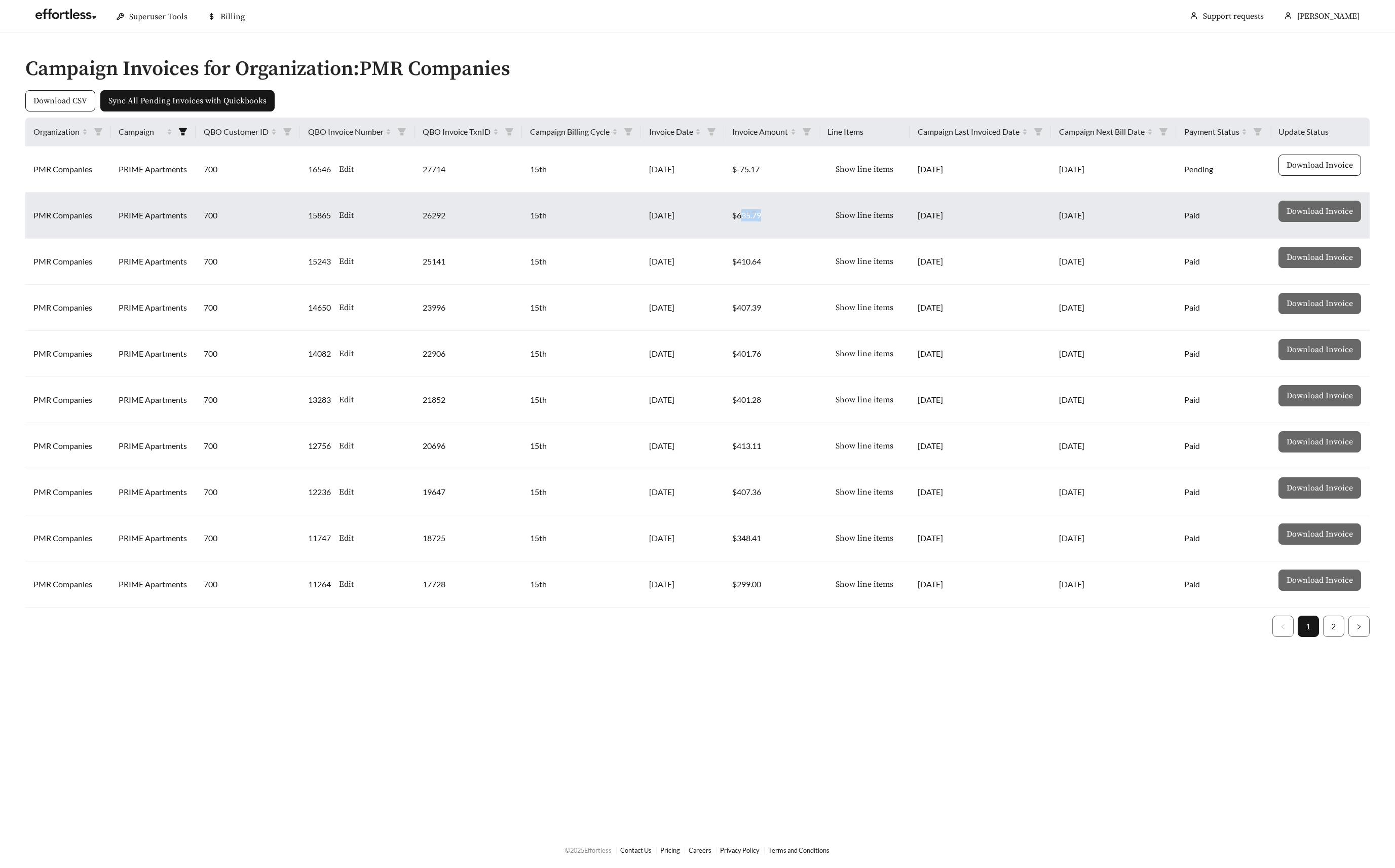
drag, startPoint x: 776, startPoint y: 209, endPoint x: 741, endPoint y: 213, distance: 35.2
click at [741, 213] on td "$635.79" at bounding box center [772, 215] width 96 height 46
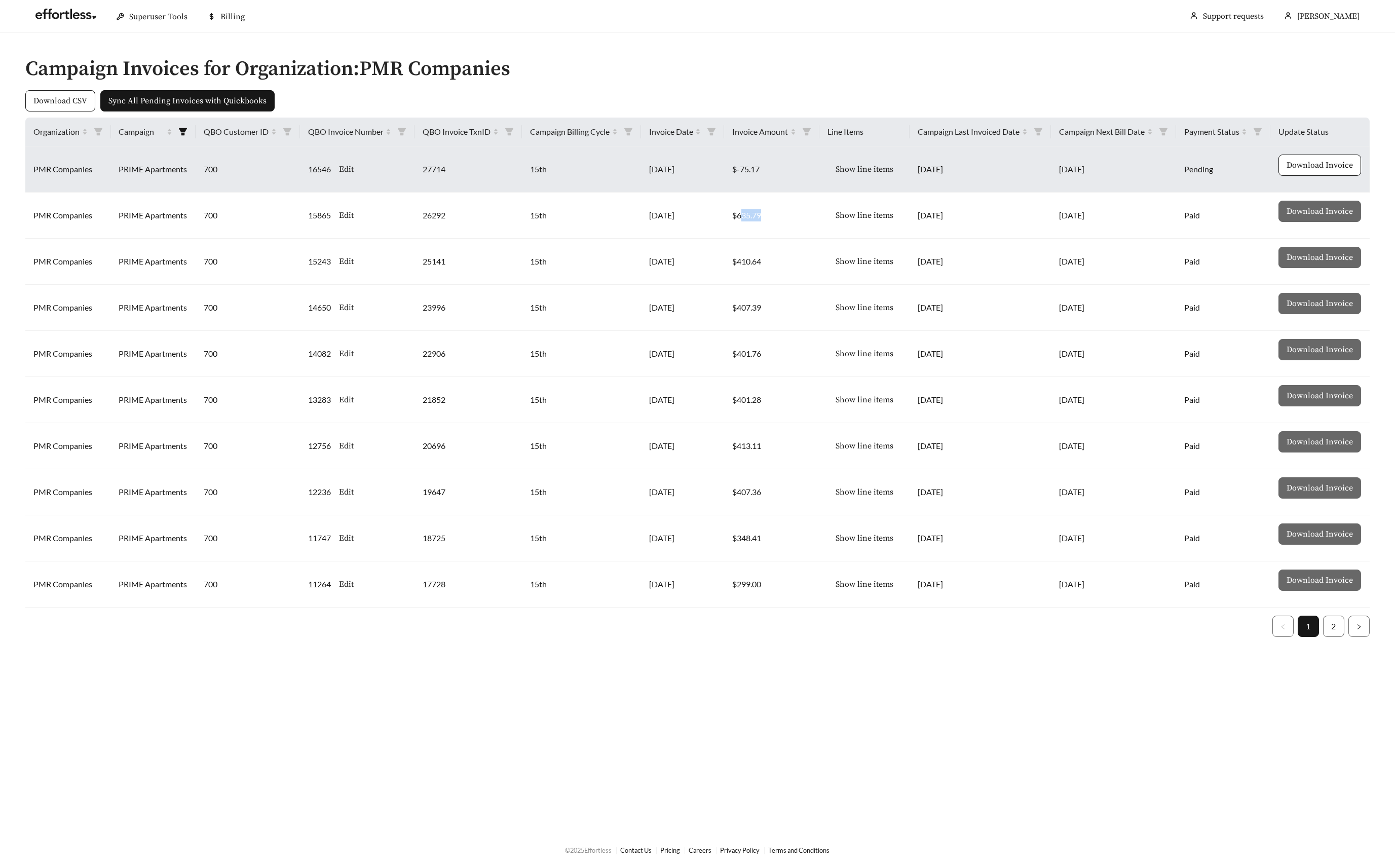
click at [857, 168] on span "Show line items" at bounding box center [864, 170] width 57 height 12
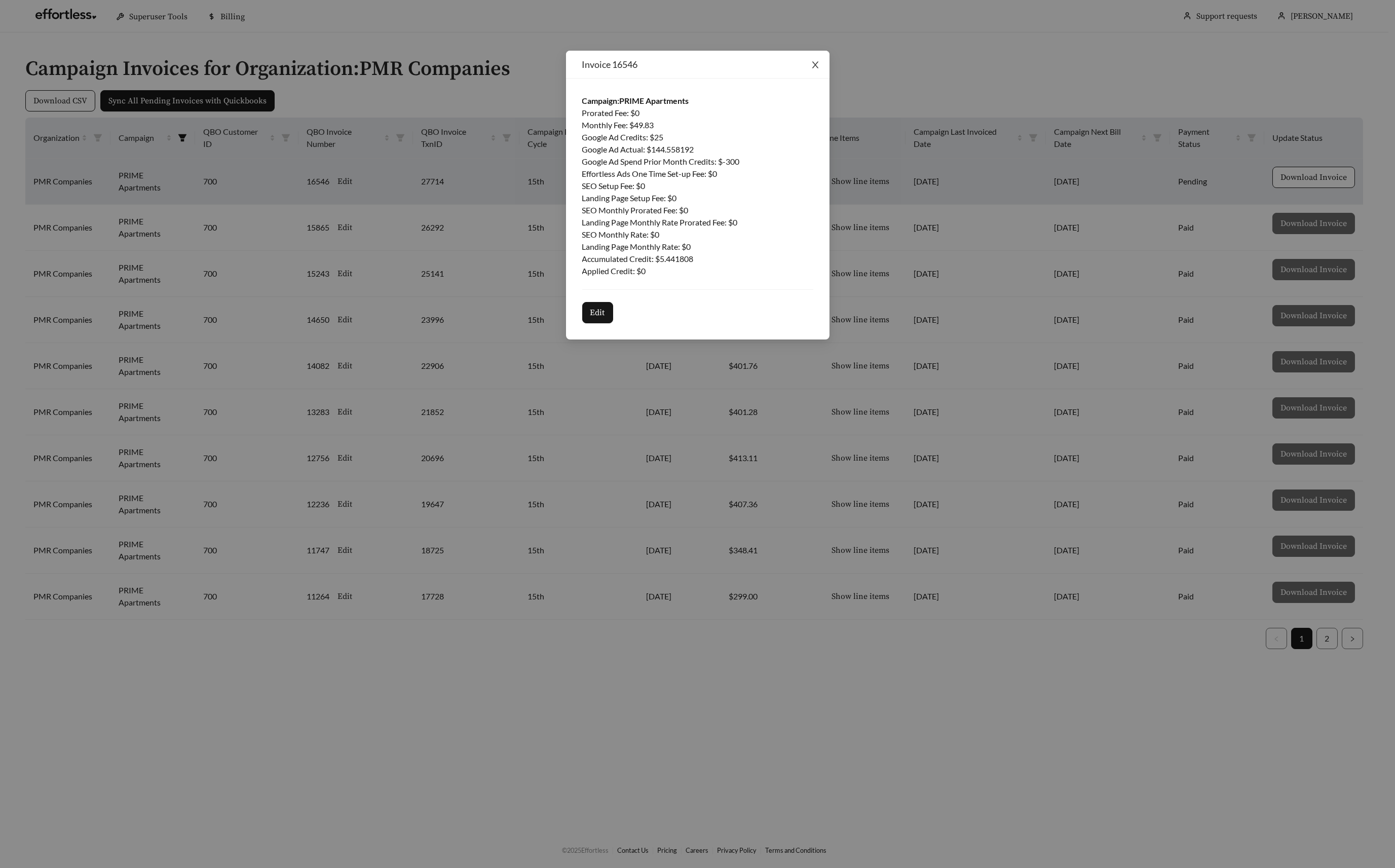
click at [815, 65] on icon "close" at bounding box center [816, 65] width 7 height 7
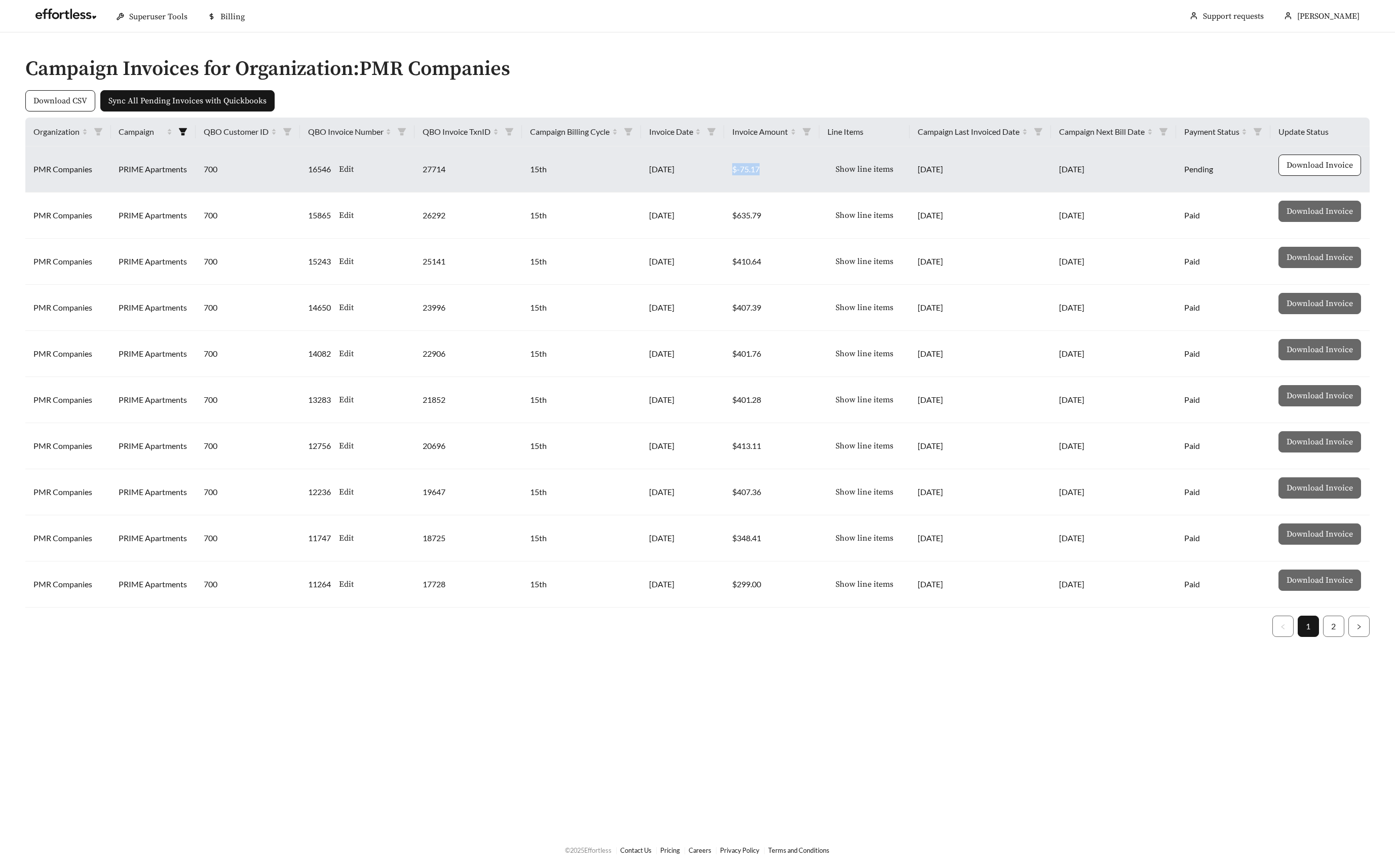
drag, startPoint x: 732, startPoint y: 165, endPoint x: 802, endPoint y: 171, distance: 70.3
click at [802, 171] on td "$-75.17" at bounding box center [772, 170] width 96 height 46
